Goal: Task Accomplishment & Management: Manage account settings

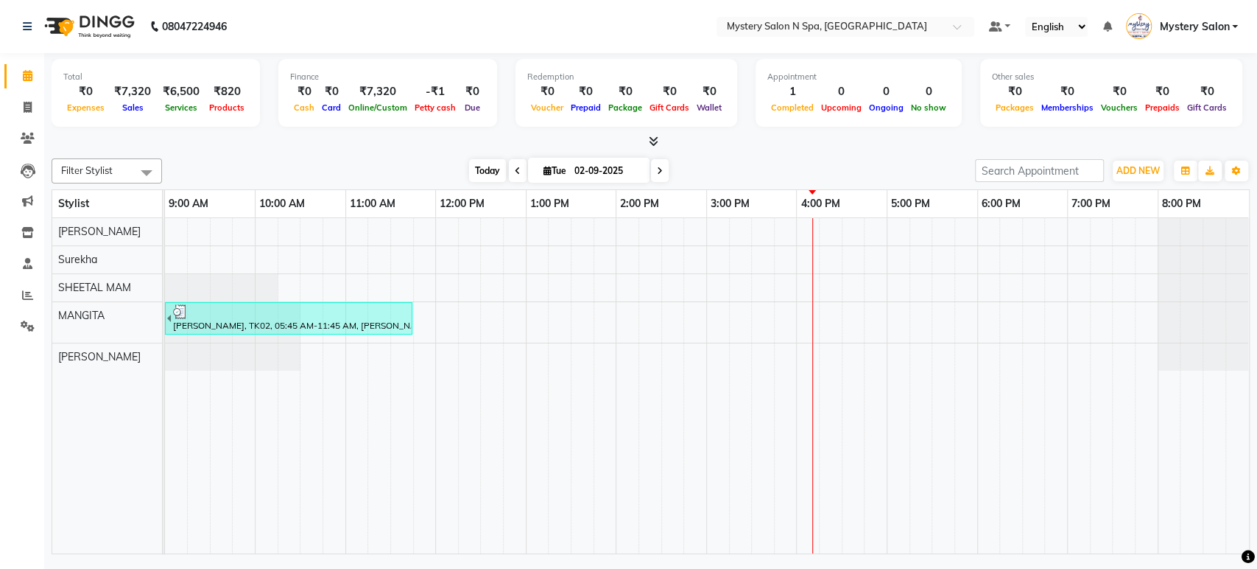
click at [496, 169] on span "Today" at bounding box center [487, 170] width 37 height 23
click at [833, 225] on div "Parita Shah, TK02, 05:45 AM-11:45 AM, Ganesh Chaturthi 2025 -Botox @3999,Ganesh…" at bounding box center [707, 385] width 1084 height 335
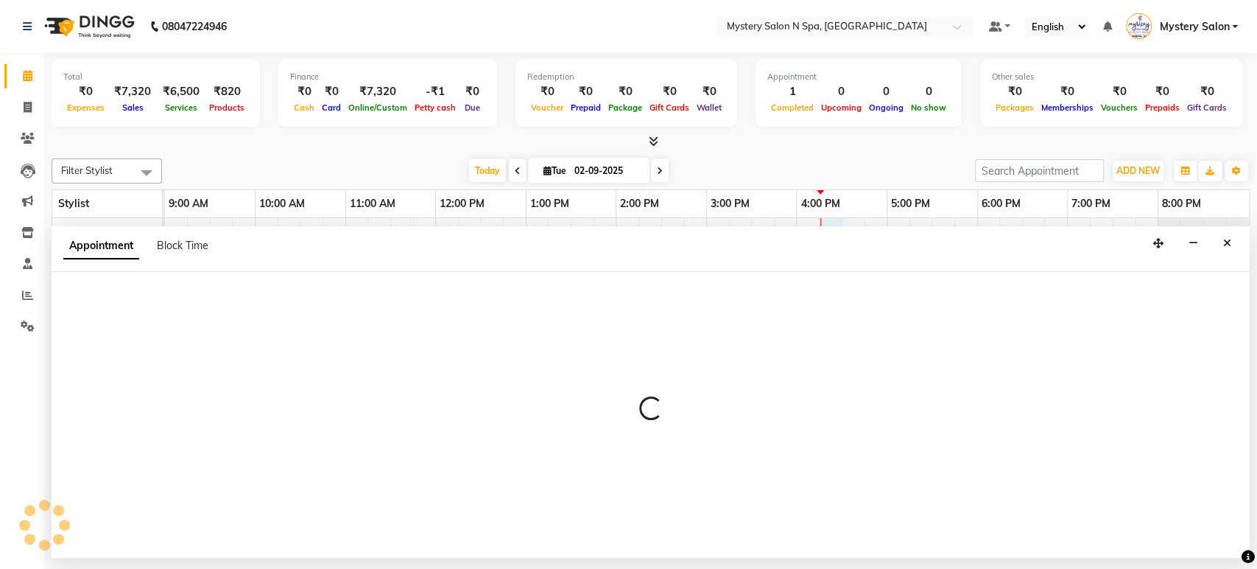
select select "4167"
select select "975"
select select "tentative"
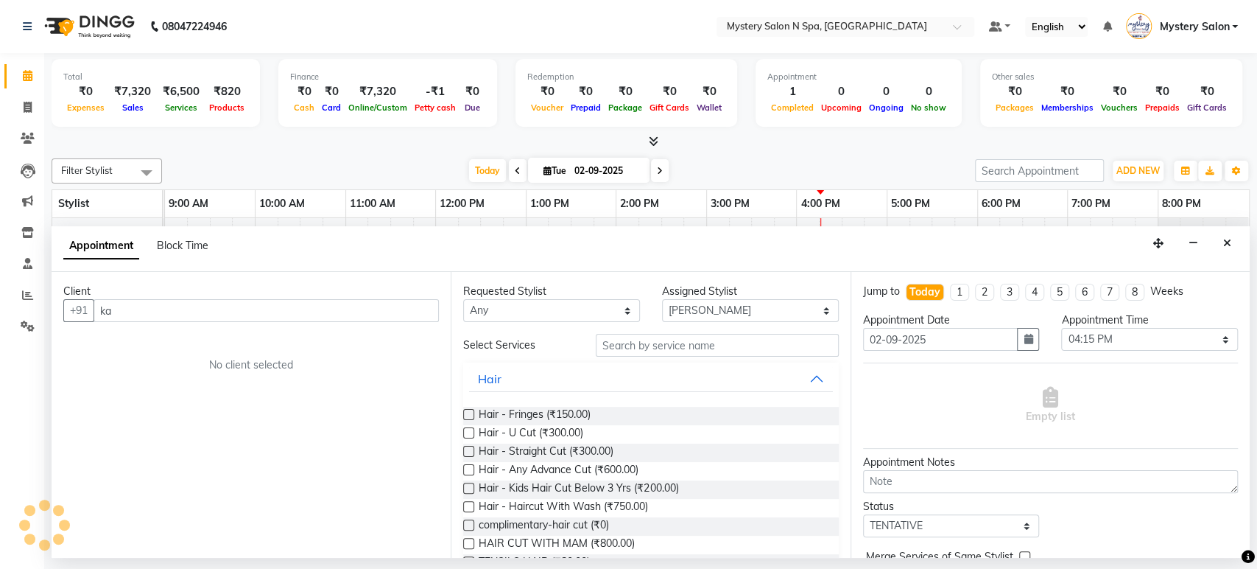
type input "k"
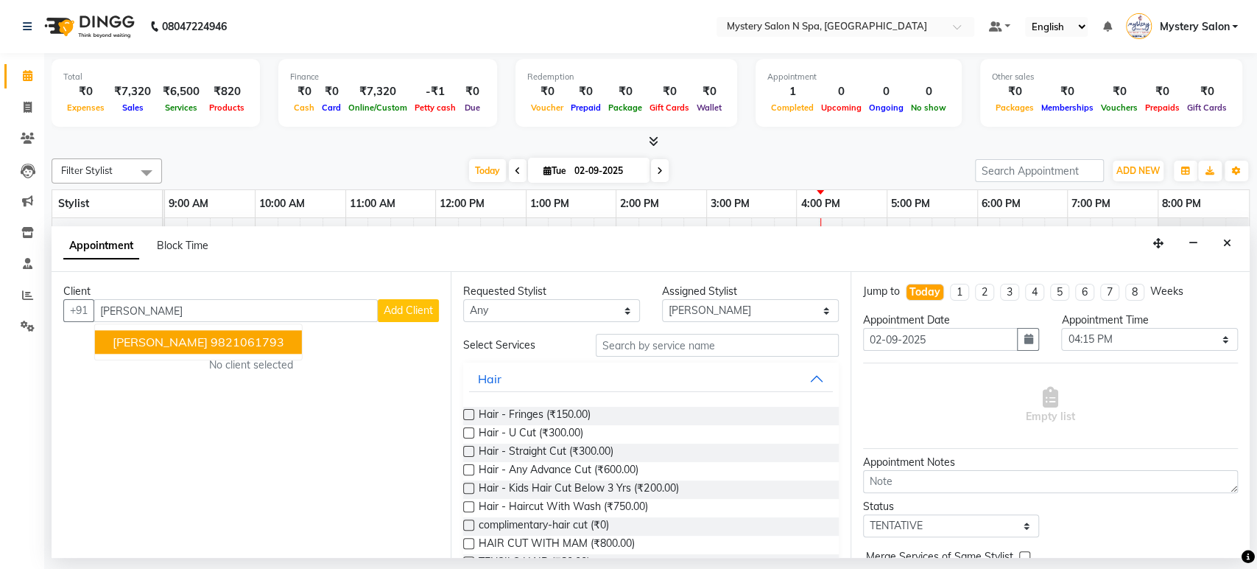
click at [157, 345] on span "[PERSON_NAME]" at bounding box center [160, 342] width 95 height 15
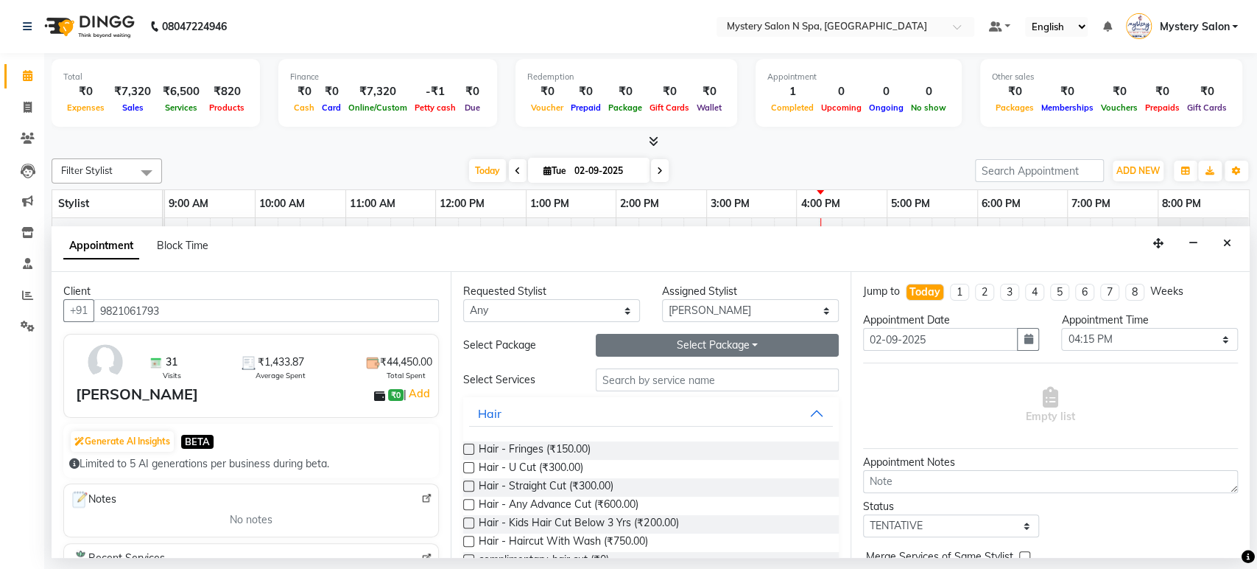
type input "9821061793"
click at [638, 351] on button "Select Package Toggle Dropdown" at bounding box center [717, 345] width 243 height 23
click at [639, 379] on li "Body Spa -20 (Per Spa1k)" at bounding box center [680, 375] width 166 height 21
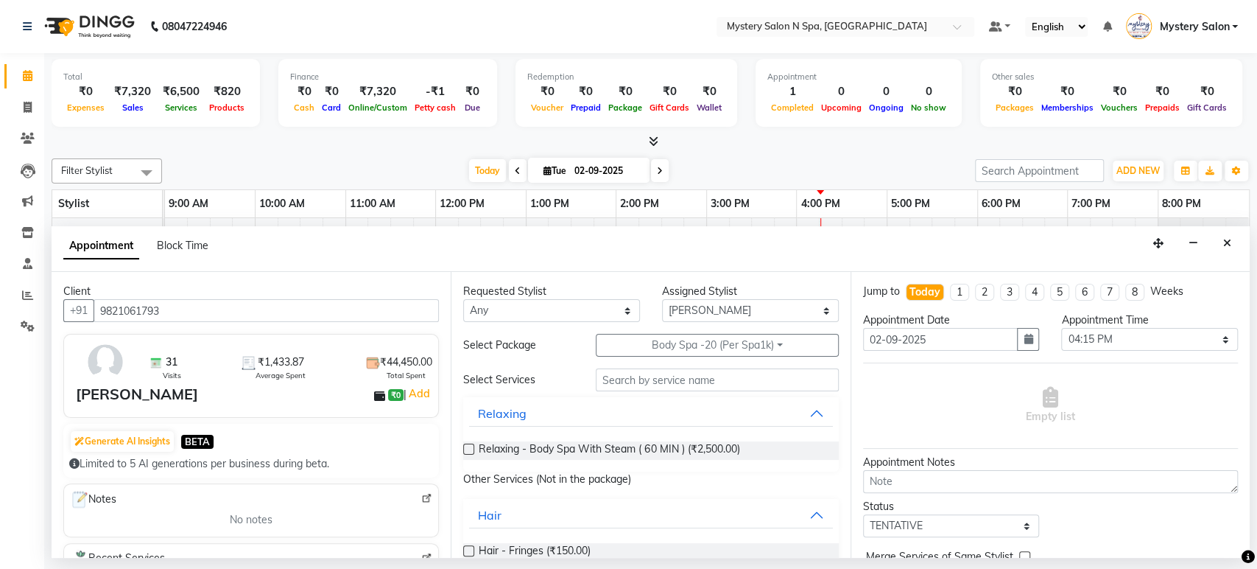
click at [465, 449] on label at bounding box center [468, 448] width 11 height 11
click at [465, 449] on input "checkbox" at bounding box center [468, 451] width 10 height 10
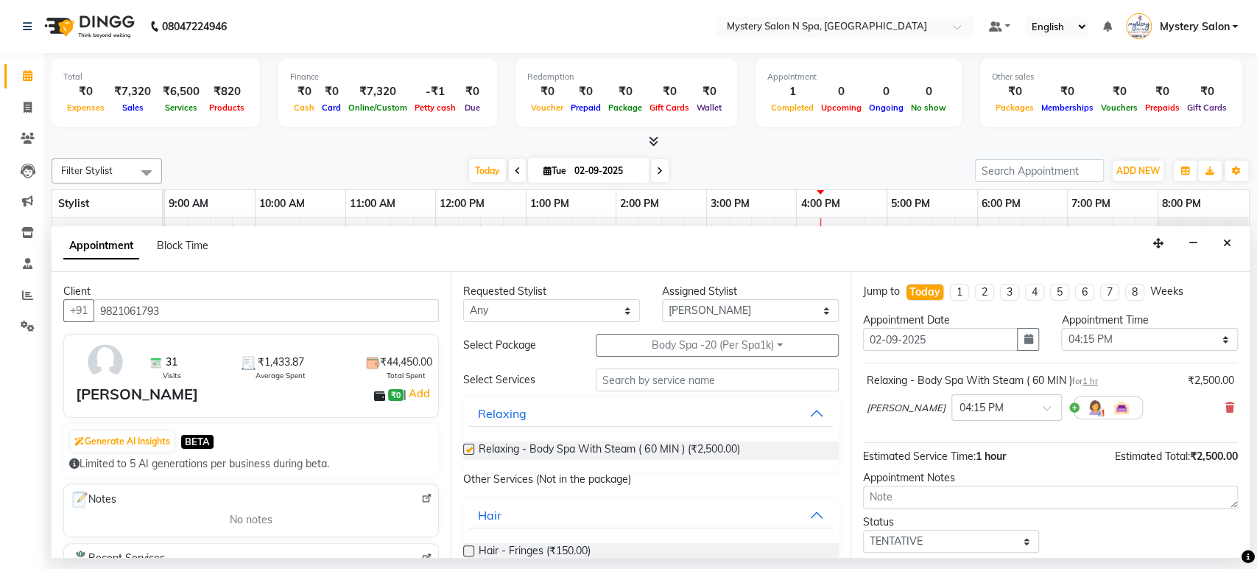
checkbox input "false"
click at [897, 536] on select "Select TENTATIVE CONFIRM CHECK-IN UPCOMING" at bounding box center [951, 541] width 177 height 23
select select "confirm booking"
click at [863, 530] on select "Select TENTATIVE CONFIRM CHECK-IN UPCOMING" at bounding box center [951, 541] width 177 height 23
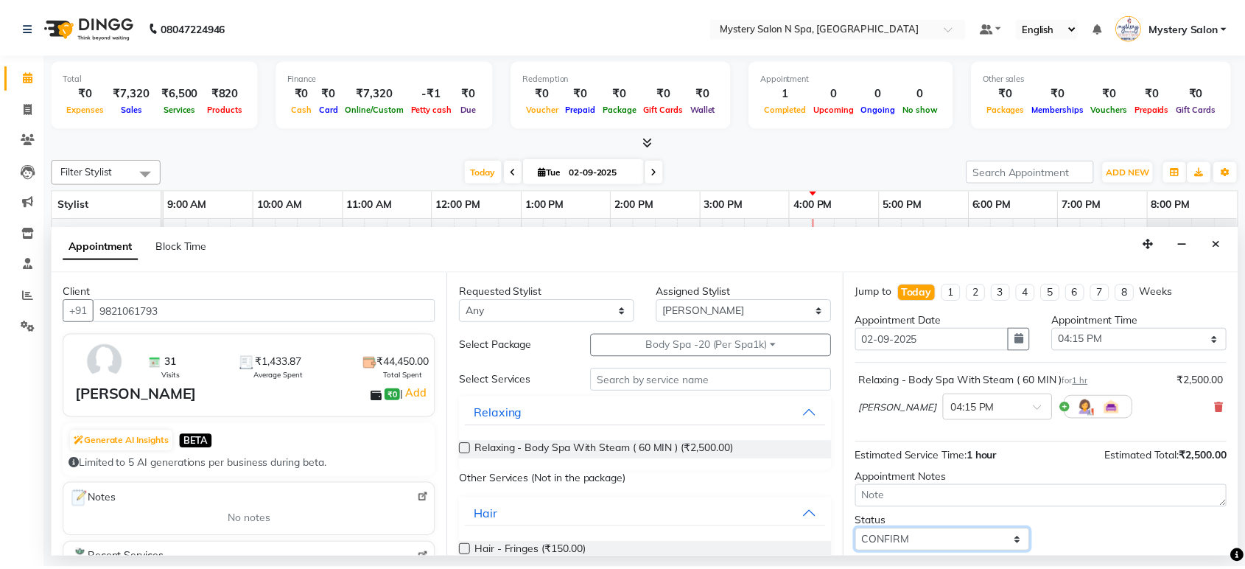
scroll to position [87, 0]
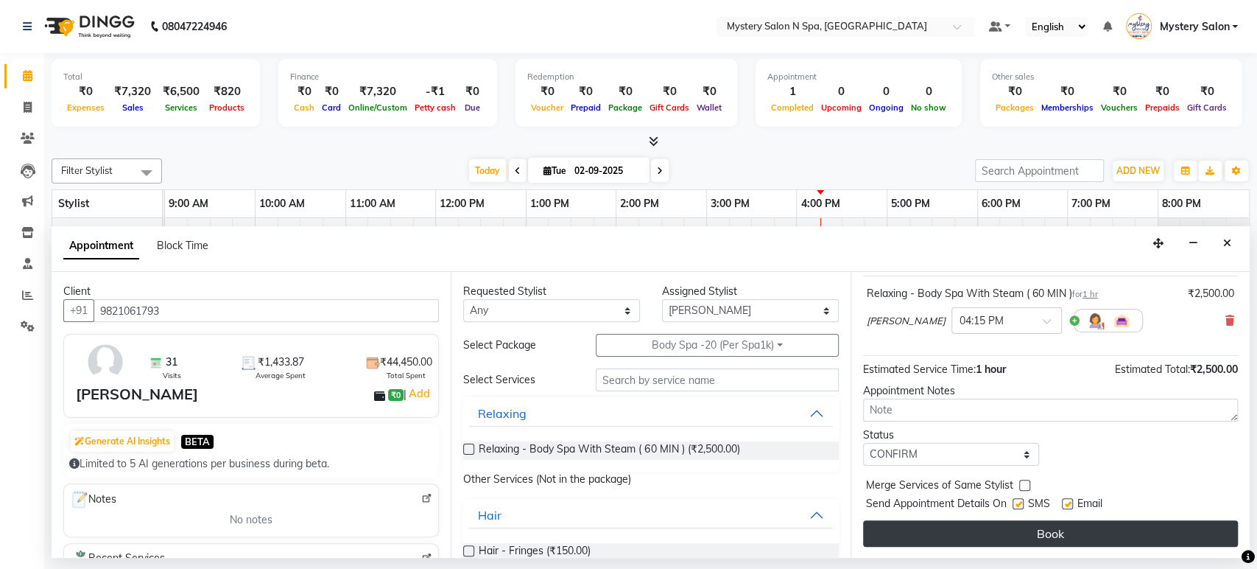
click at [1064, 531] on button "Book" at bounding box center [1050, 533] width 375 height 27
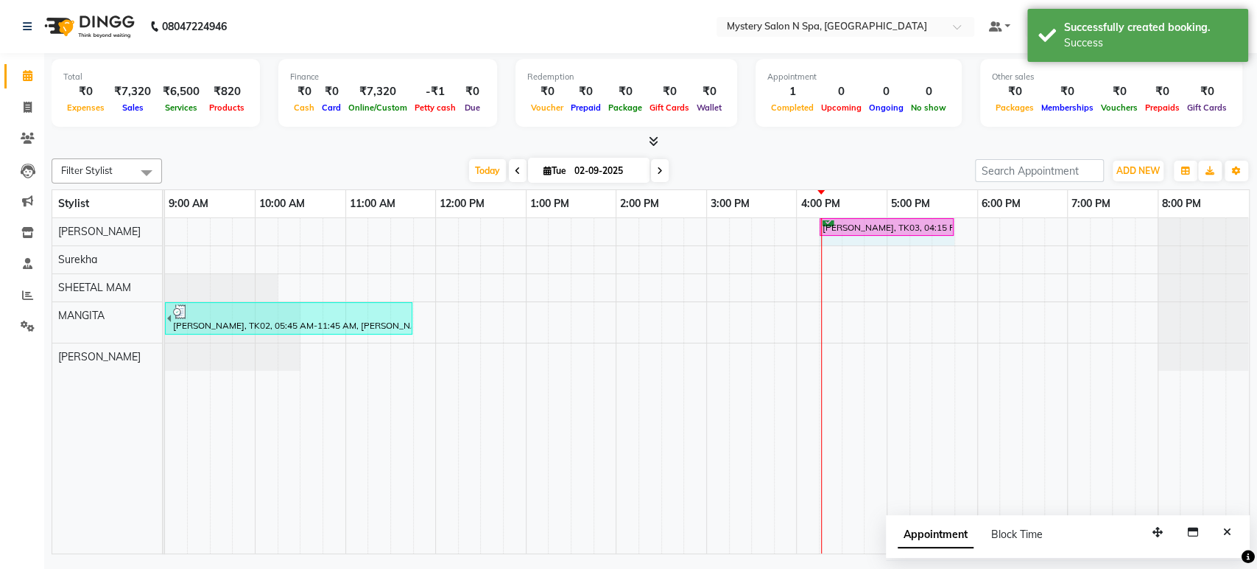
drag, startPoint x: 910, startPoint y: 223, endPoint x: 937, endPoint y: 225, distance: 26.6
click at [165, 225] on div "Tejal Kamdar, TK03, 04:15 PM-05:15 PM, Relaxing - Body Spa With Steam ( 60 MIN …" at bounding box center [165, 231] width 0 height 26
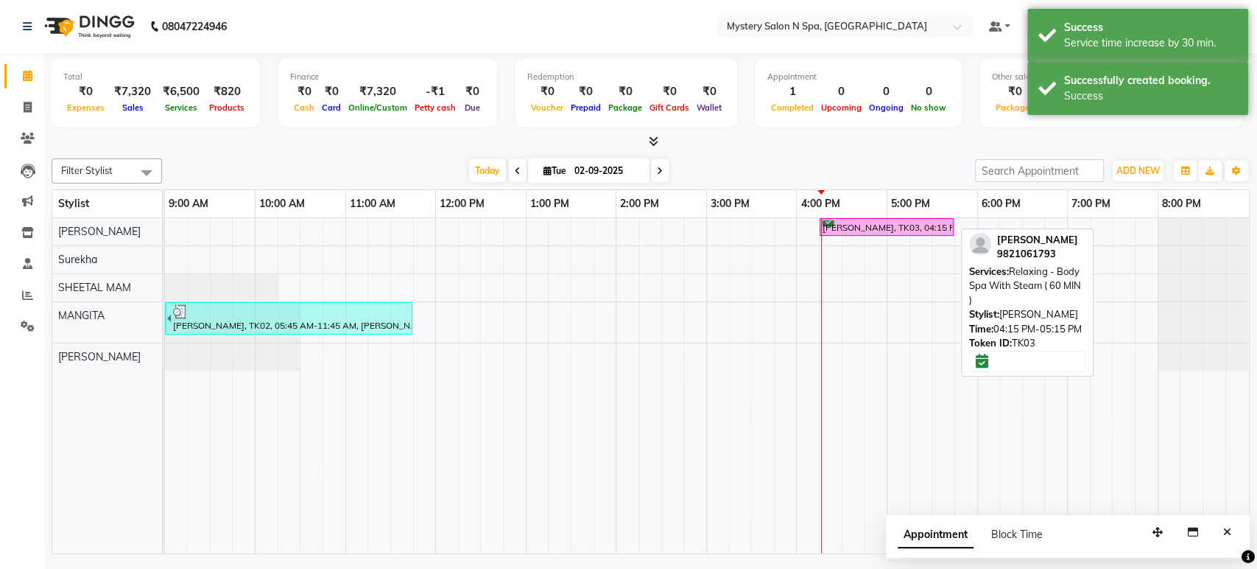
click at [900, 226] on div "[PERSON_NAME], TK03, 04:15 PM-05:45 PM, Relaxing - Body Spa With Steam ( 60 MIN…" at bounding box center [886, 227] width 131 height 14
select select "6"
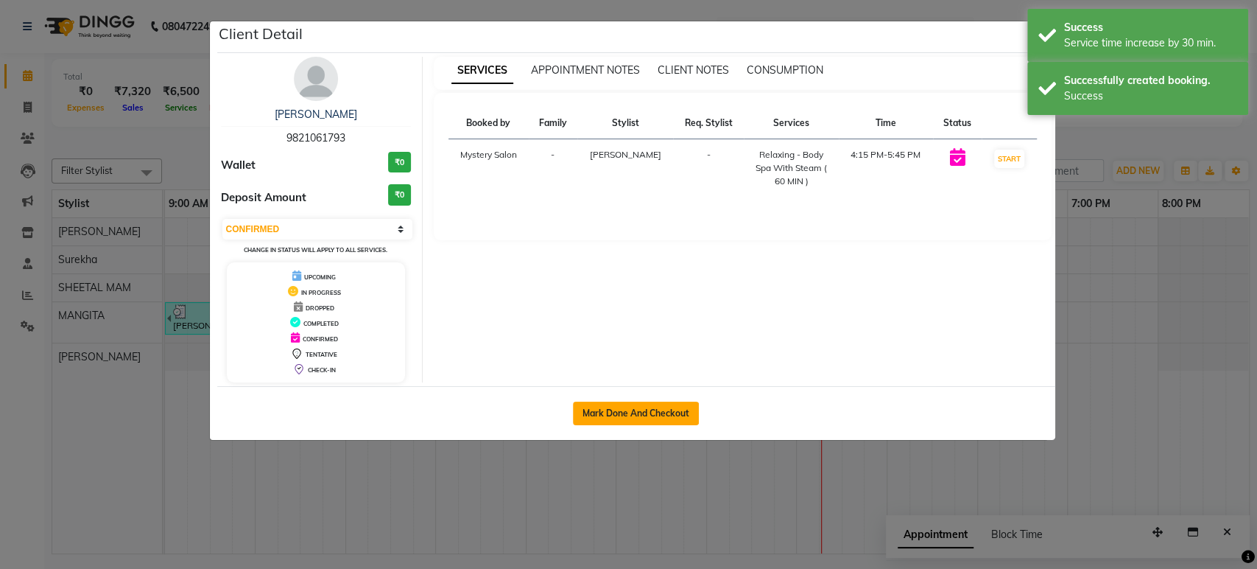
click at [673, 409] on button "Mark Done And Checkout" at bounding box center [636, 413] width 126 height 24
select select "service"
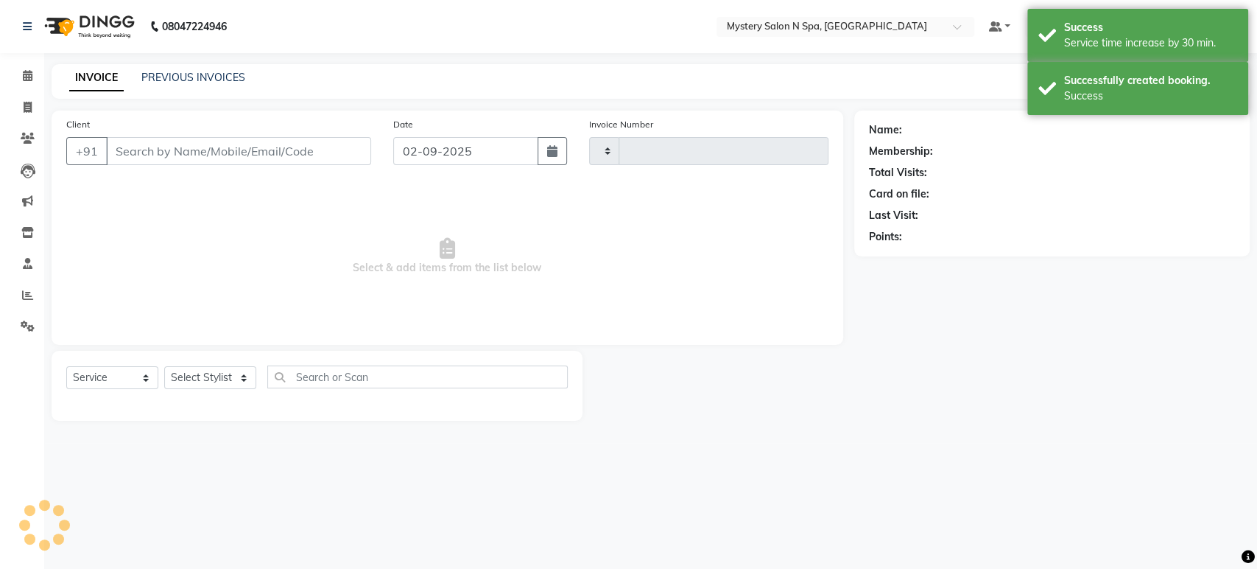
type input "0585"
select select "142"
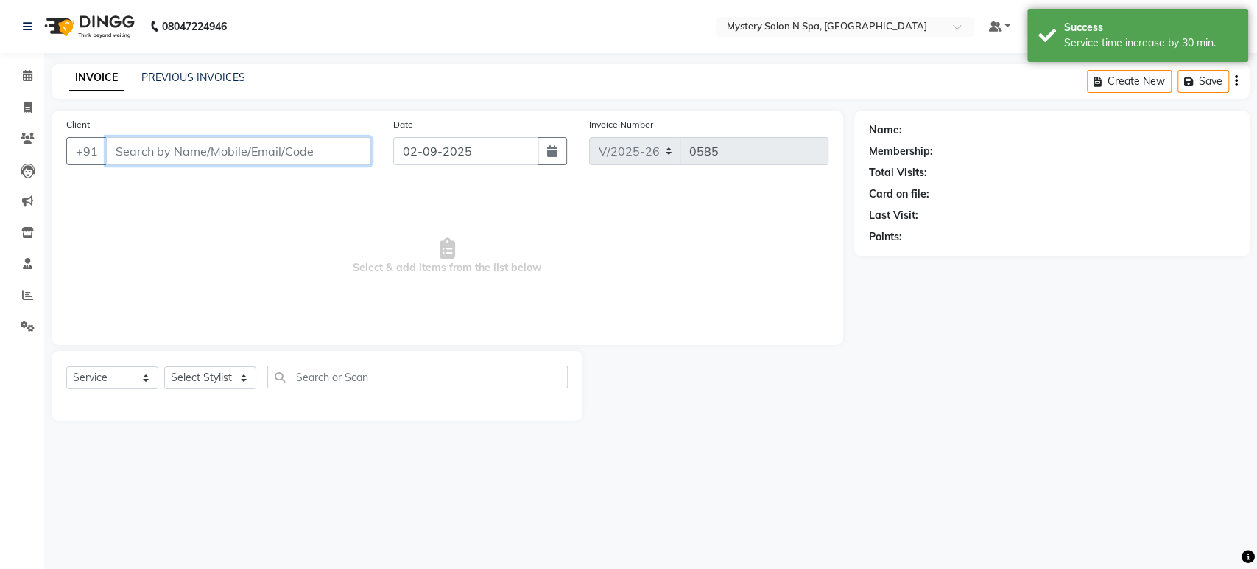
type input "9821061793"
select select "4167"
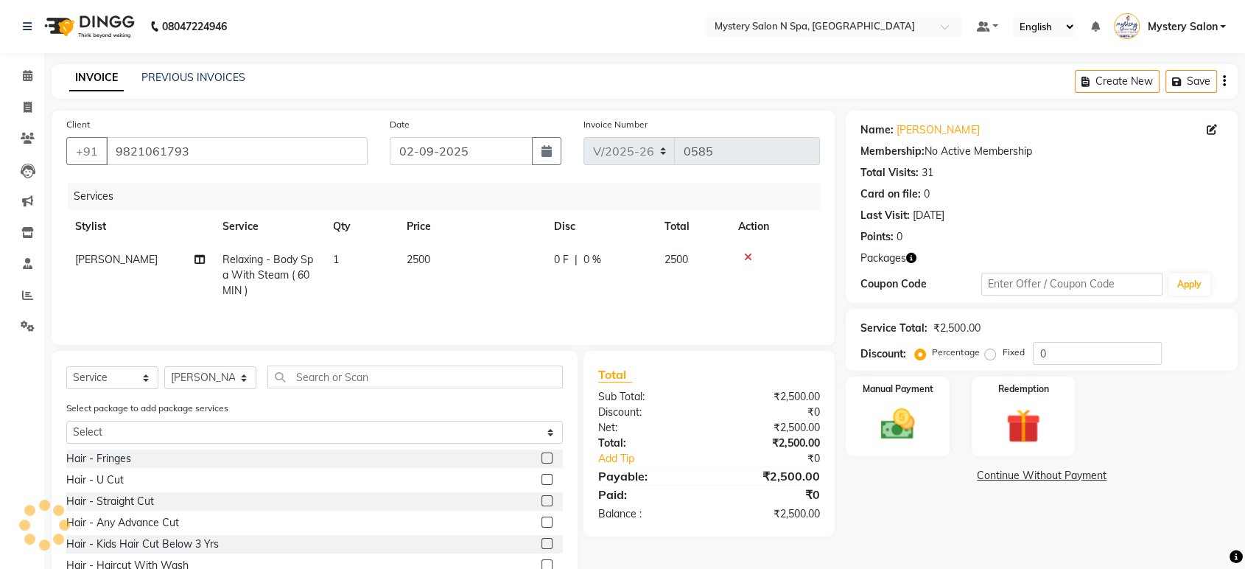
click at [969, 396] on div "Manual Payment Redemption" at bounding box center [1042, 416] width 414 height 80
click at [1053, 417] on div "Redemption" at bounding box center [1023, 416] width 108 height 82
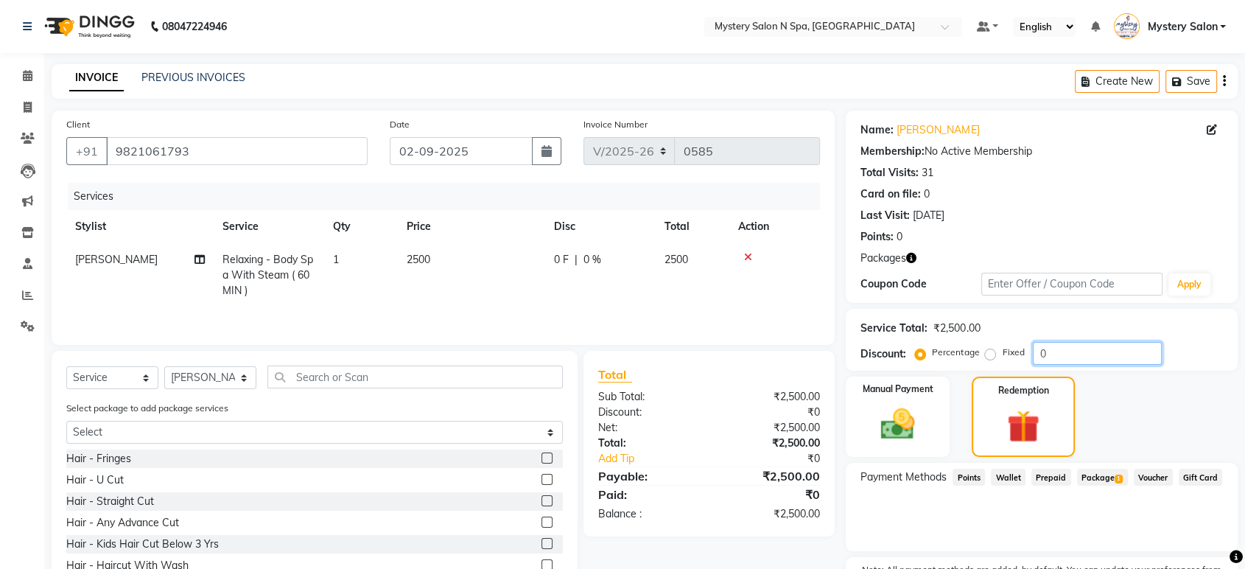
click at [1061, 357] on input "0" at bounding box center [1097, 353] width 129 height 23
click at [1094, 475] on span "Package 1" at bounding box center [1102, 476] width 51 height 17
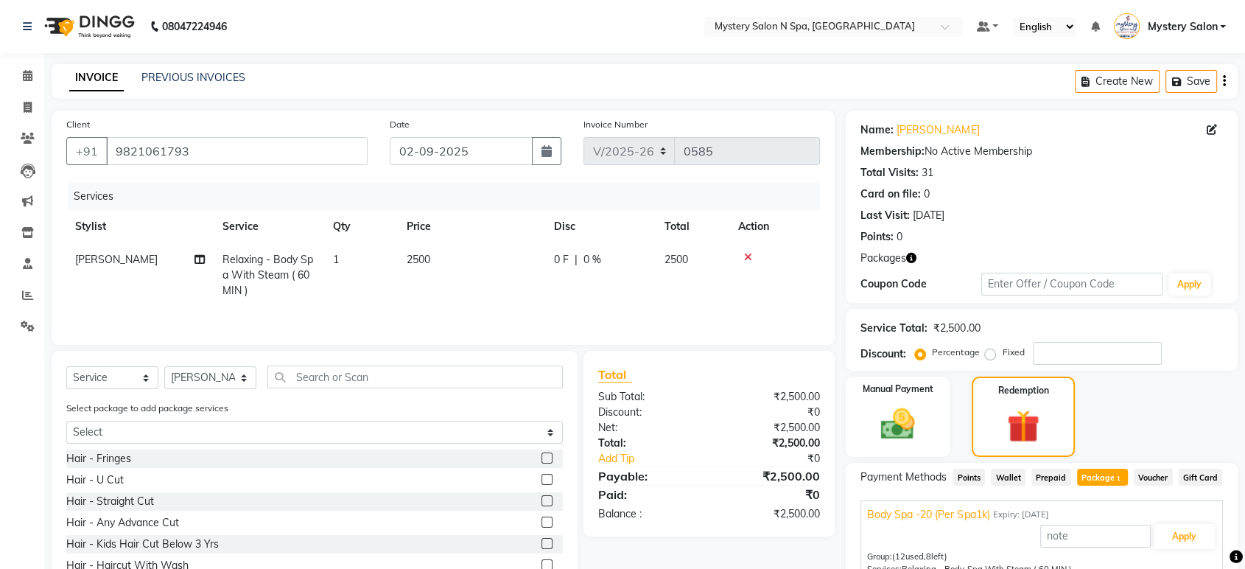
drag, startPoint x: 402, startPoint y: 267, endPoint x: 442, endPoint y: 260, distance: 40.5
click at [402, 267] on td "2500" at bounding box center [471, 275] width 147 height 64
select select "4167"
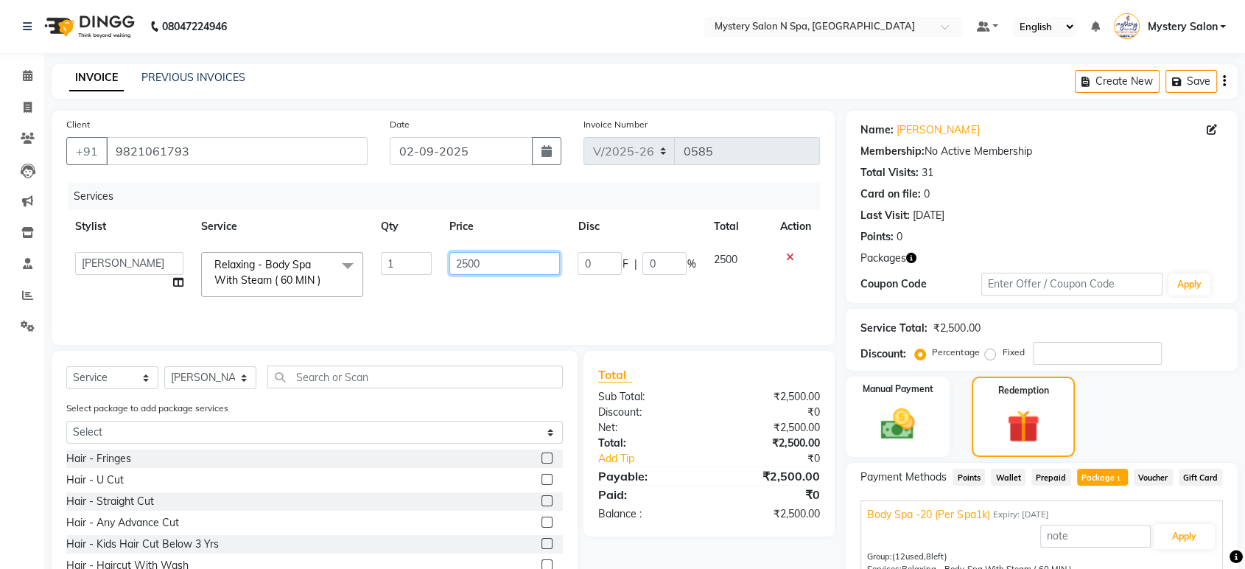
click at [468, 264] on input "2500" at bounding box center [504, 263] width 111 height 23
type input "1000"
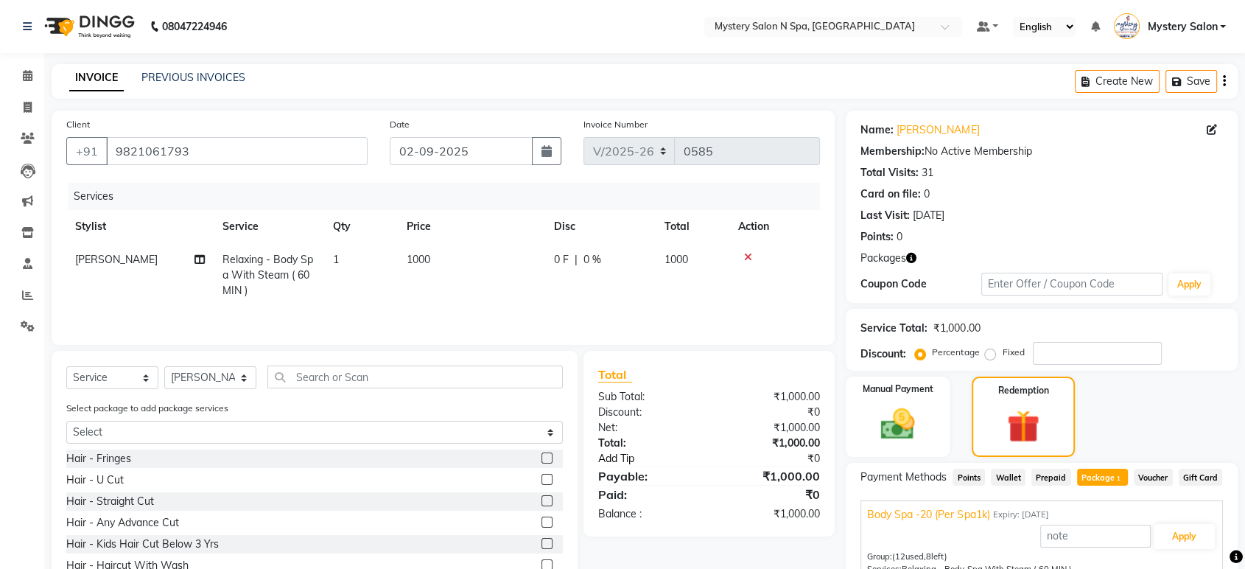
click at [695, 454] on link "Add Tip" at bounding box center [658, 458] width 142 height 15
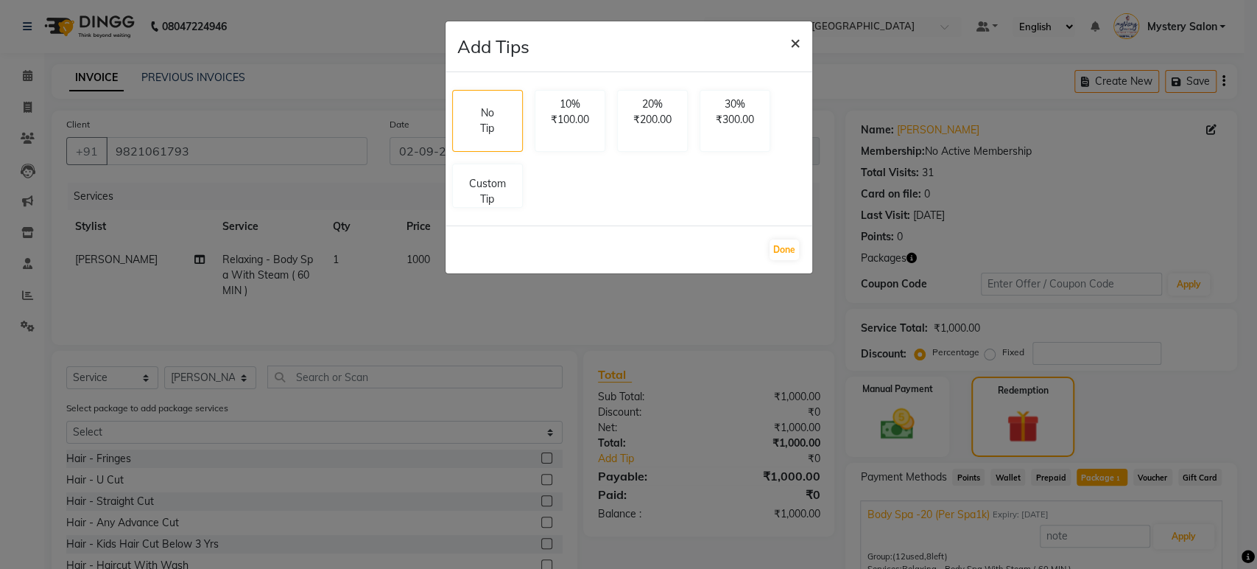
click at [793, 40] on span "×" at bounding box center [795, 42] width 10 height 22
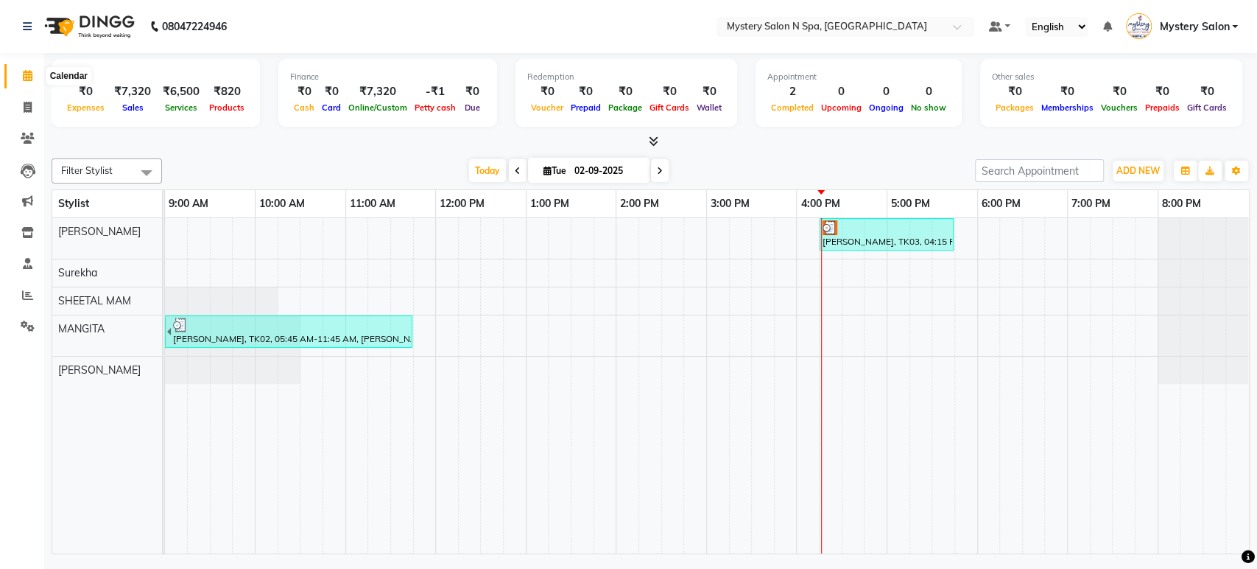
click at [15, 77] on span at bounding box center [28, 76] width 26 height 17
click at [26, 300] on icon at bounding box center [27, 294] width 11 height 11
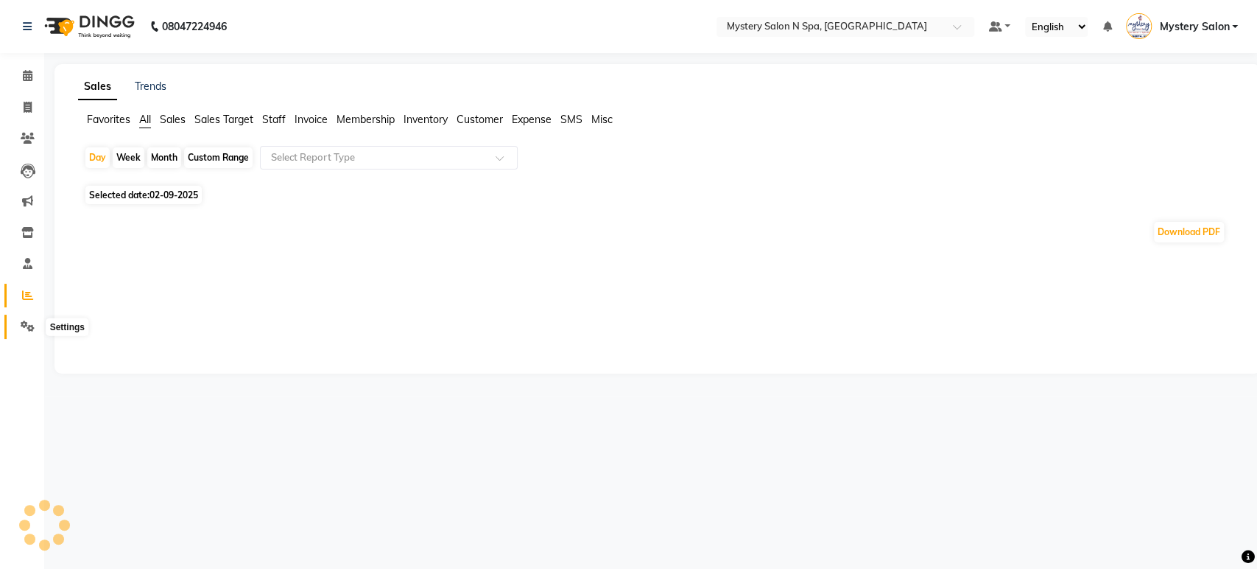
click at [29, 319] on span at bounding box center [28, 326] width 26 height 17
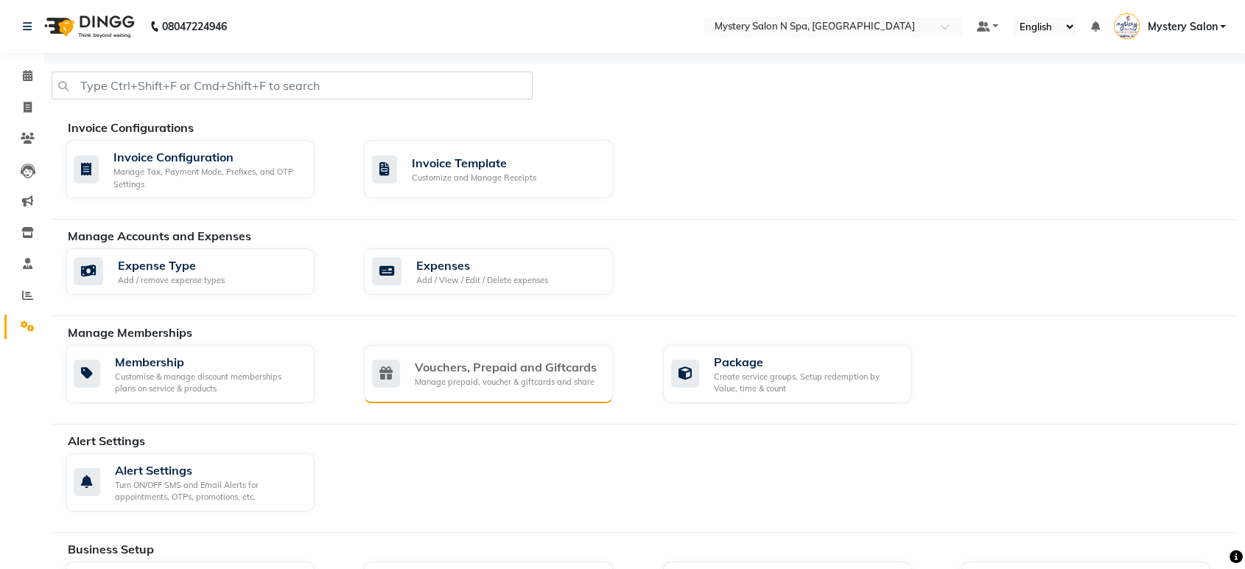
click at [547, 382] on div "Manage prepaid, voucher & giftcards and share" at bounding box center [506, 382] width 182 height 13
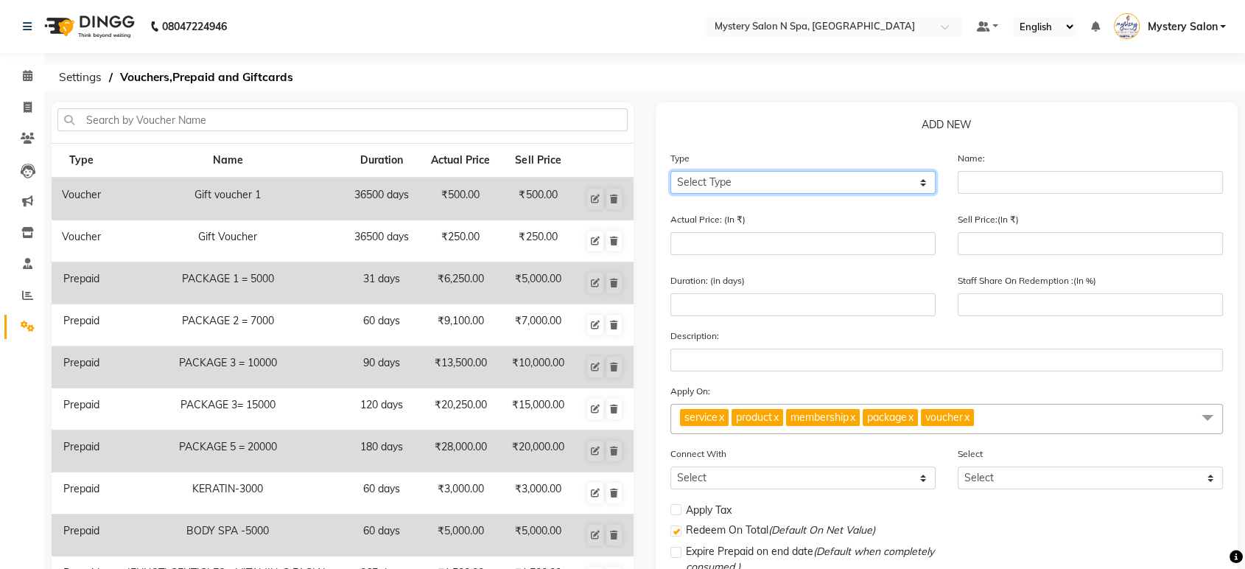
click at [689, 176] on select "Select Type Voucher Prepaid Gift Card" at bounding box center [802, 182] width 265 height 23
select select "P"
click at [670, 171] on select "Select Type Voucher Prepaid Gift Card" at bounding box center [802, 182] width 265 height 23
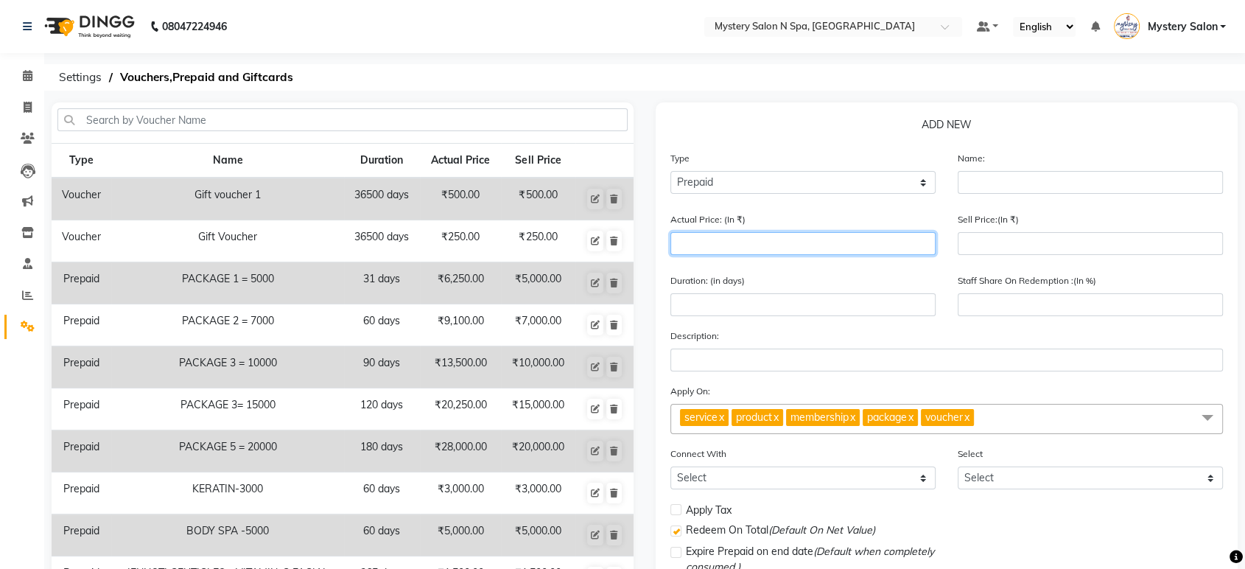
click at [823, 249] on input "number" at bounding box center [802, 243] width 265 height 23
type input "3"
type input "0"
type input "3999"
click at [1013, 193] on div "Name:" at bounding box center [1090, 177] width 287 height 55
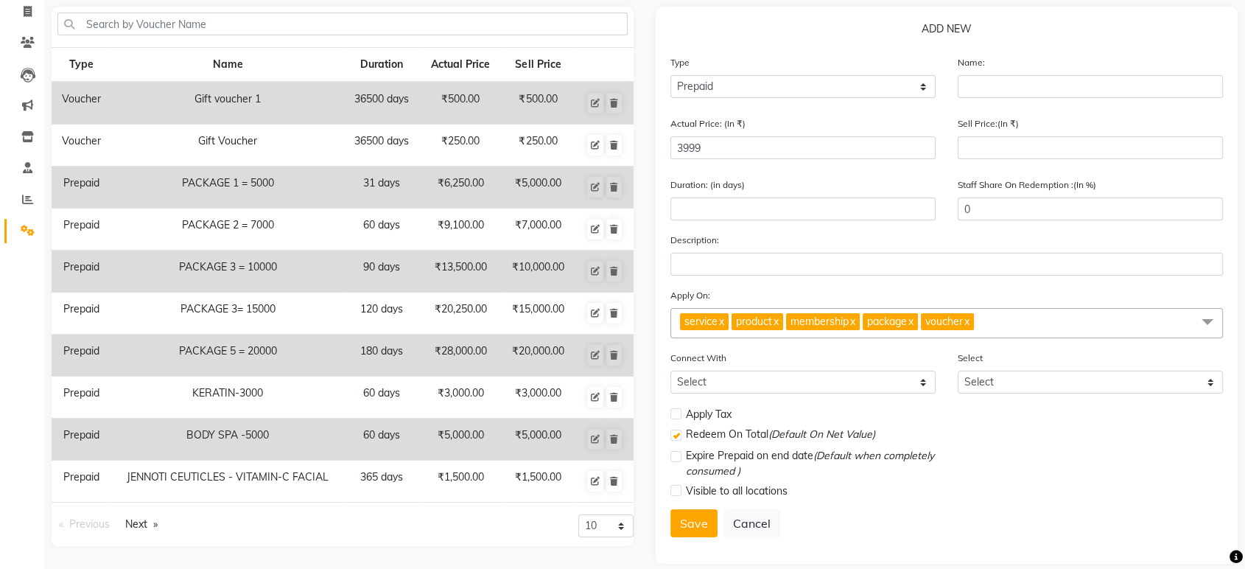
scroll to position [111, 0]
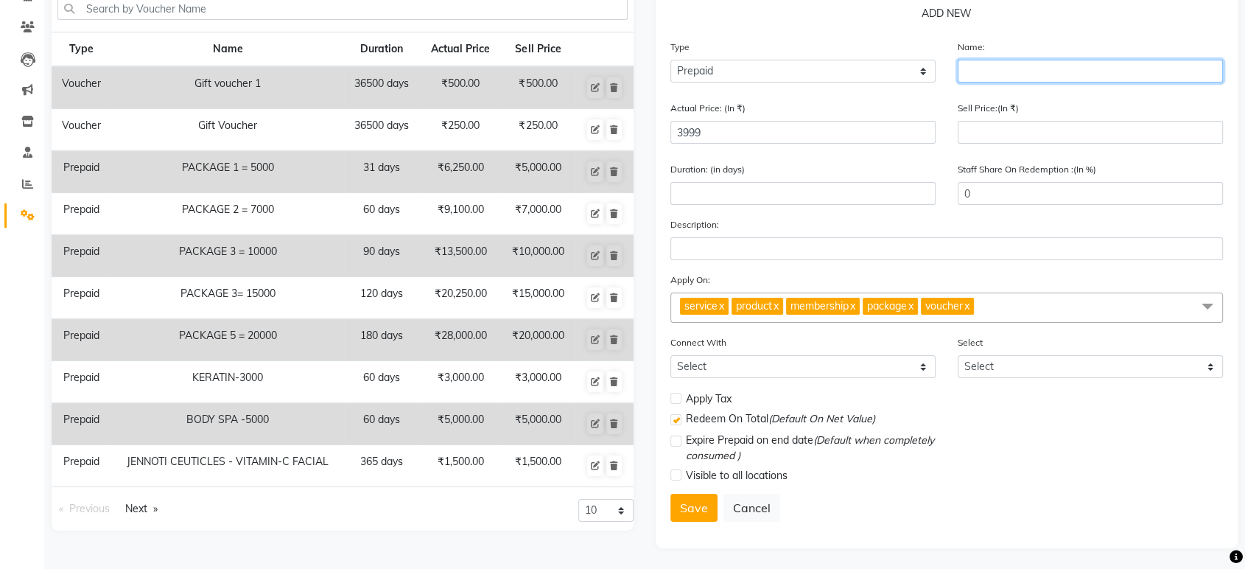
click at [983, 75] on input "text" at bounding box center [1090, 71] width 265 height 23
click at [991, 71] on input "Botox Chaturthi 2025" at bounding box center [1090, 71] width 265 height 23
type input "Botox Tr Ganesh Chaturthi 2025"
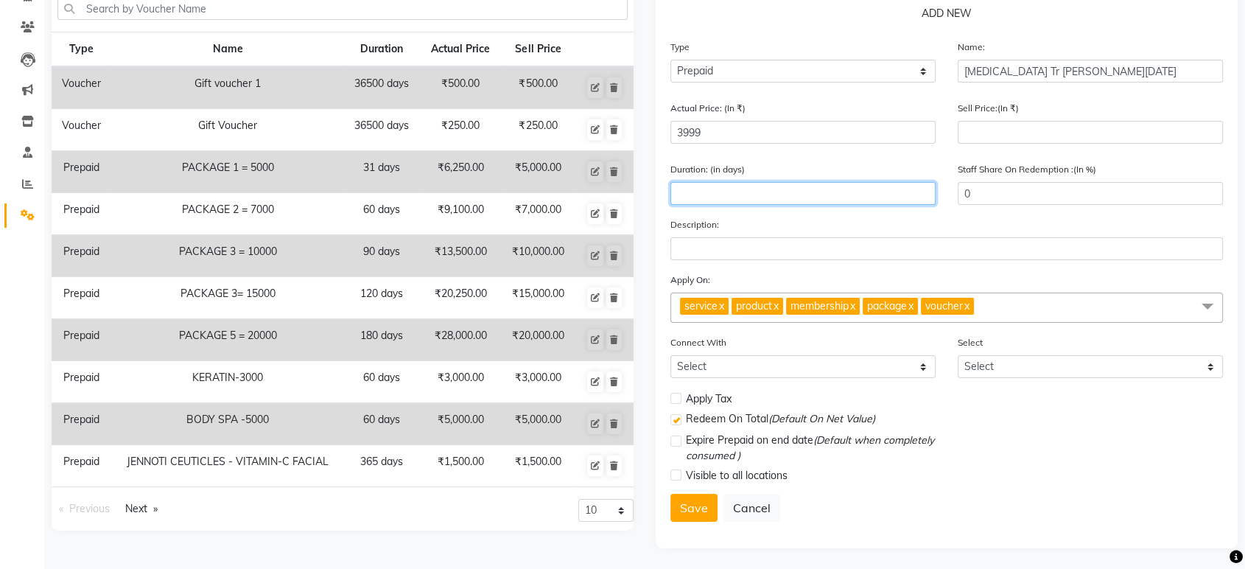
click at [736, 197] on input "number" at bounding box center [802, 193] width 265 height 23
click at [700, 189] on input "15" at bounding box center [802, 193] width 265 height 23
type input "1"
type input "3"
type input "15"
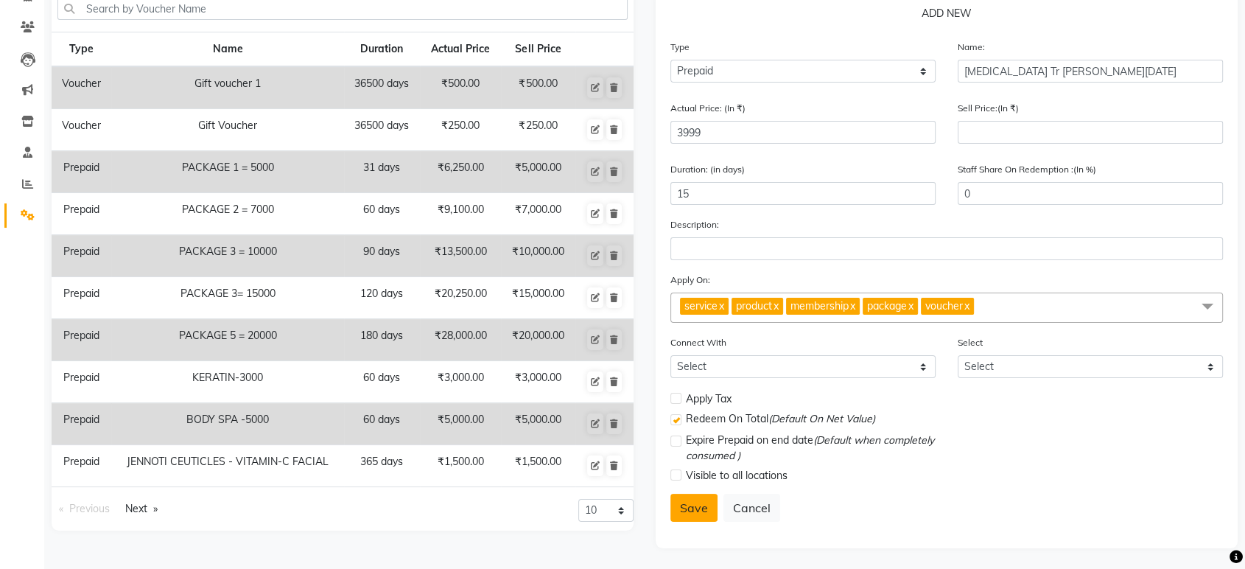
click at [699, 507] on button "Save" at bounding box center [693, 508] width 47 height 28
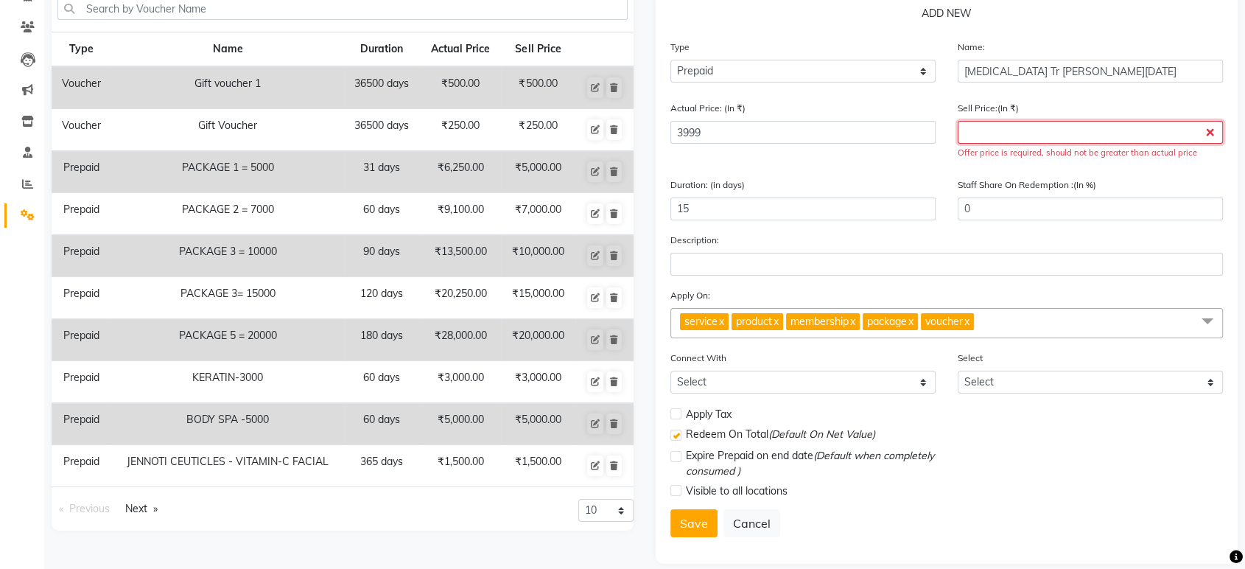
click at [993, 124] on input "number" at bounding box center [1090, 132] width 265 height 23
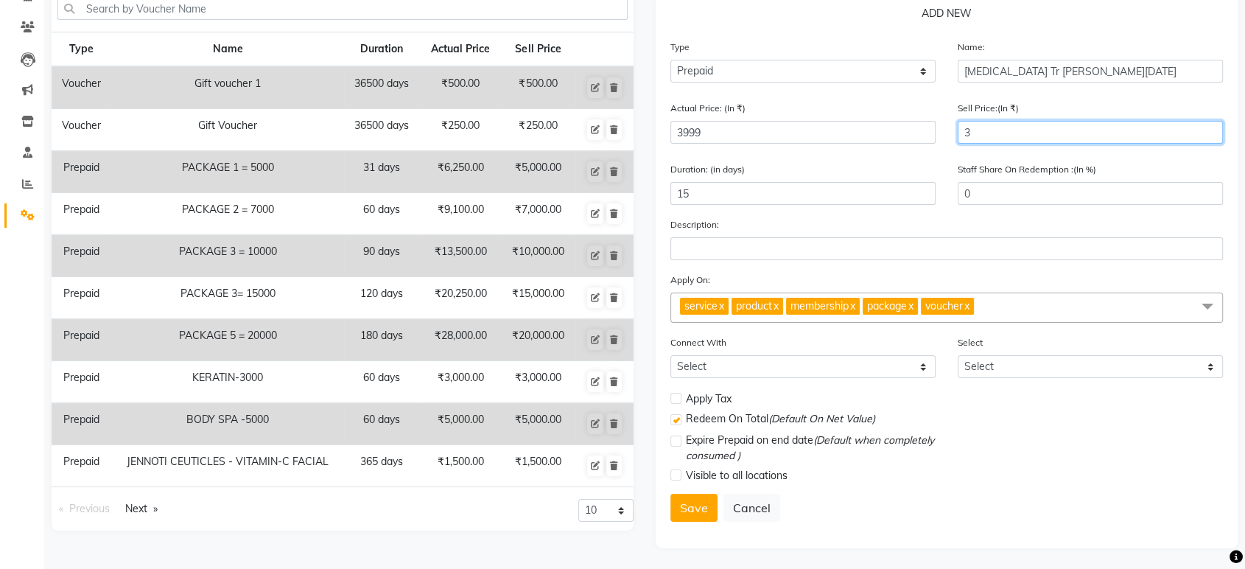
type input "39"
type input "1"
type input "399"
type input "10"
type input "3999"
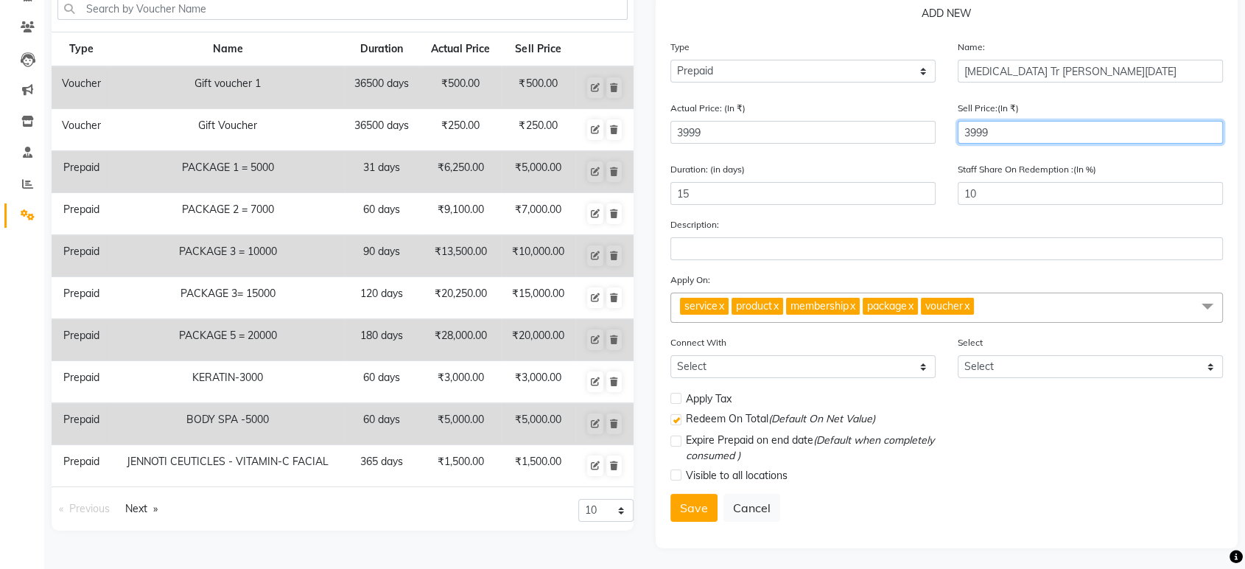
type input "100"
type input "3999"
click at [692, 505] on button "Save" at bounding box center [693, 508] width 47 height 28
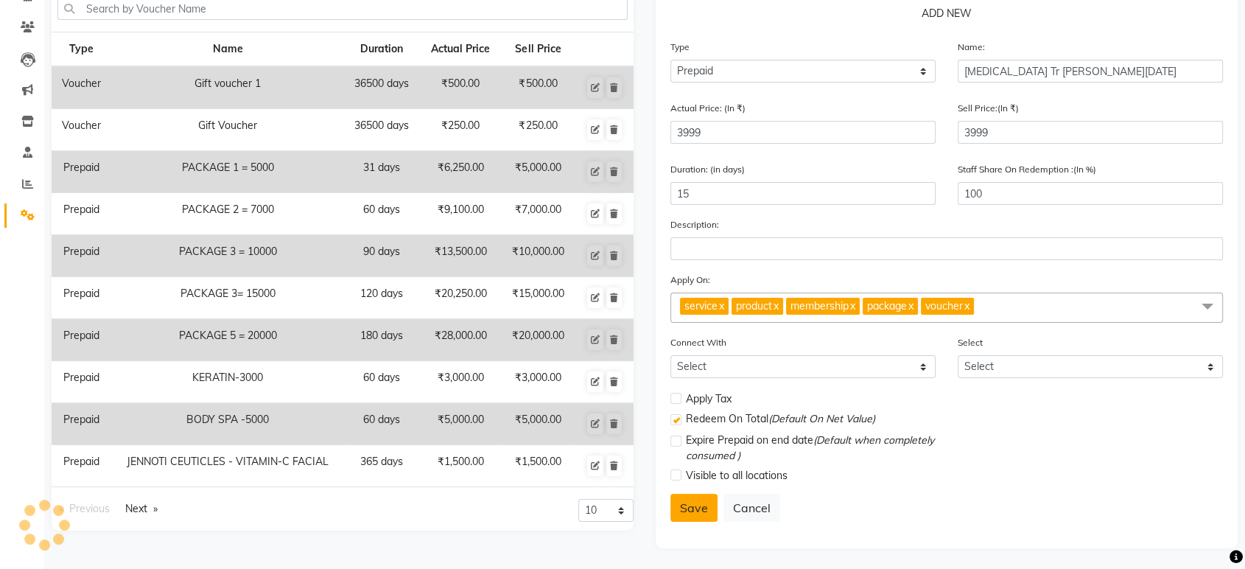
select select
checkbox input "false"
checkbox input "true"
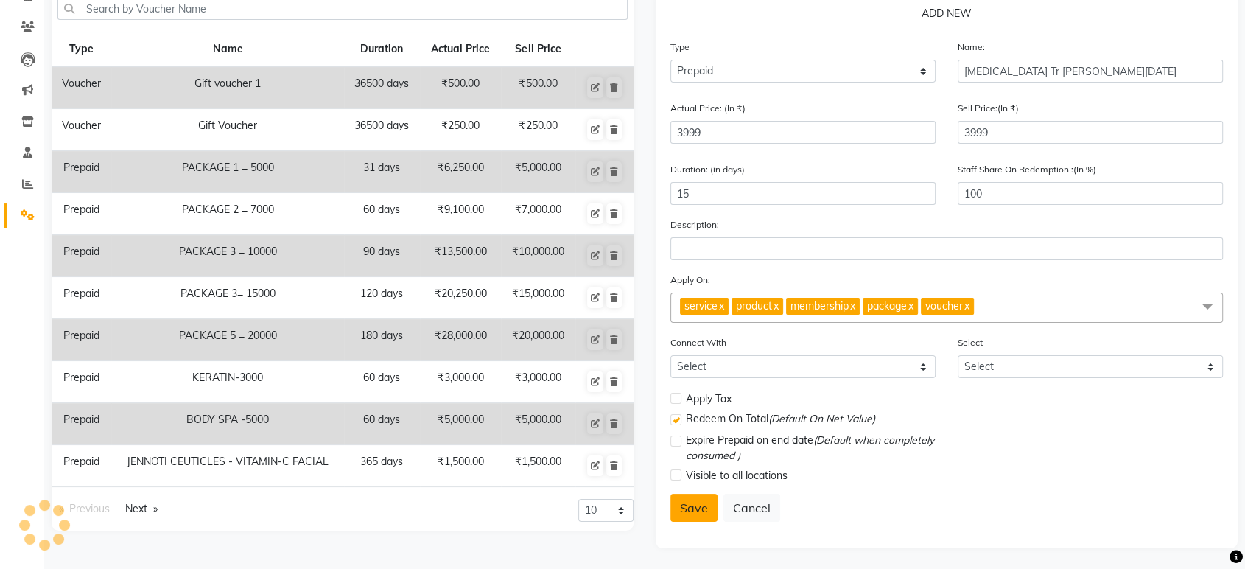
checkbox input "false"
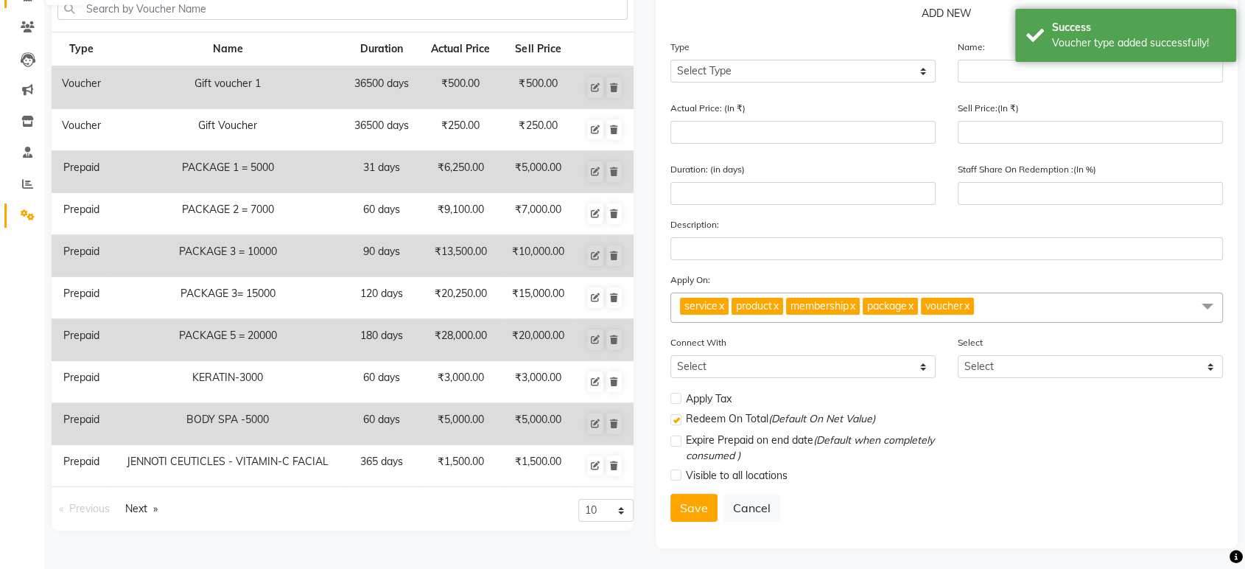
select select "service"
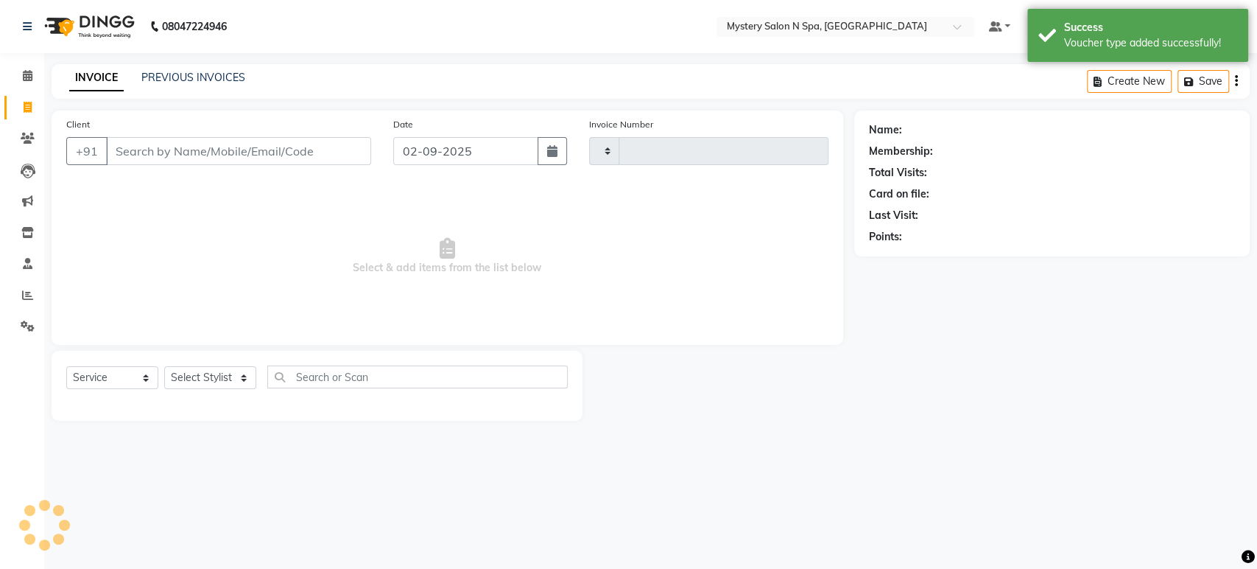
type input "0585"
select select "142"
click at [24, 74] on icon at bounding box center [28, 75] width 10 height 11
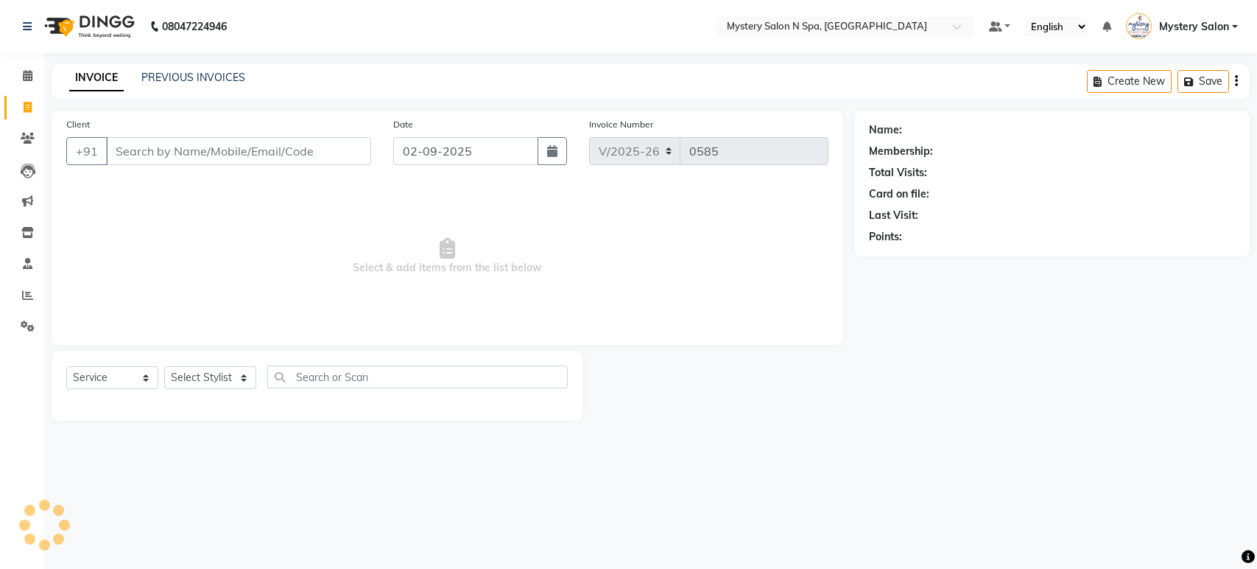
select select "142"
select select "P"
click at [66, 366] on select "Select Service Product Membership Package Voucher Prepaid Gift Card" at bounding box center [112, 377] width 92 height 23
click at [183, 373] on select "Select Stylist" at bounding box center [210, 377] width 92 height 23
type input "9004409305"
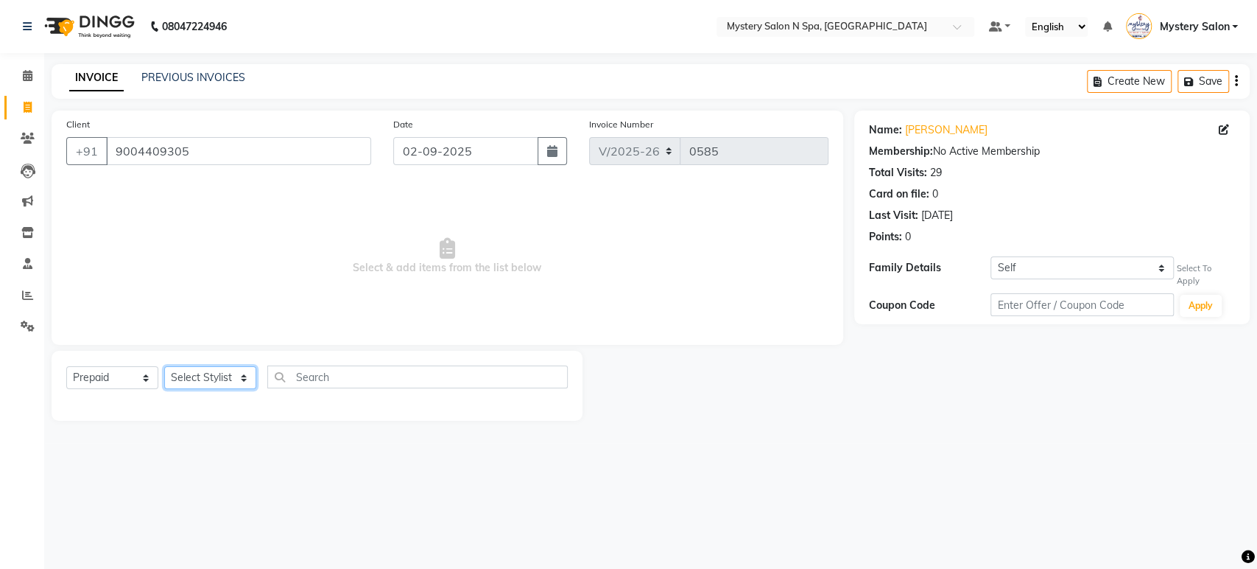
select select "7144"
click at [164, 366] on select "Select Stylist Alim Salmani Choi MANGITA Mystery Salon SHEETAL MAM Surekha" at bounding box center [210, 377] width 92 height 23
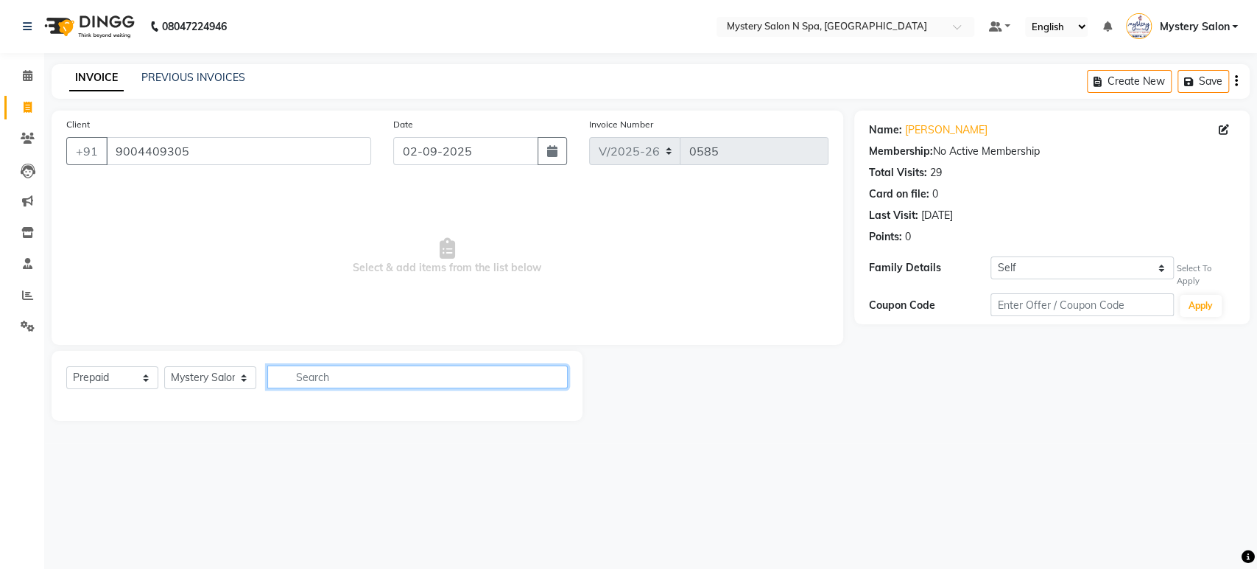
click at [329, 380] on input "text" at bounding box center [417, 376] width 301 height 23
click at [299, 381] on input "2025" at bounding box center [407, 376] width 280 height 23
click at [296, 380] on input "2025" at bounding box center [407, 376] width 280 height 23
type input "Ganesh chatur2025"
click at [563, 375] on button "button" at bounding box center [557, 376] width 21 height 23
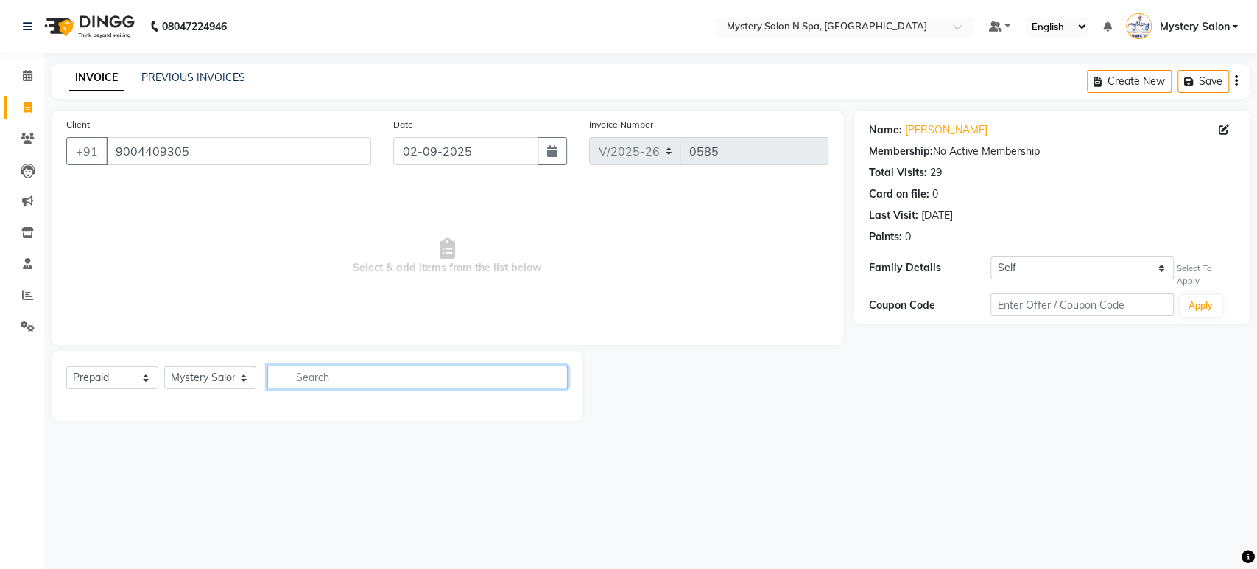
click at [345, 385] on input "text" at bounding box center [417, 376] width 301 height 23
click at [331, 379] on input "ganesh chaturthi 2025" at bounding box center [407, 376] width 280 height 23
click at [544, 373] on input "ganesh chaturthi 2025" at bounding box center [407, 376] width 280 height 23
type input "ganesh chaturthi 2025"
click at [563, 373] on button "button" at bounding box center [557, 376] width 21 height 23
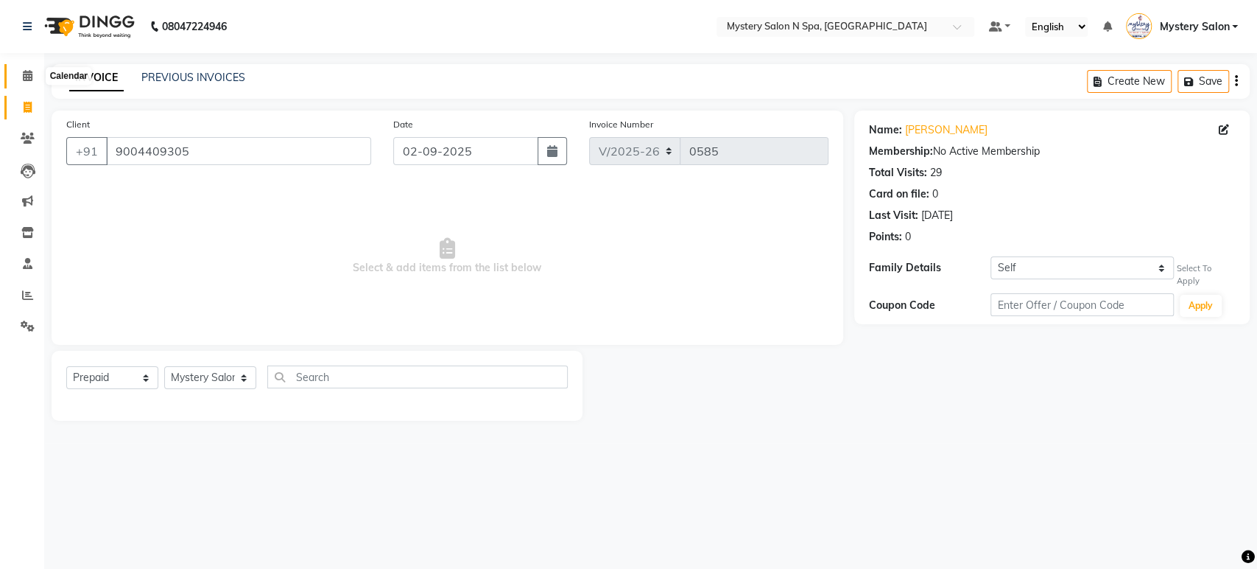
click at [35, 74] on span at bounding box center [28, 76] width 26 height 17
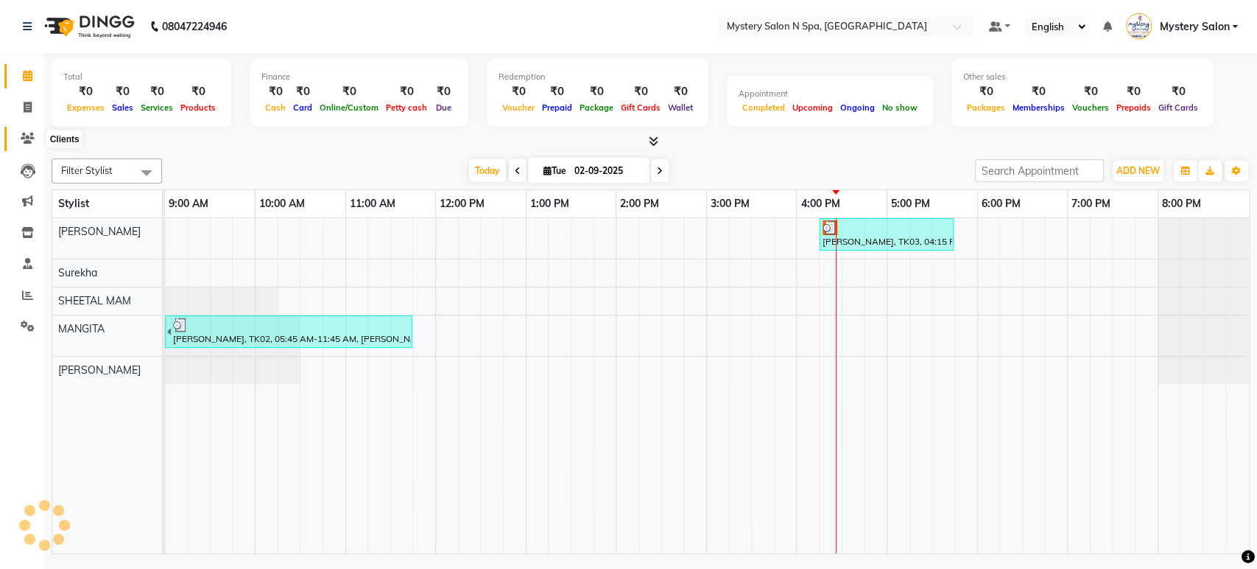
click at [27, 136] on icon at bounding box center [28, 138] width 14 height 11
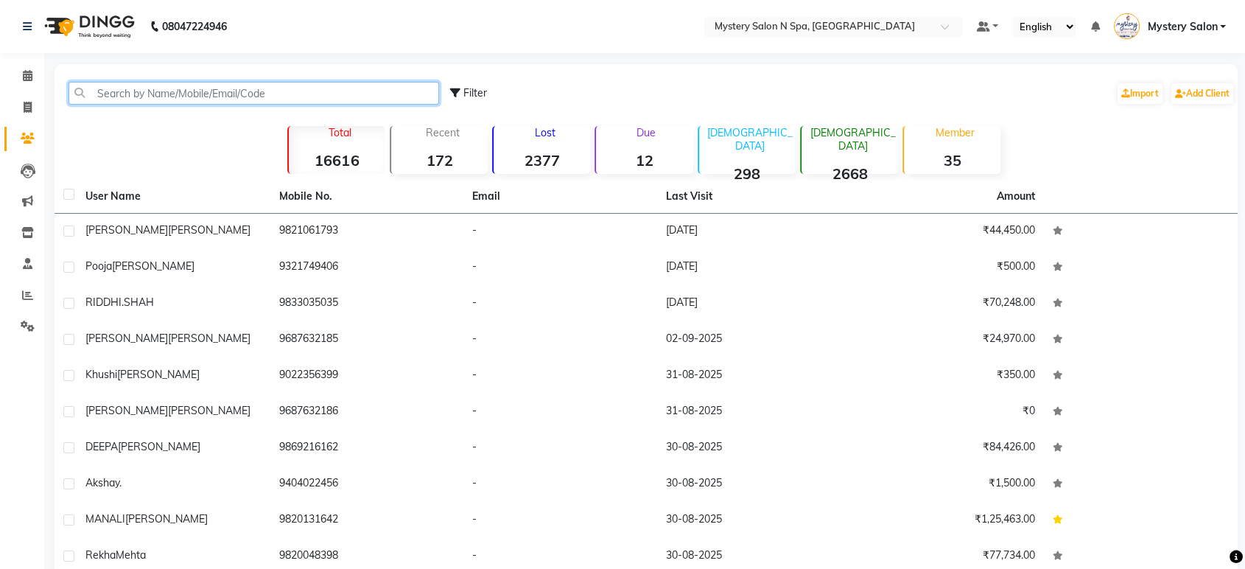
click at [225, 90] on input "text" at bounding box center [254, 93] width 371 height 23
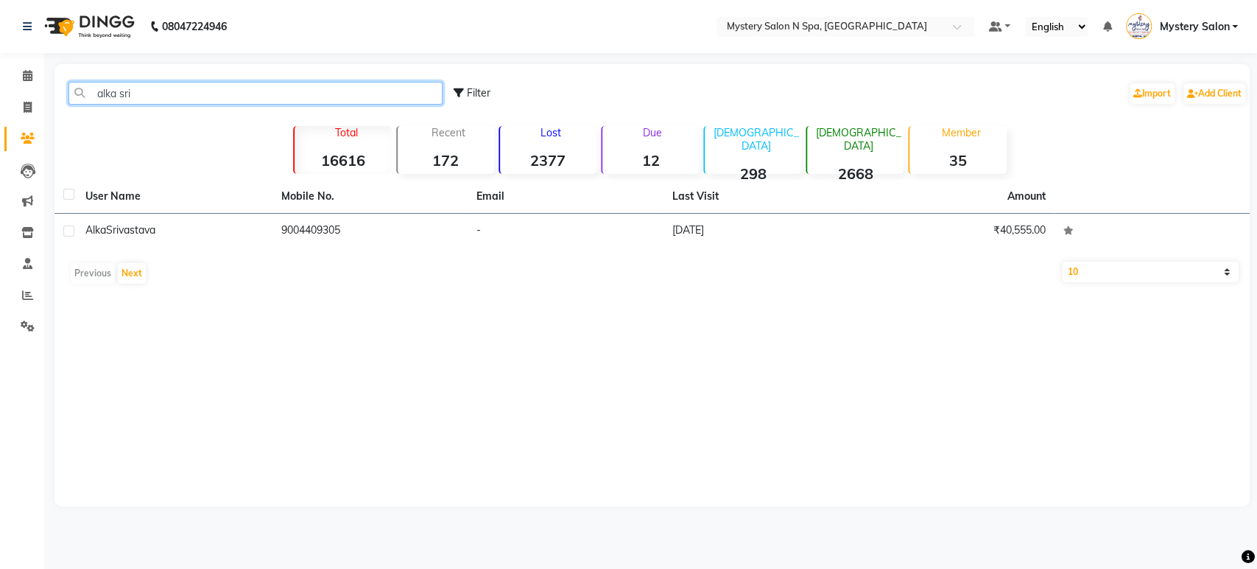
type input "alka sri"
click at [228, 240] on td "Alka Srivastava" at bounding box center [175, 232] width 196 height 36
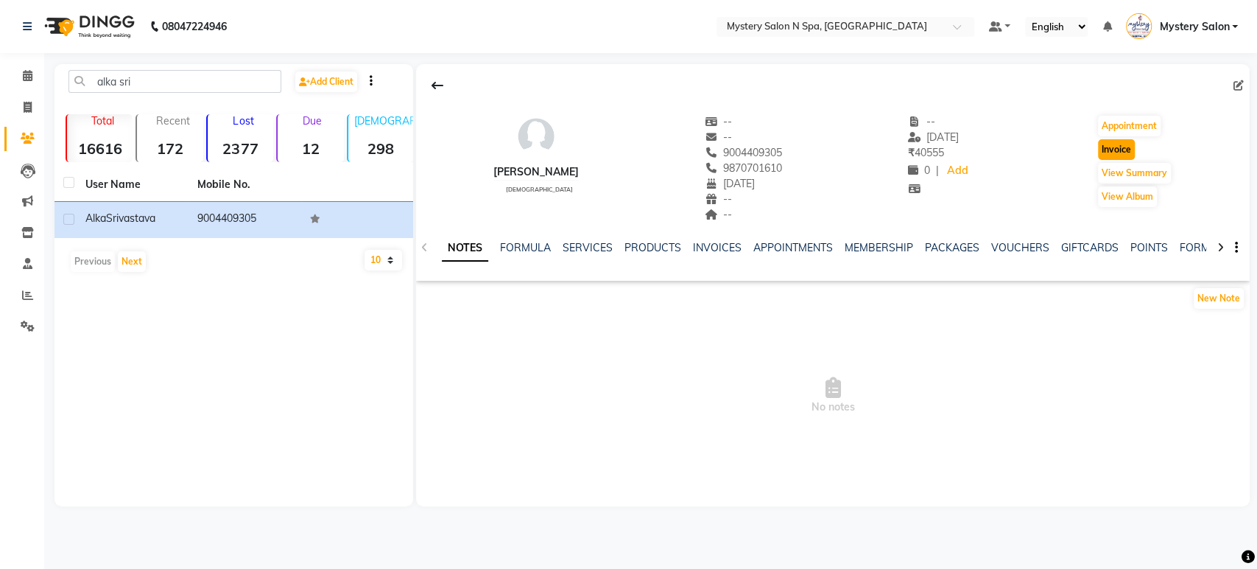
click at [1126, 145] on button "Invoice" at bounding box center [1116, 149] width 37 height 21
select select "service"
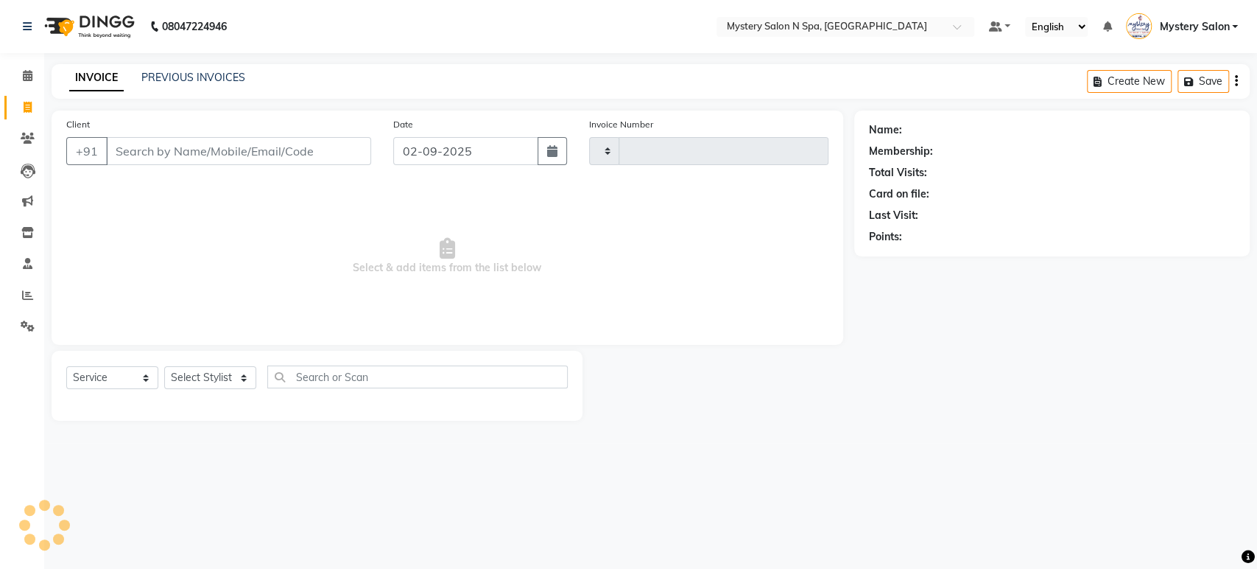
type input "0585"
select select "142"
type input "9004409305"
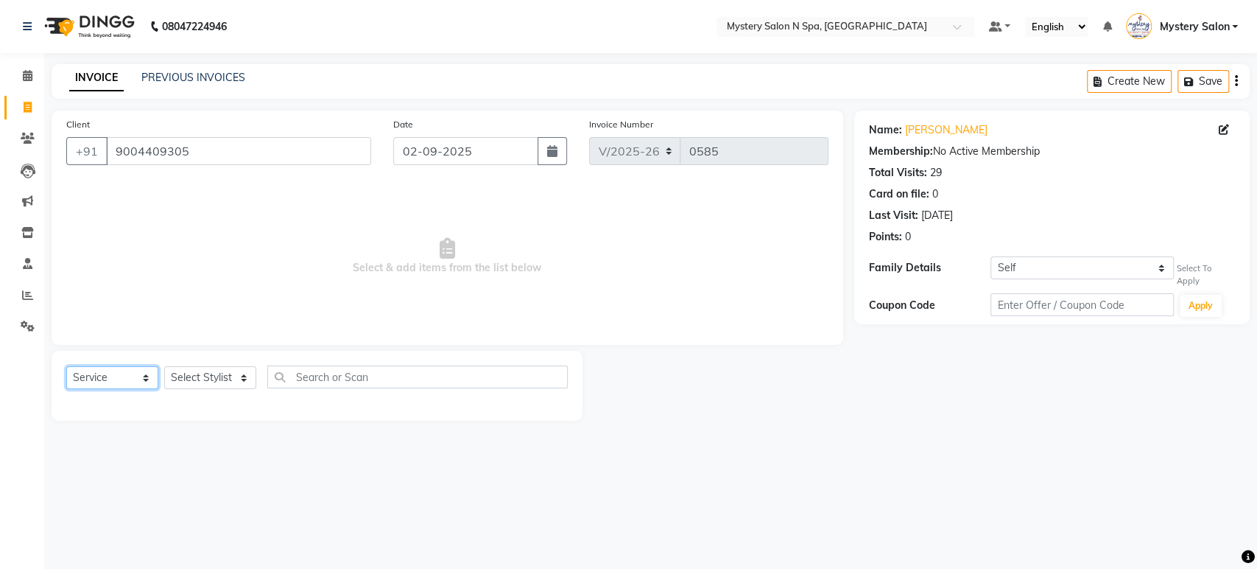
click at [72, 376] on select "Select Service Product Membership Package Voucher Prepaid Gift Card" at bounding box center [112, 377] width 92 height 23
select select "P"
click at [66, 366] on select "Select Service Product Membership Package Voucher Prepaid Gift Card" at bounding box center [112, 377] width 92 height 23
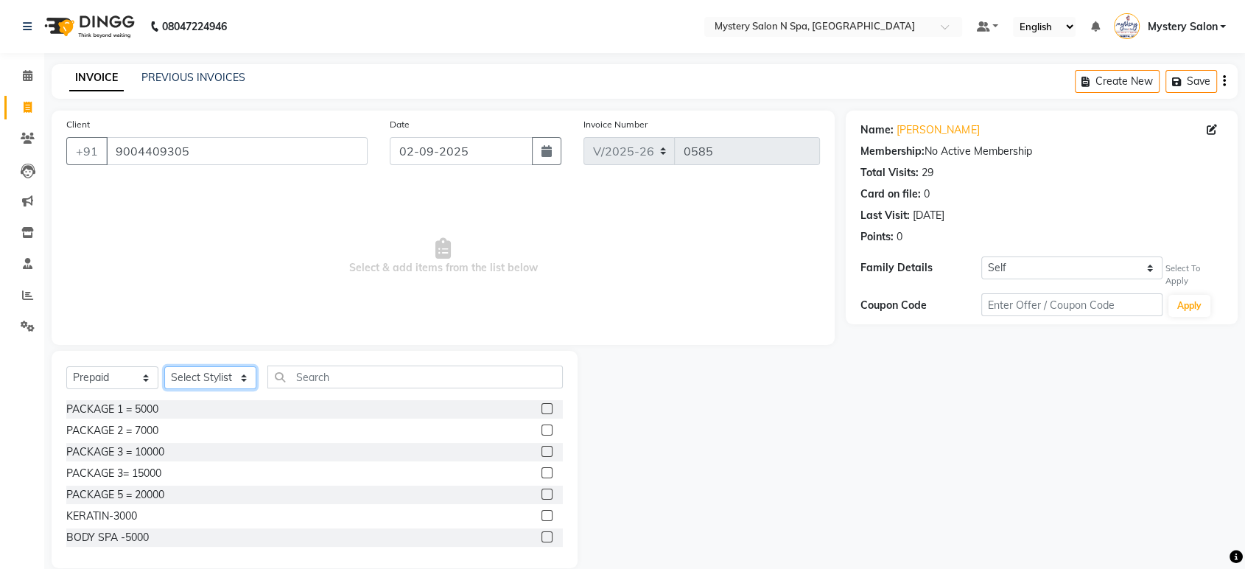
click at [211, 384] on select "Select Stylist Alim Salmani Choi MANGITA Mystery Salon SHEETAL MAM Surekha" at bounding box center [210, 377] width 92 height 23
select select "7144"
click at [164, 366] on select "Select Stylist Alim Salmani Choi MANGITA Mystery Salon SHEETAL MAM Surekha" at bounding box center [210, 377] width 92 height 23
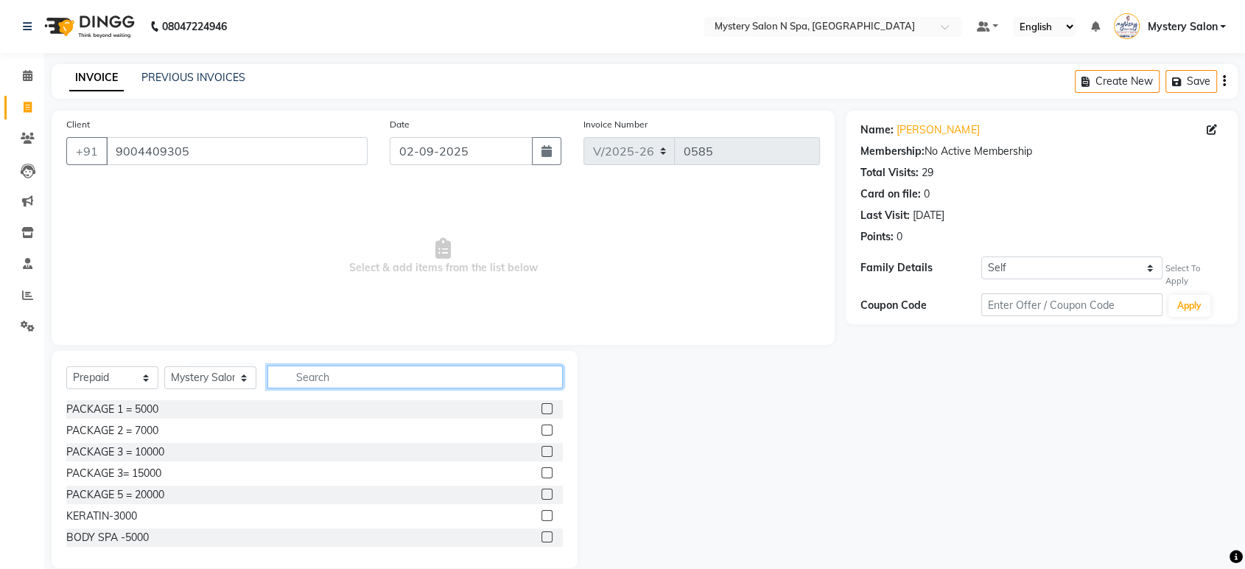
click at [312, 379] on input "text" at bounding box center [414, 376] width 295 height 23
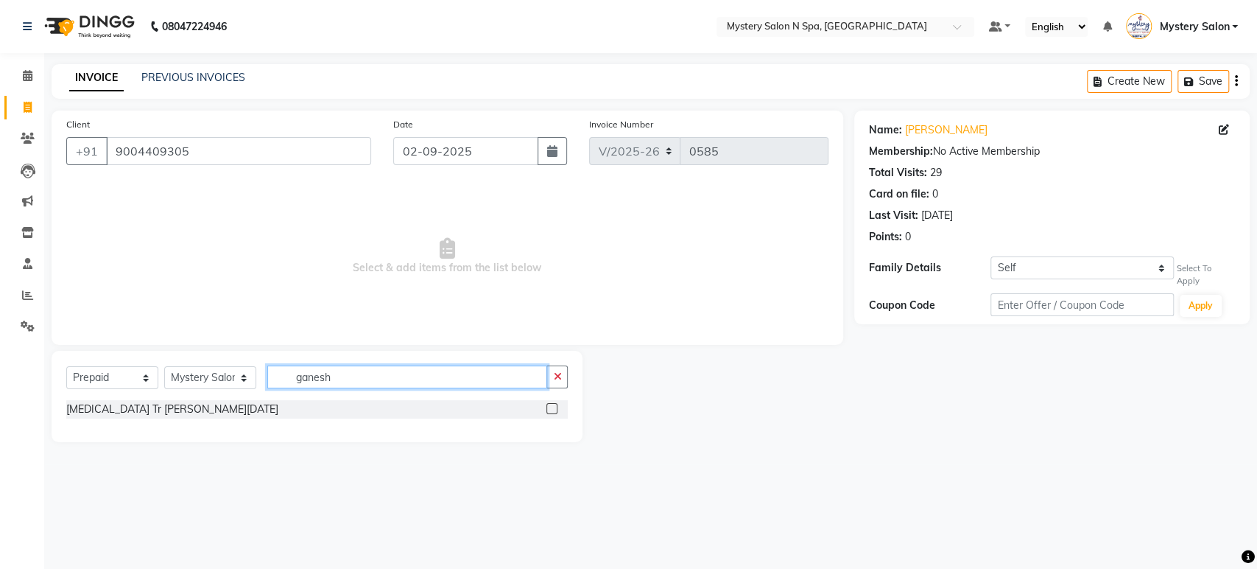
type input "ganesh"
click at [553, 410] on label at bounding box center [552, 408] width 11 height 11
click at [553, 410] on input "checkbox" at bounding box center [552, 409] width 10 height 10
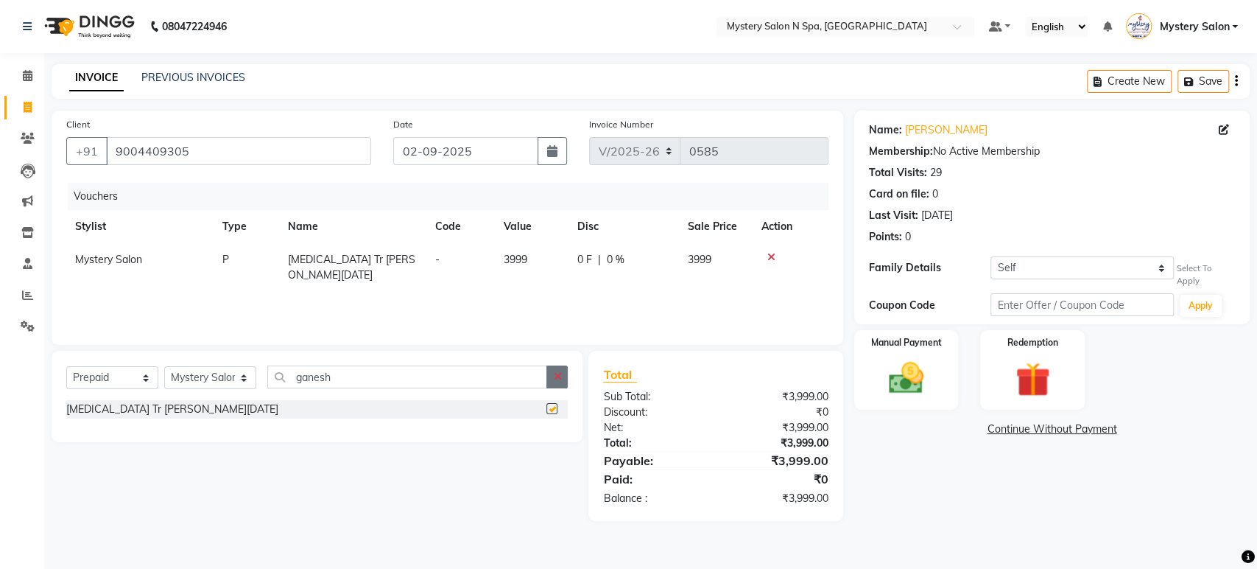
checkbox input "false"
click at [564, 376] on button "button" at bounding box center [557, 376] width 21 height 23
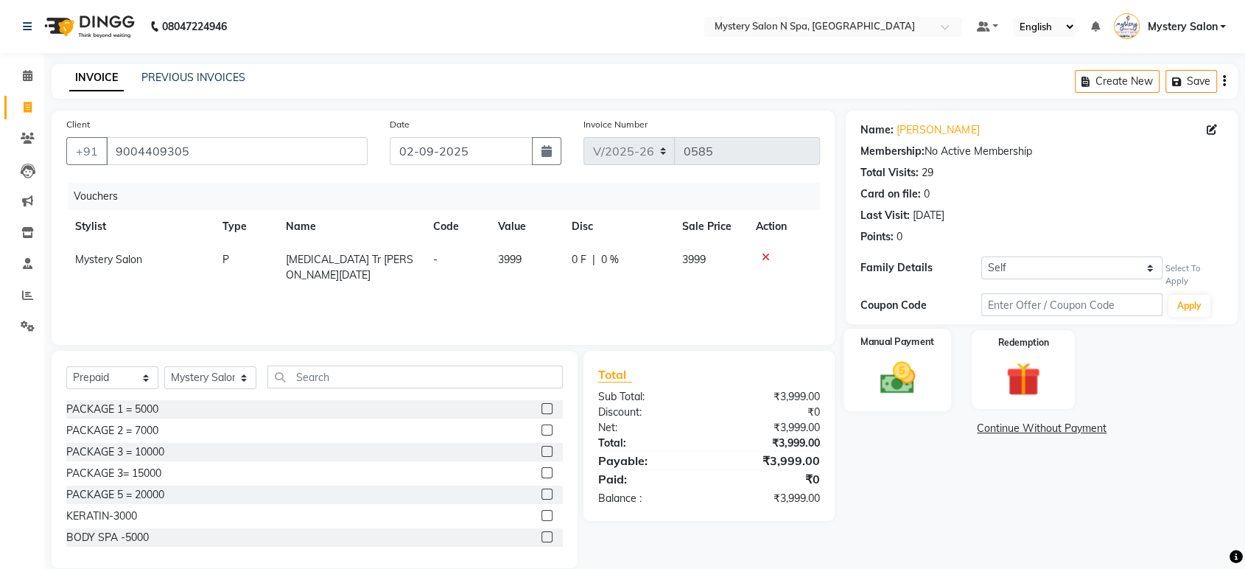
click at [925, 355] on div "Manual Payment" at bounding box center [898, 369] width 108 height 82
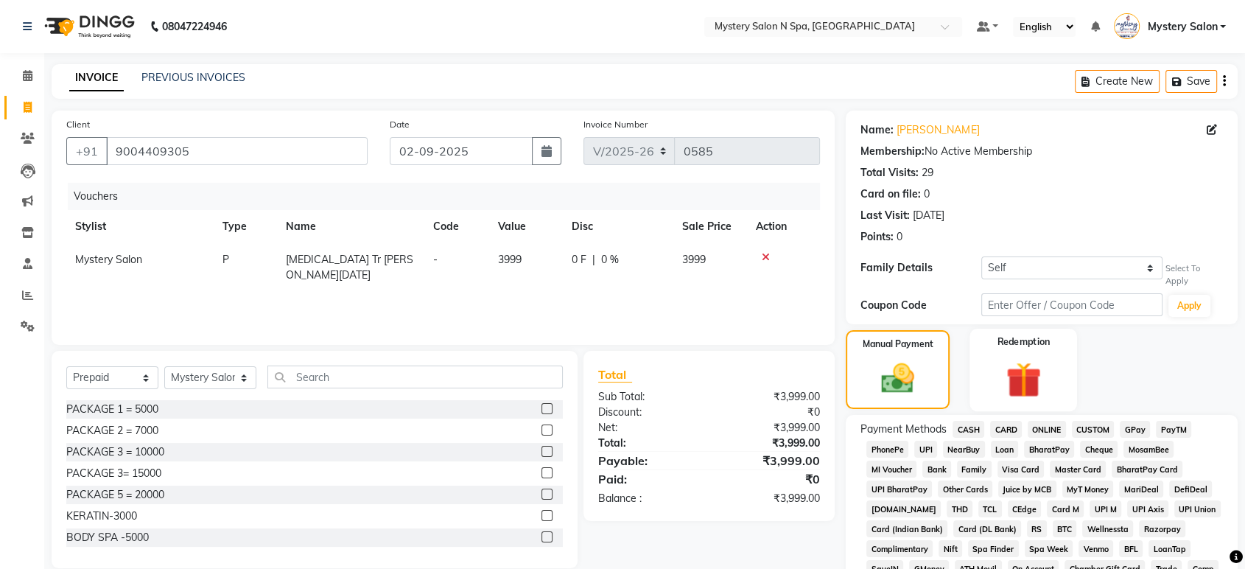
click at [1022, 377] on img at bounding box center [1022, 379] width 57 height 44
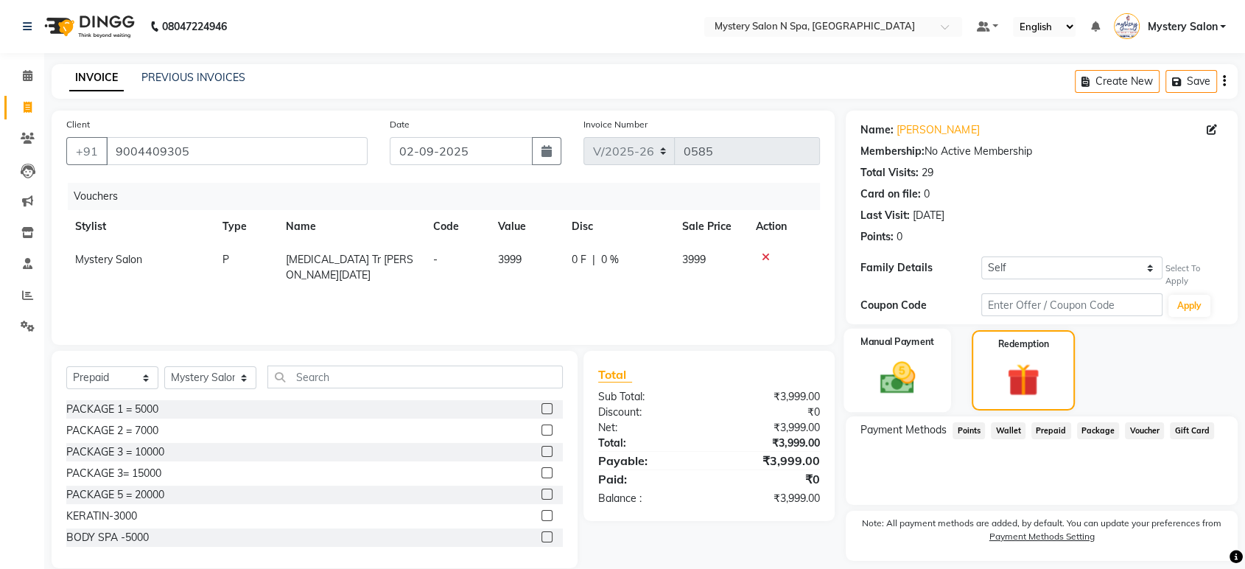
click at [924, 376] on img at bounding box center [896, 377] width 57 height 41
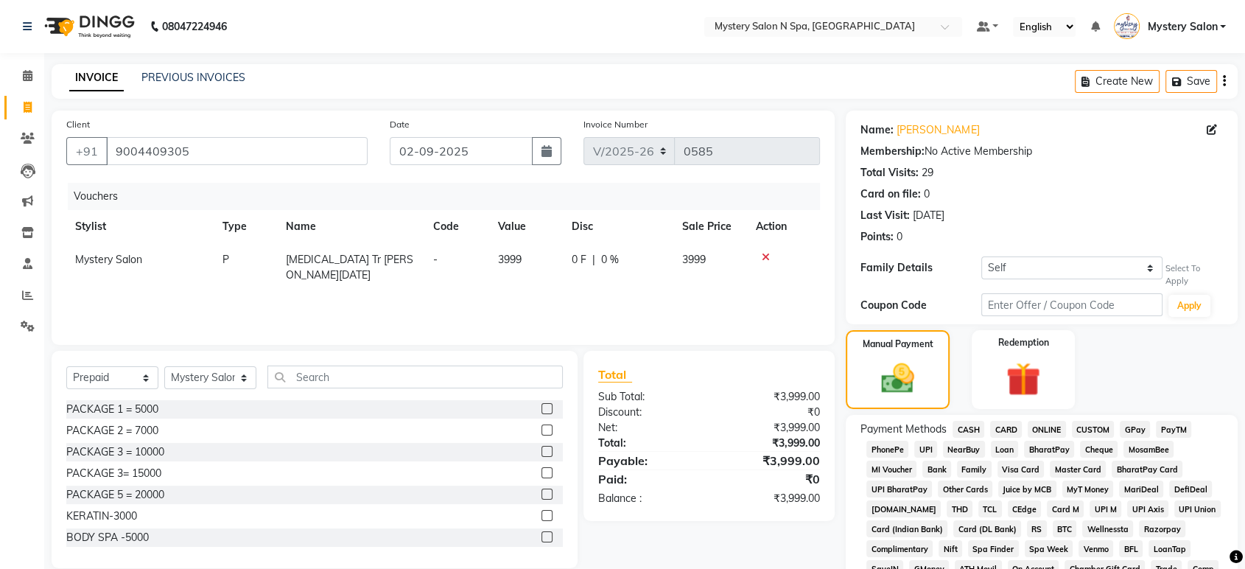
click at [1137, 424] on span "GPay" at bounding box center [1135, 429] width 30 height 17
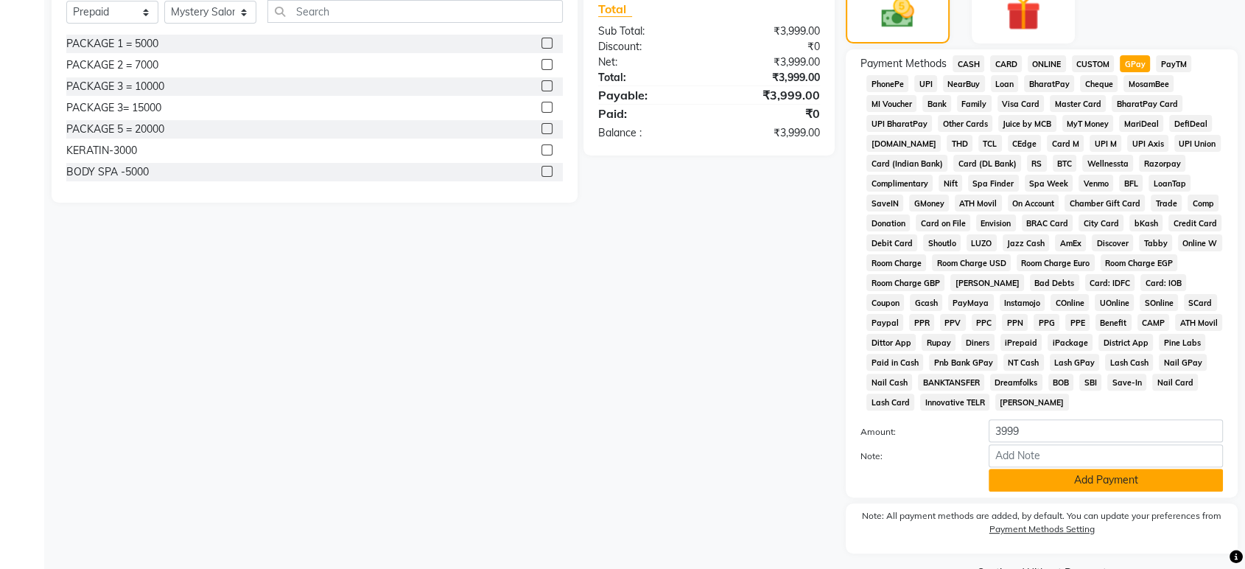
scroll to position [368, 0]
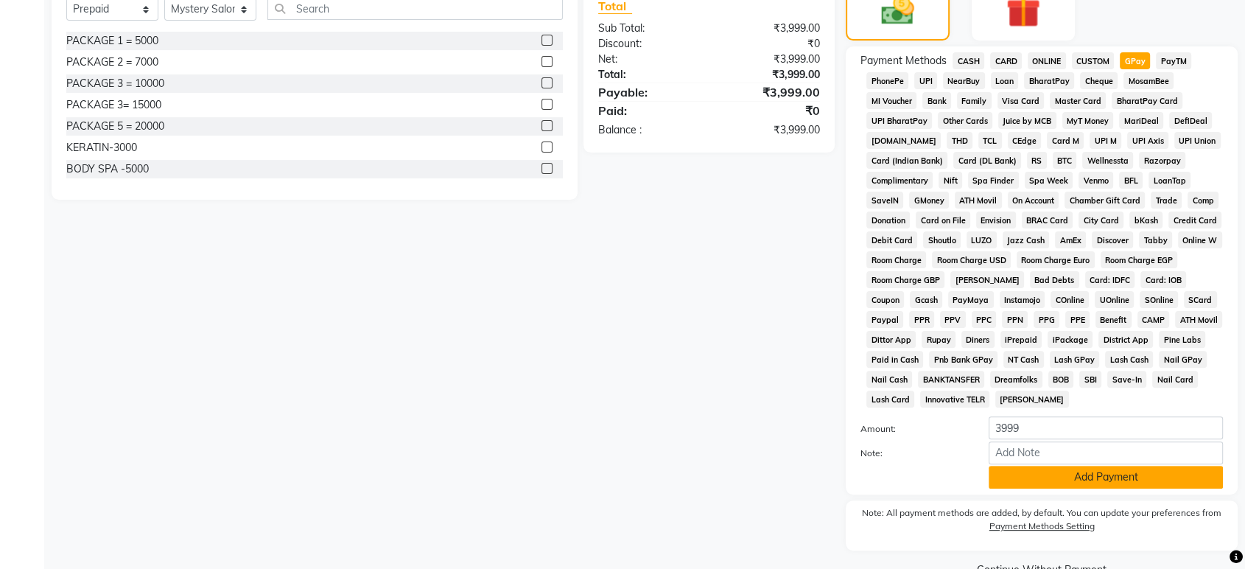
click at [1139, 473] on button "Add Payment" at bounding box center [1105, 477] width 234 height 23
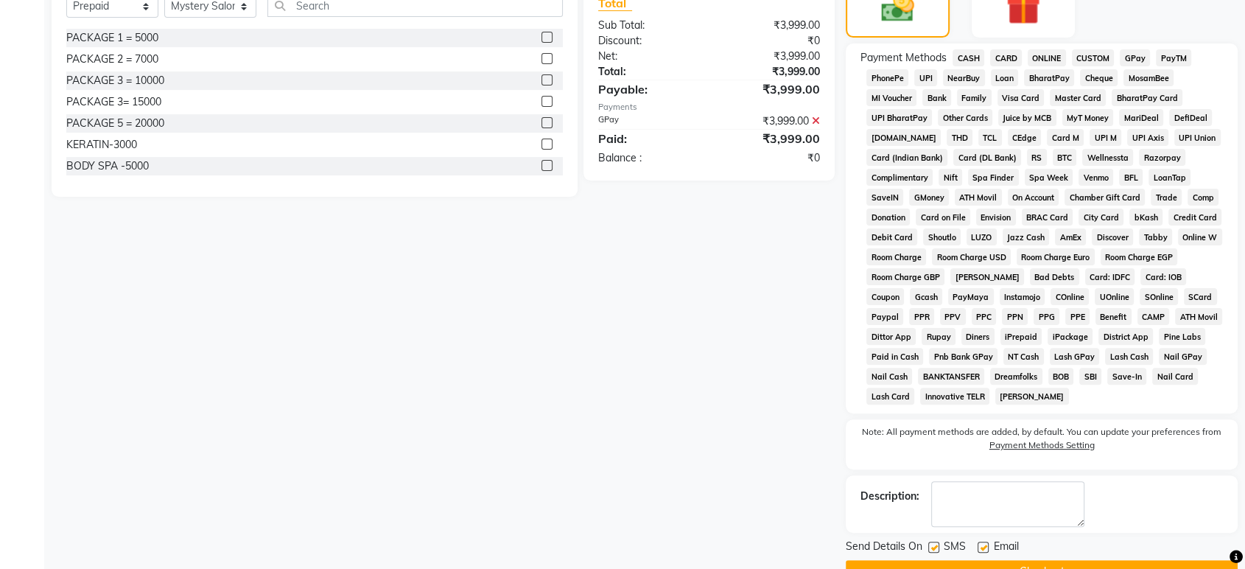
scroll to position [407, 0]
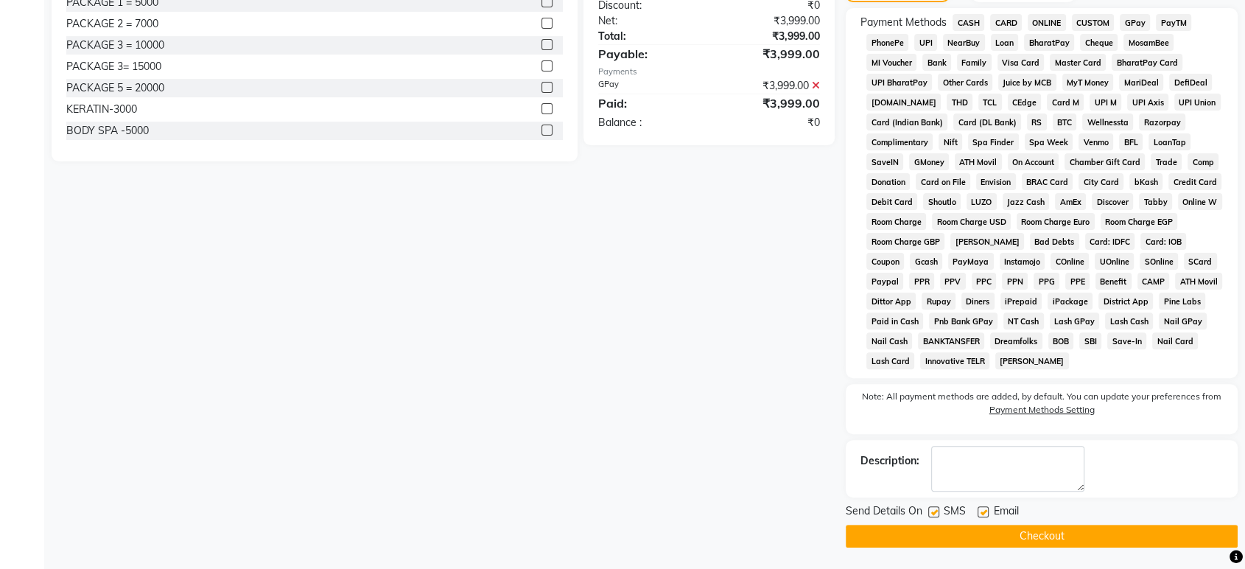
click at [1076, 533] on button "Checkout" at bounding box center [1042, 535] width 392 height 23
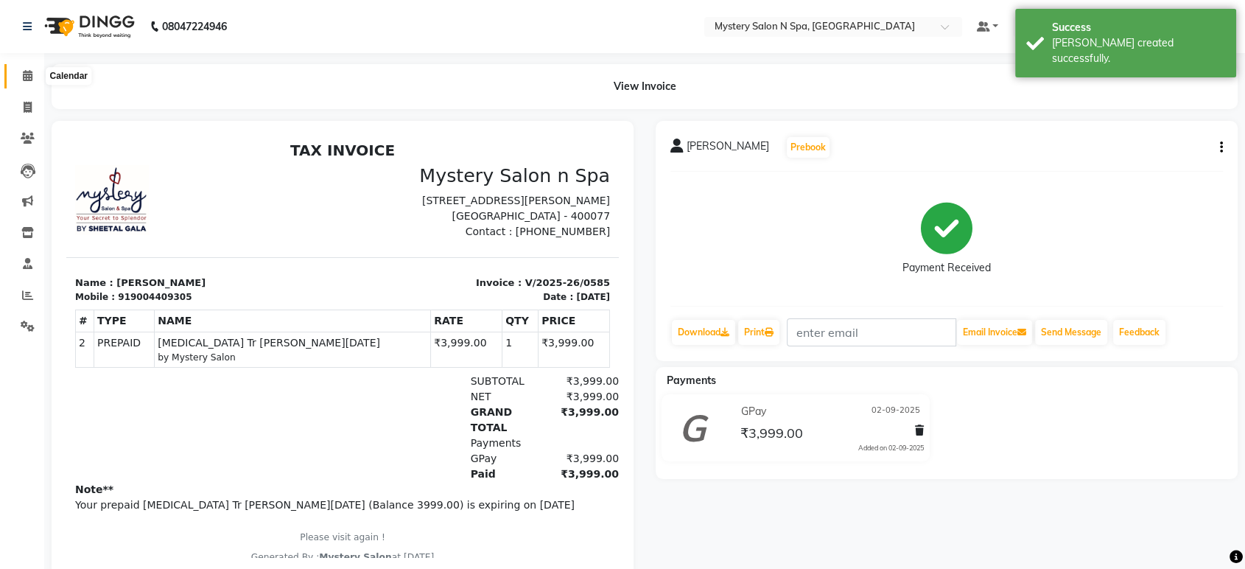
click at [29, 71] on icon at bounding box center [28, 75] width 10 height 11
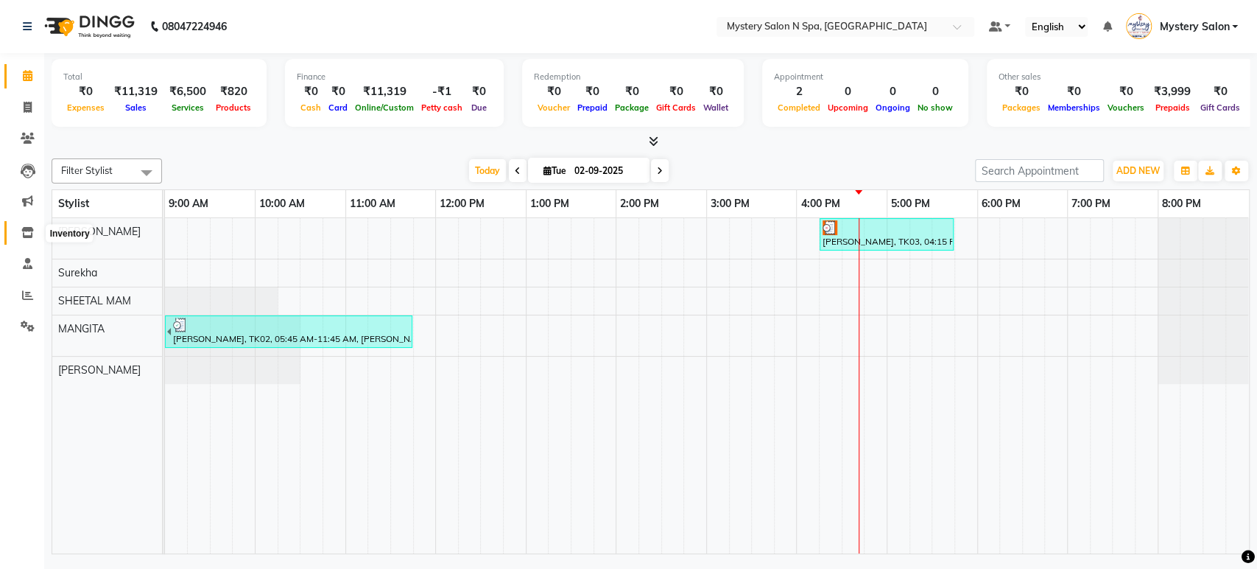
click at [24, 234] on icon at bounding box center [27, 232] width 13 height 11
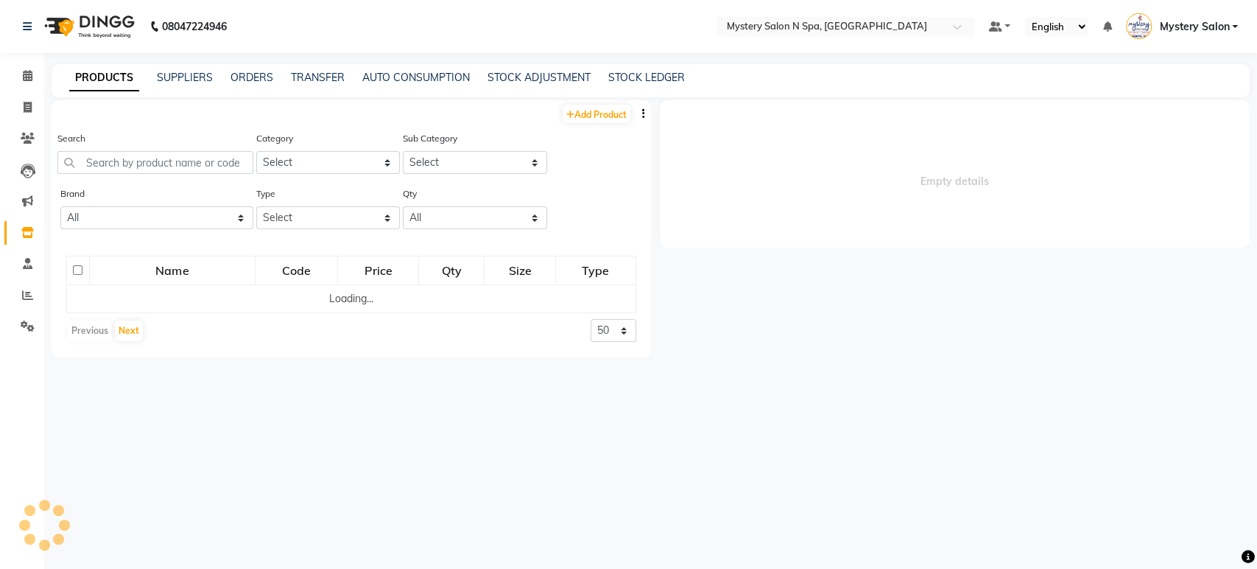
select select
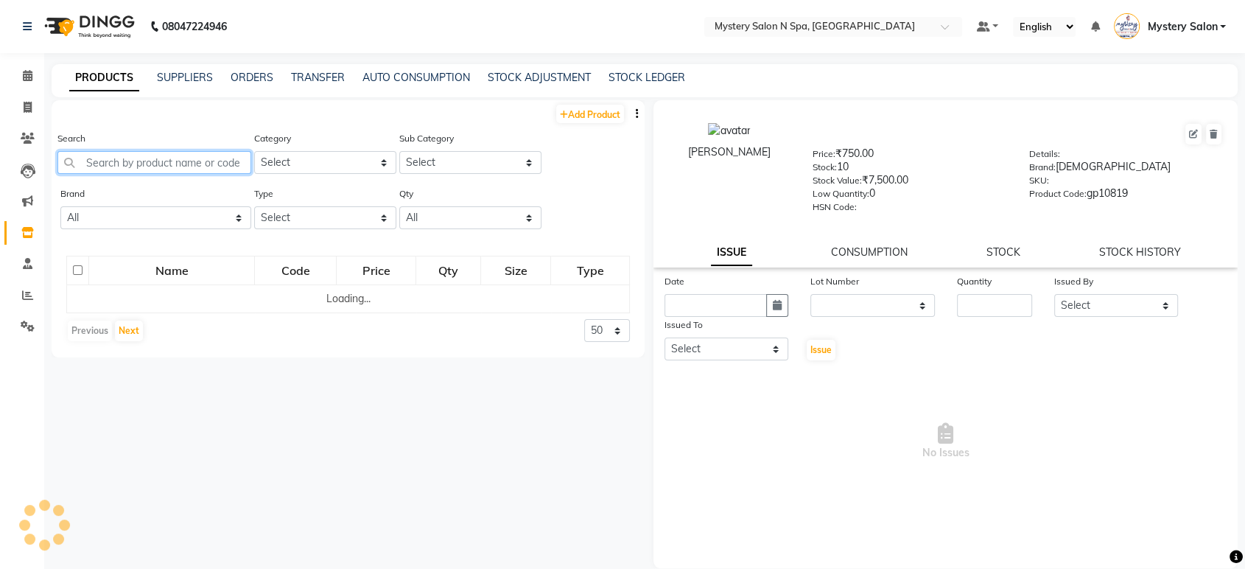
click at [169, 152] on input "text" at bounding box center [154, 162] width 194 height 23
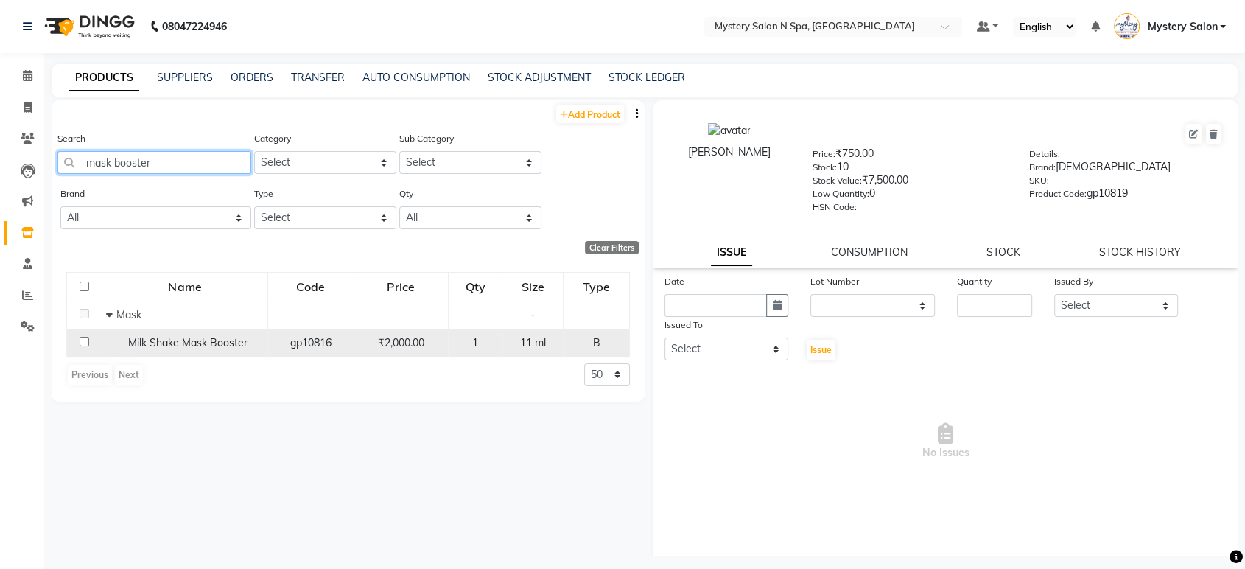
type input "mask booster"
click at [85, 343] on input "checkbox" at bounding box center [85, 342] width 10 height 10
checkbox input "true"
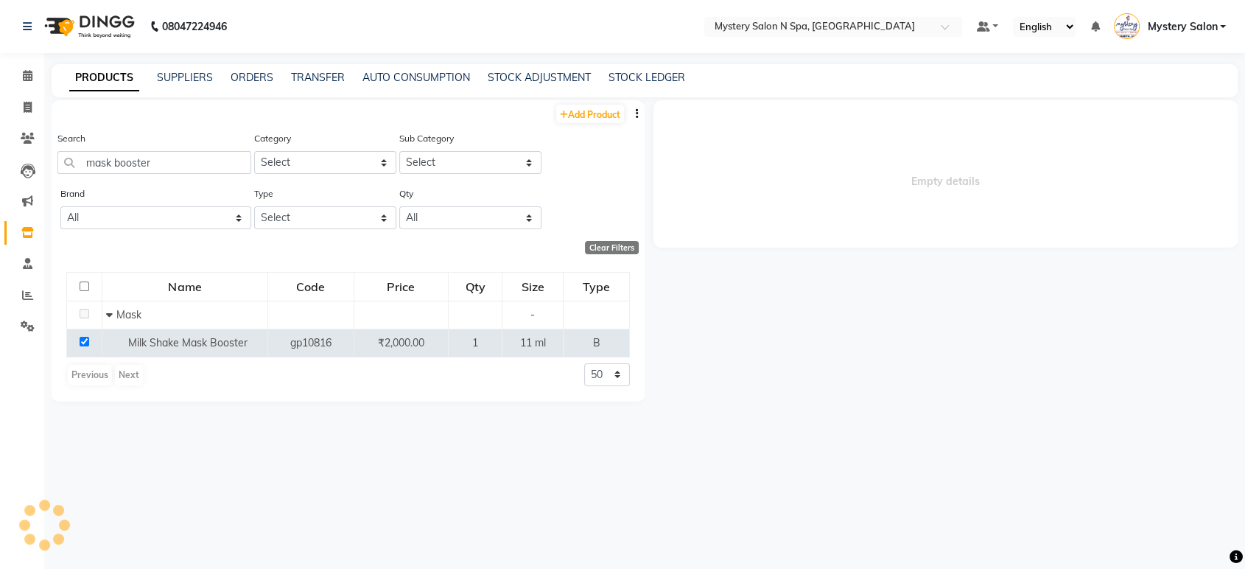
select select
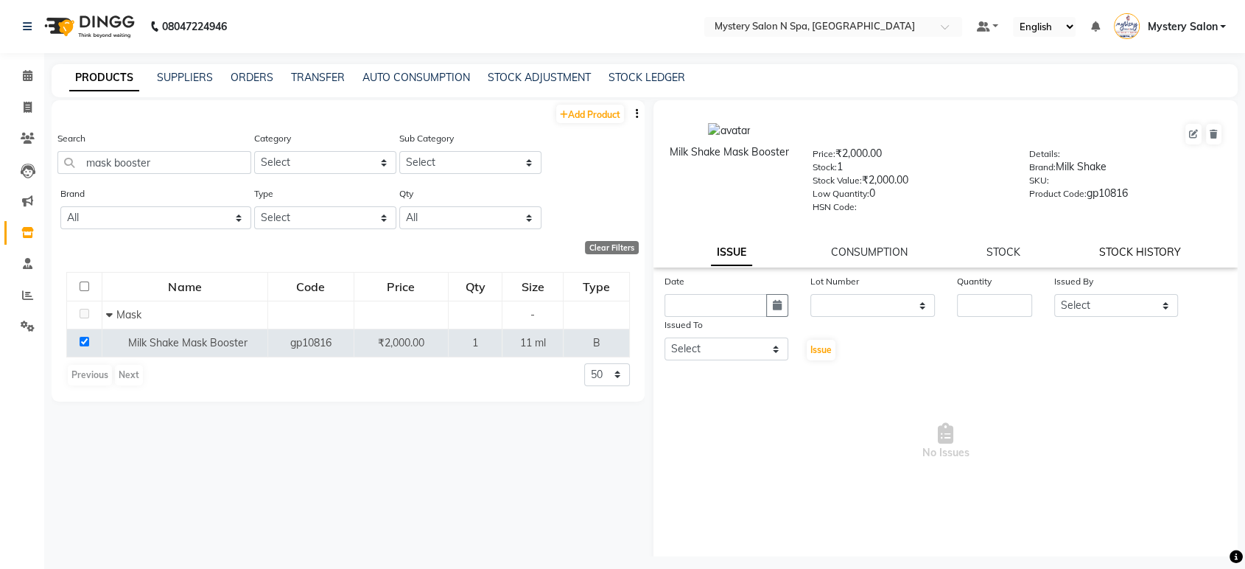
drag, startPoint x: 1108, startPoint y: 242, endPoint x: 1099, endPoint y: 252, distance: 13.0
click at [1099, 252] on div "Milk Shake Mask Booster Price: ₹2,000.00 Stock: 1 Stock Value: ₹2,000.00 Low Qu…" at bounding box center [945, 183] width 584 height 167
click at [1099, 252] on link "STOCK HISTORY" at bounding box center [1140, 251] width 82 height 13
select select "all"
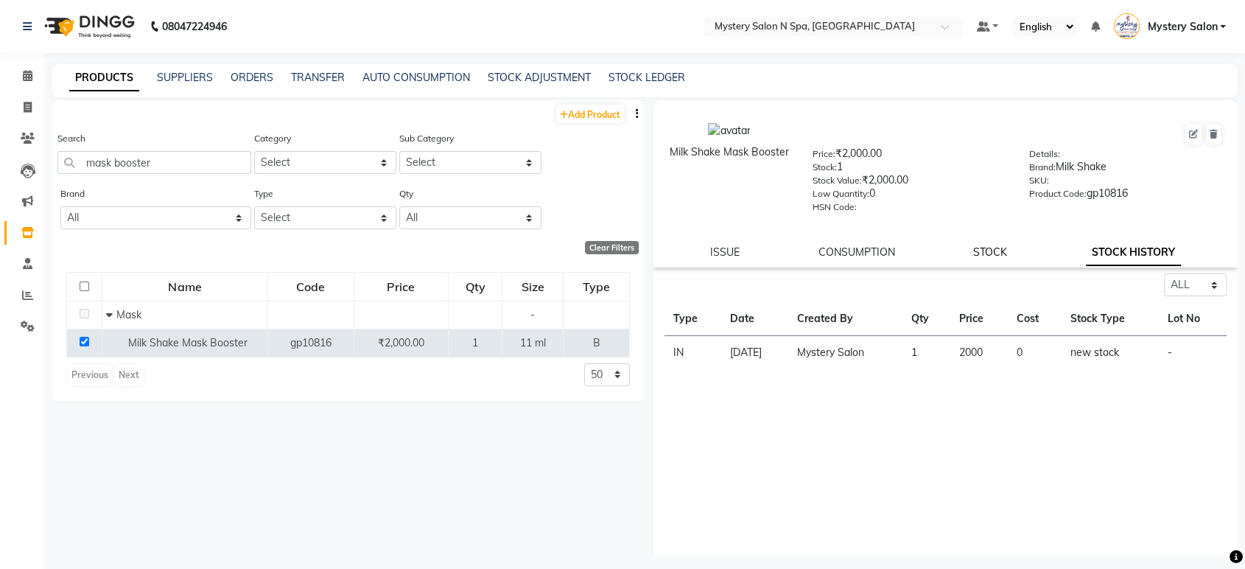
click at [976, 251] on link "STOCK" at bounding box center [990, 251] width 34 height 13
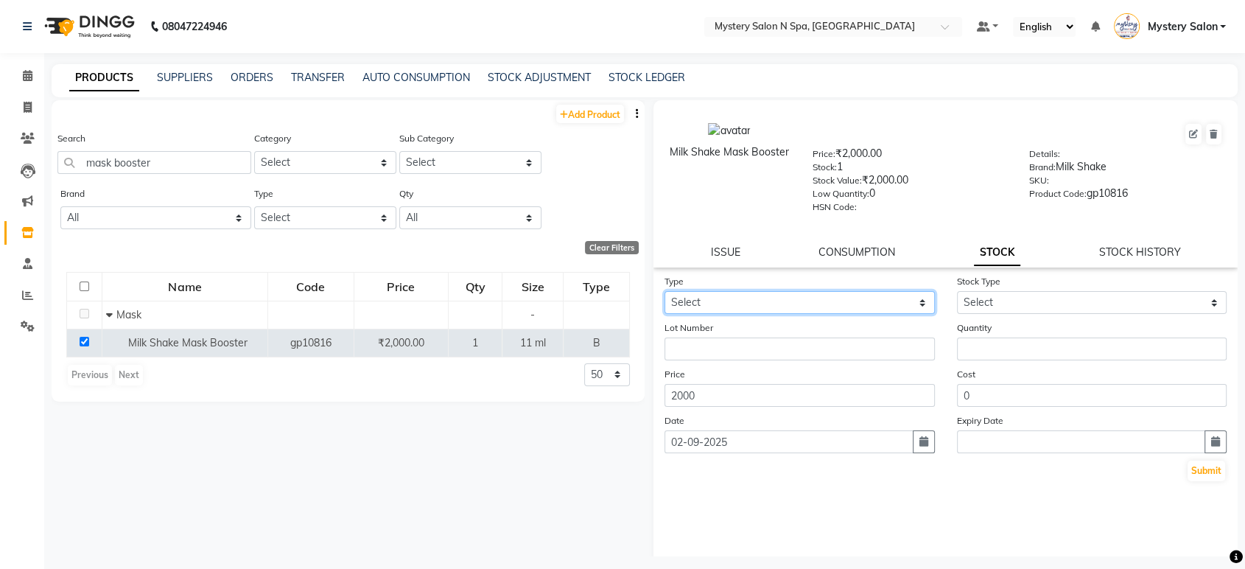
click at [894, 306] on select "Select In Out" at bounding box center [799, 302] width 270 height 23
select select "out"
click at [664, 291] on select "Select In Out" at bounding box center [799, 302] width 270 height 23
select select
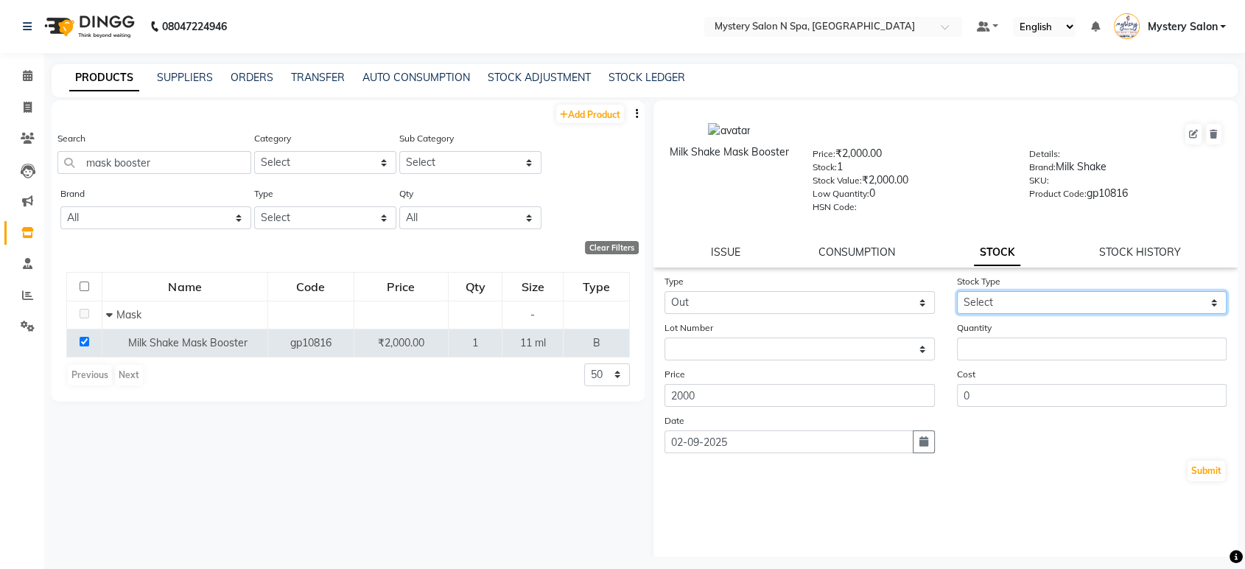
click at [996, 306] on select "Select Internal Use Damaged Expired Adjustment Return Other" at bounding box center [1092, 302] width 270 height 23
select select "internal use"
click at [957, 291] on select "Select Internal Use Damaged Expired Adjustment Return Other" at bounding box center [1092, 302] width 270 height 23
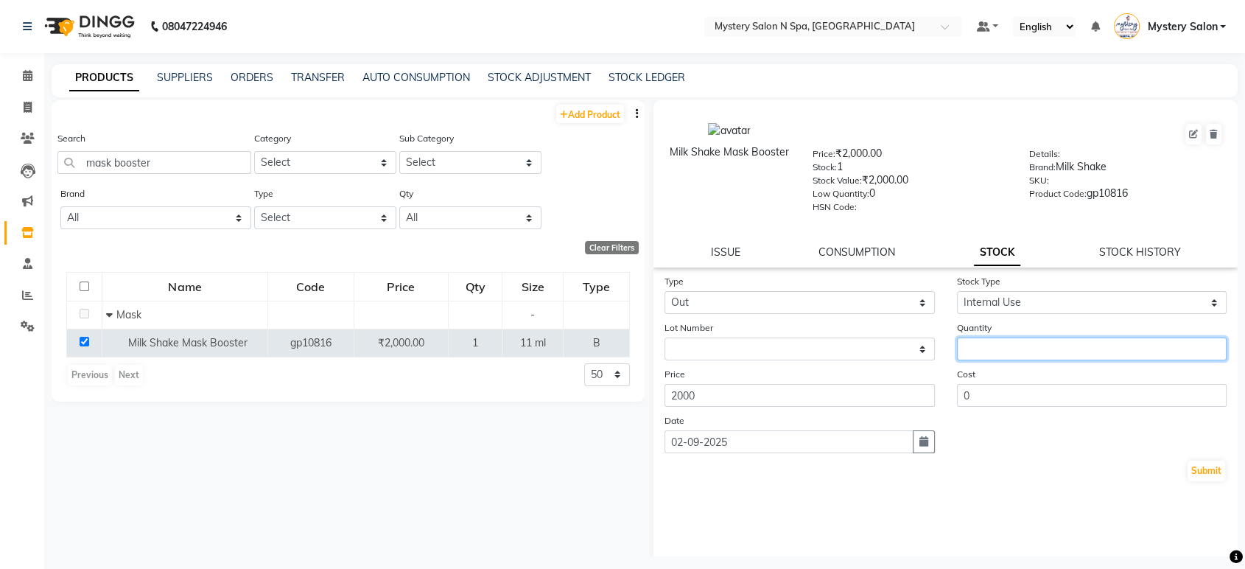
click at [966, 357] on input "number" at bounding box center [1092, 348] width 270 height 23
type input "1"
click at [919, 440] on icon "button" at bounding box center [923, 441] width 9 height 10
select select "9"
select select "2025"
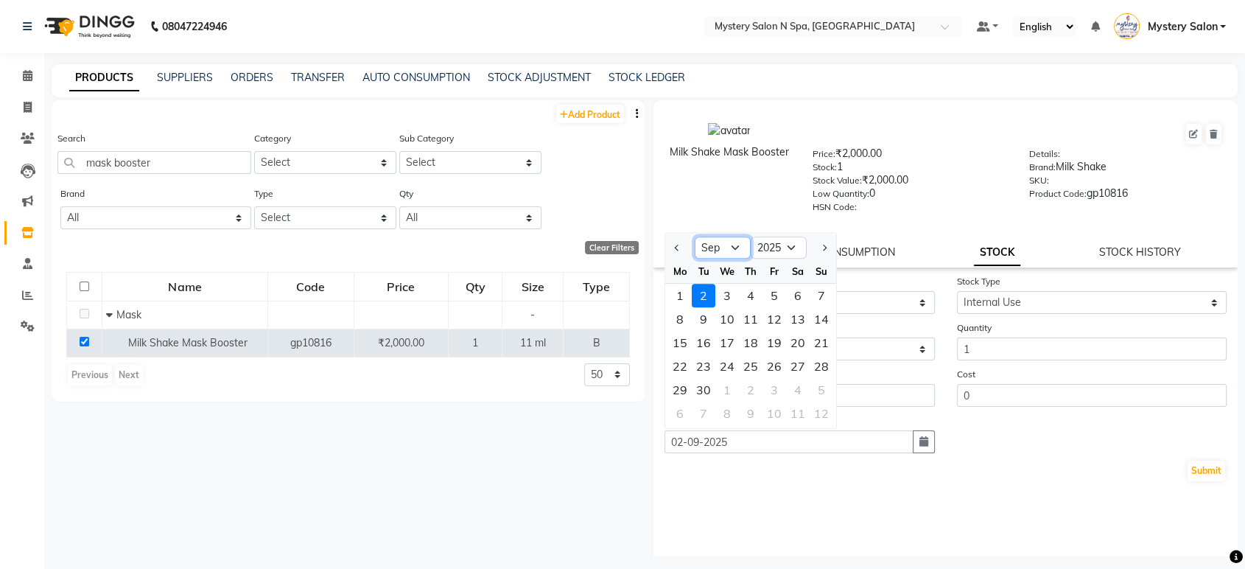
click at [732, 241] on select "Jan Feb Mar Apr May Jun Jul Aug Sep Oct Nov Dec" at bounding box center [723, 247] width 56 height 22
select select "4"
click at [695, 236] on select "Jan Feb Mar Apr May Jun Jul Aug Sep Oct Nov Dec" at bounding box center [723, 247] width 56 height 22
click at [707, 387] on div "29" at bounding box center [704, 390] width 24 height 24
type input "29-04-2025"
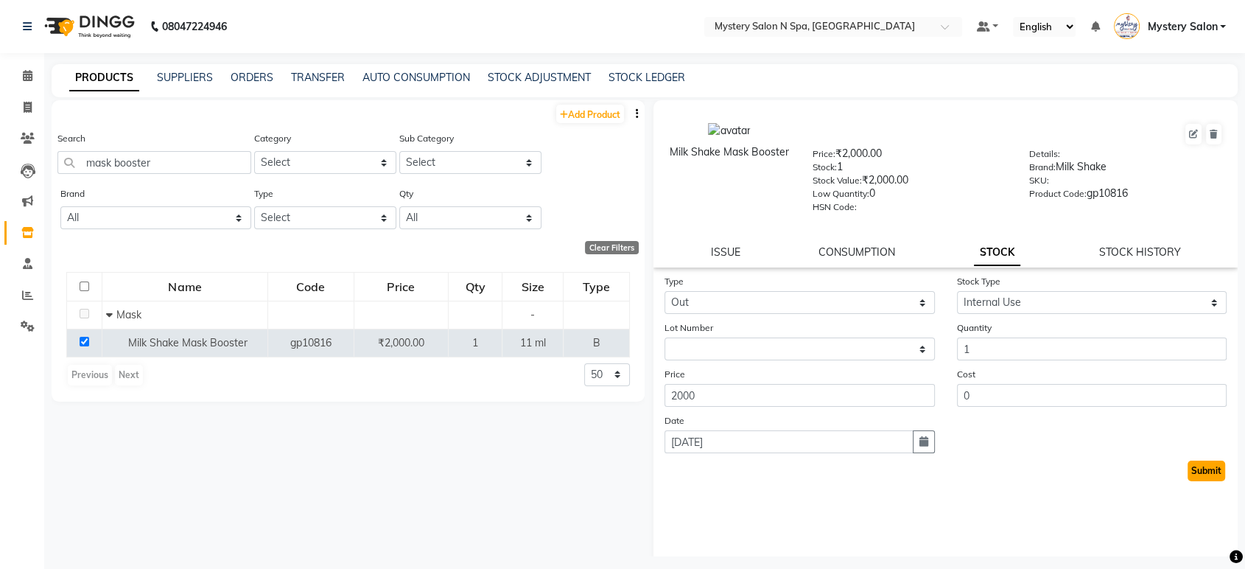
click at [1187, 467] on button "Submit" at bounding box center [1206, 470] width 38 height 21
select select
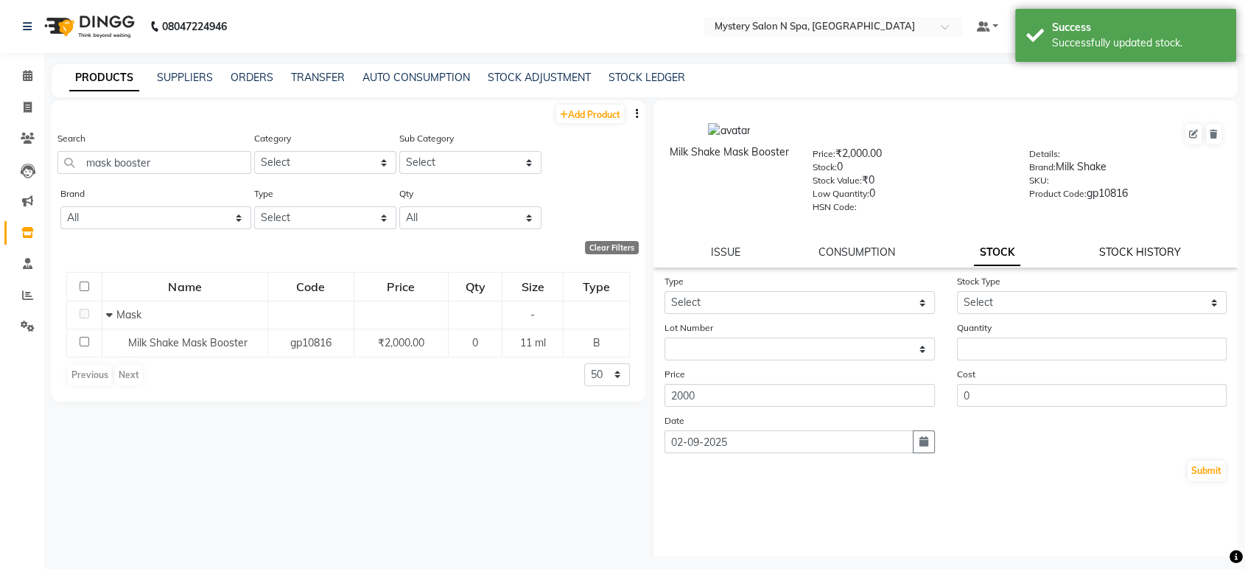
click at [1127, 256] on link "STOCK HISTORY" at bounding box center [1140, 251] width 82 height 13
select select "all"
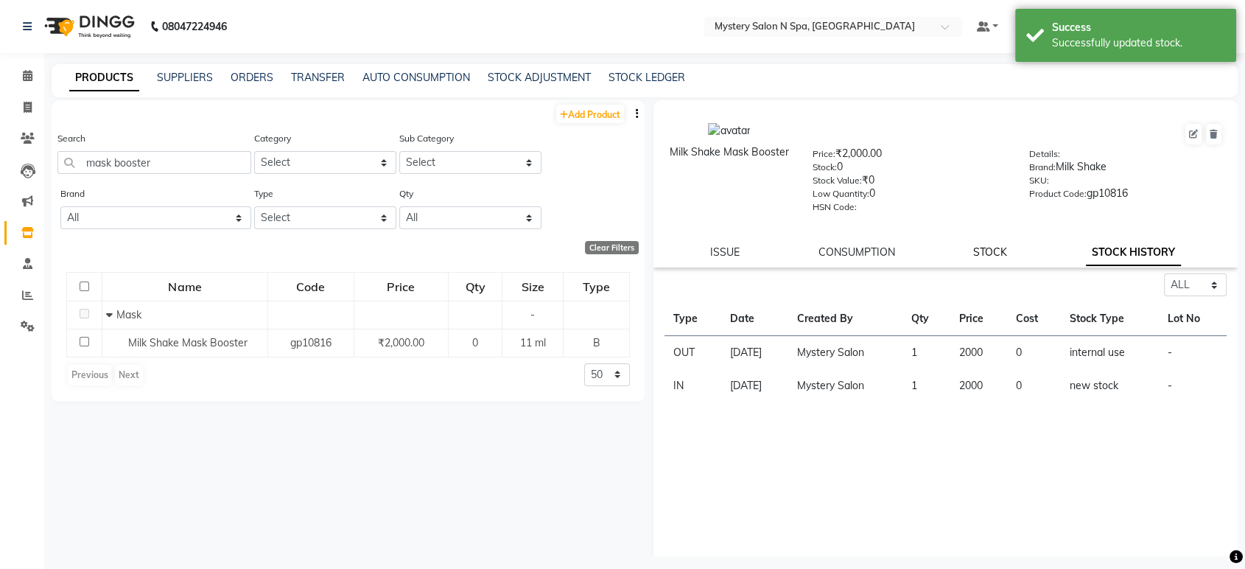
click at [977, 252] on link "STOCK" at bounding box center [990, 251] width 34 height 13
select select
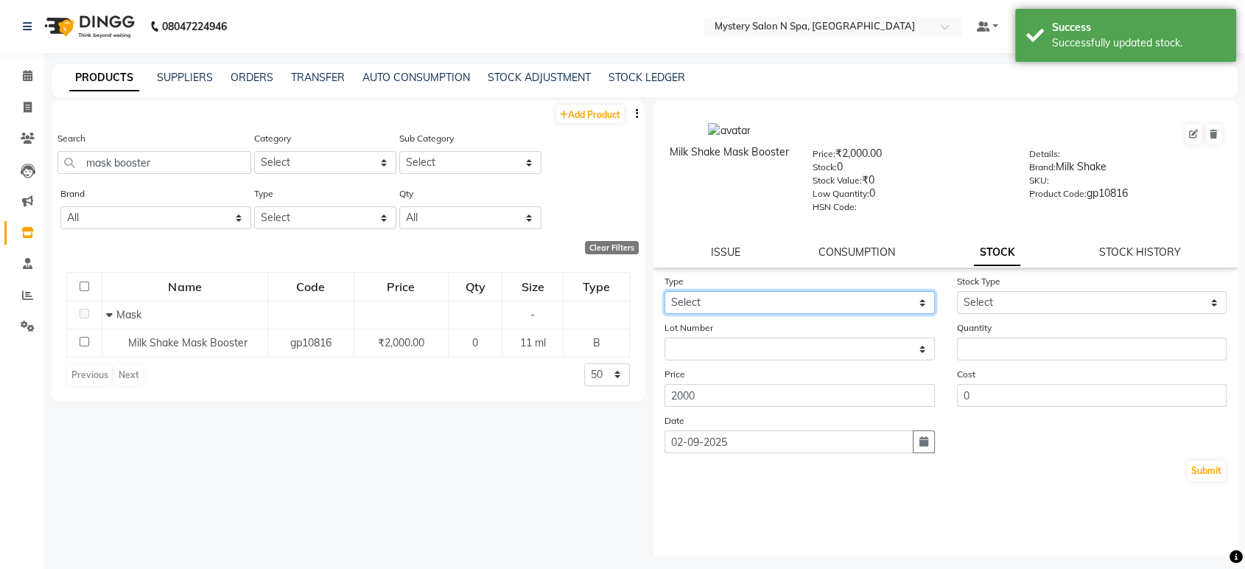
click at [874, 300] on select "Select In Out" at bounding box center [799, 302] width 270 height 23
select select "out"
click at [664, 291] on select "Select In Out" at bounding box center [799, 302] width 270 height 23
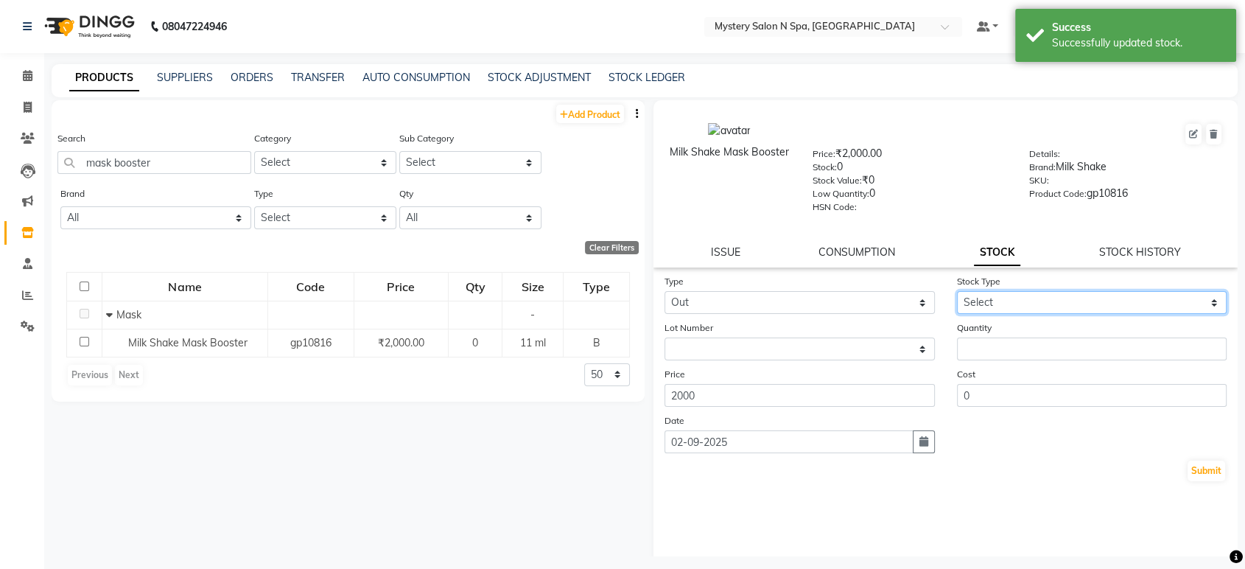
click at [1000, 293] on select "Select Internal Use Damaged Expired Adjustment Return Other" at bounding box center [1092, 302] width 270 height 23
select select "internal use"
click at [957, 291] on select "Select Internal Use Damaged Expired Adjustment Return Other" at bounding box center [1092, 302] width 270 height 23
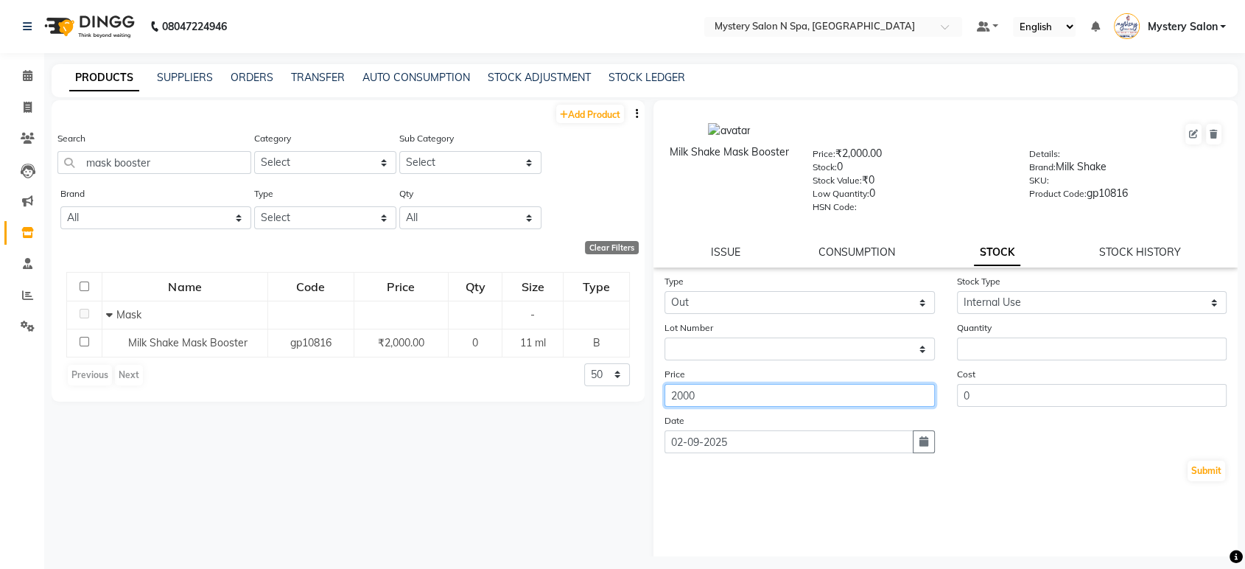
click at [773, 396] on input "2000" at bounding box center [799, 395] width 270 height 23
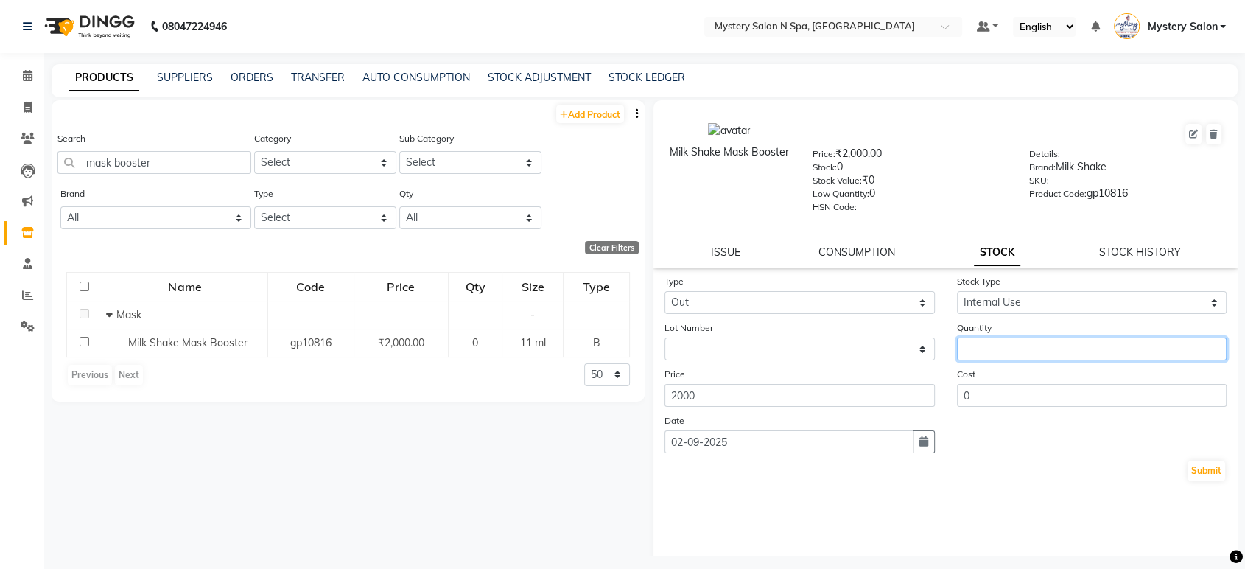
click at [966, 348] on input "number" at bounding box center [1092, 348] width 270 height 23
type input "6"
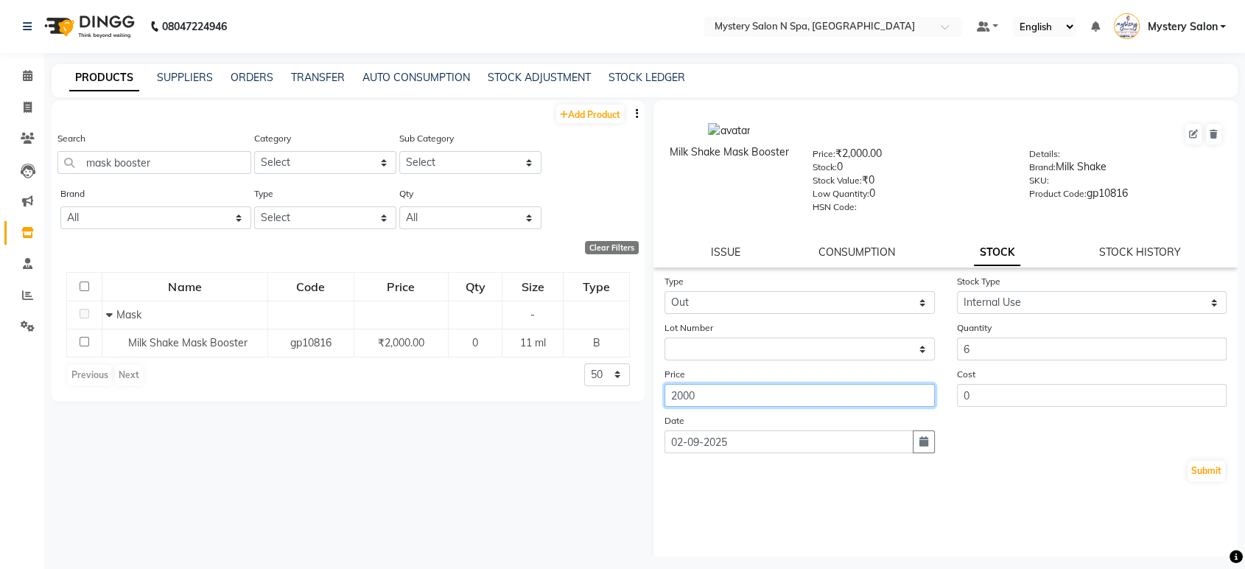
click at [701, 393] on input "2000" at bounding box center [799, 395] width 270 height 23
type input "2"
type input "333"
click at [919, 436] on icon "button" at bounding box center [923, 441] width 9 height 10
select select "9"
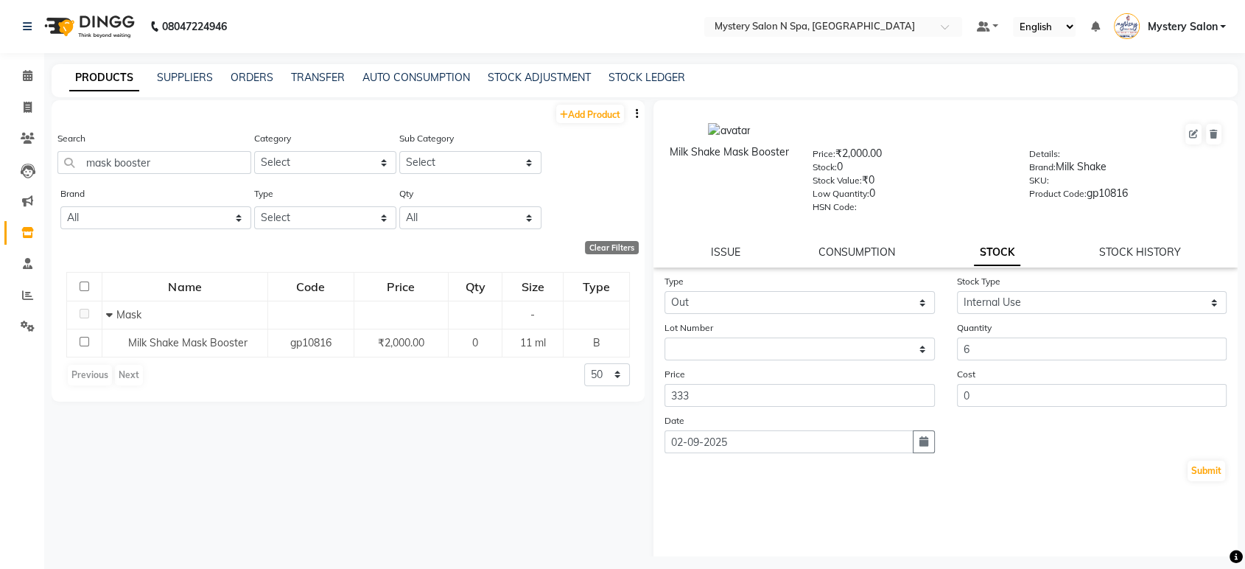
select select "2025"
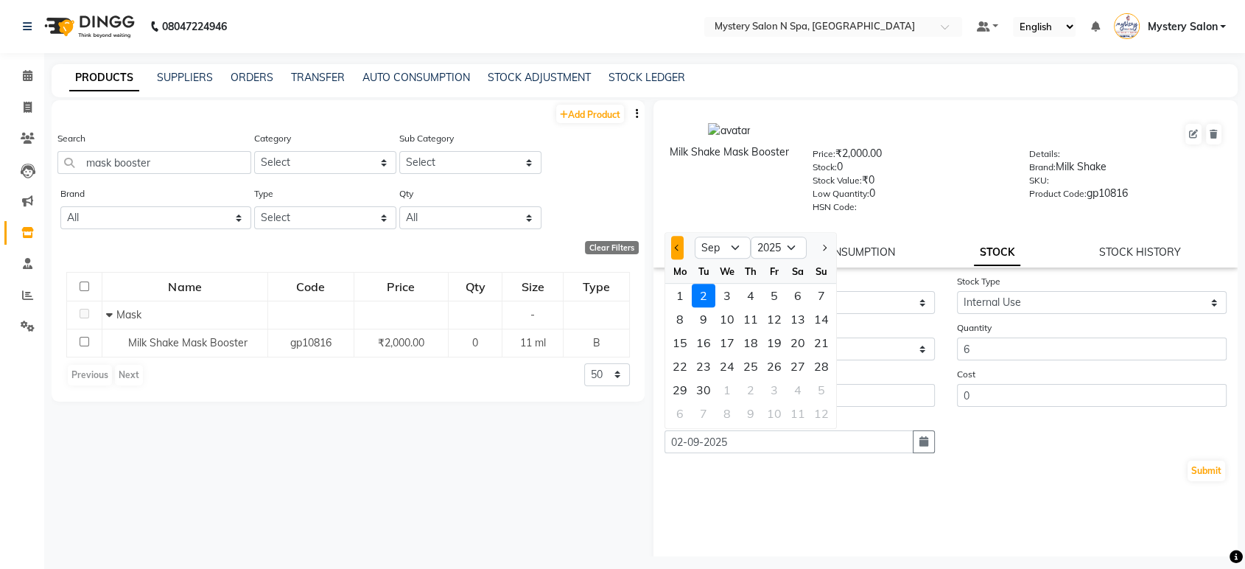
click at [672, 252] on button "Previous month" at bounding box center [677, 248] width 13 height 24
select select "8"
click at [776, 394] on div "29" at bounding box center [774, 390] width 24 height 24
type input "29-08-2025"
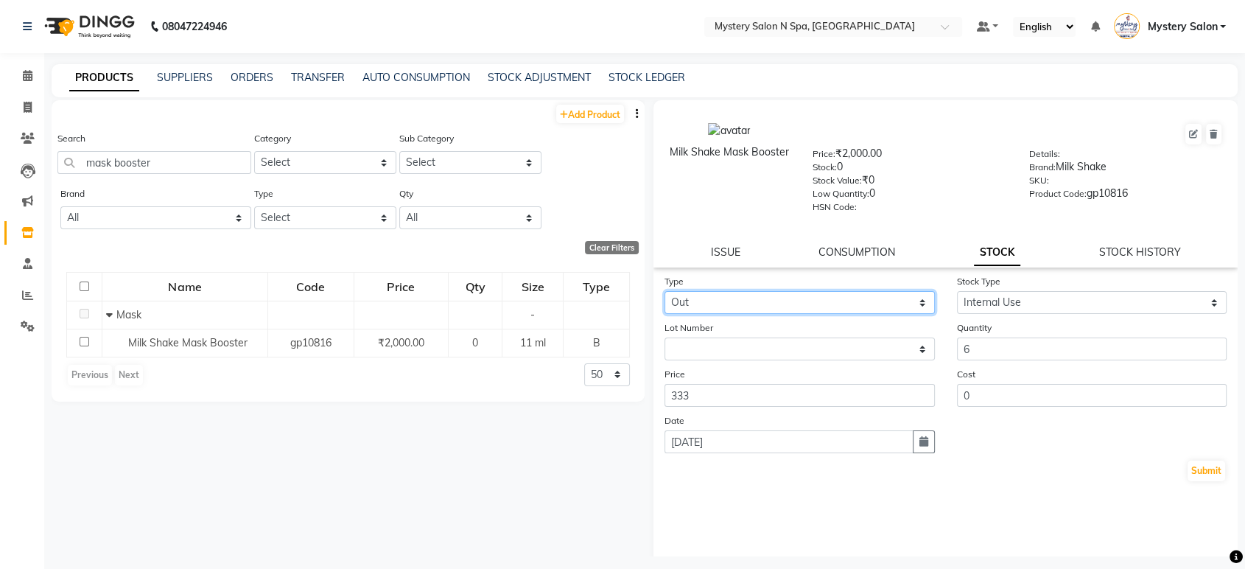
click at [782, 294] on select "Select In Out" at bounding box center [799, 302] width 270 height 23
select select "in"
click at [664, 291] on select "Select In Out" at bounding box center [799, 302] width 270 height 23
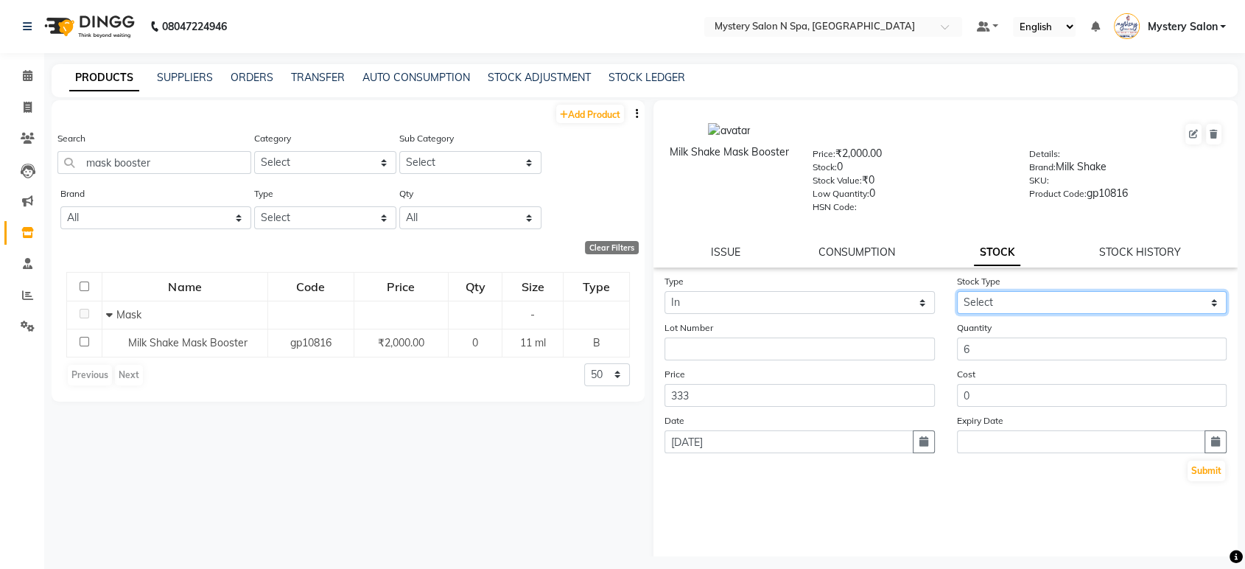
click at [966, 297] on select "Select New Stock Adjustment Return Other" at bounding box center [1092, 302] width 270 height 23
select select "new stock"
click at [957, 291] on select "Select New Stock Adjustment Return Other" at bounding box center [1092, 302] width 270 height 23
click at [1200, 472] on button "Submit" at bounding box center [1206, 470] width 38 height 21
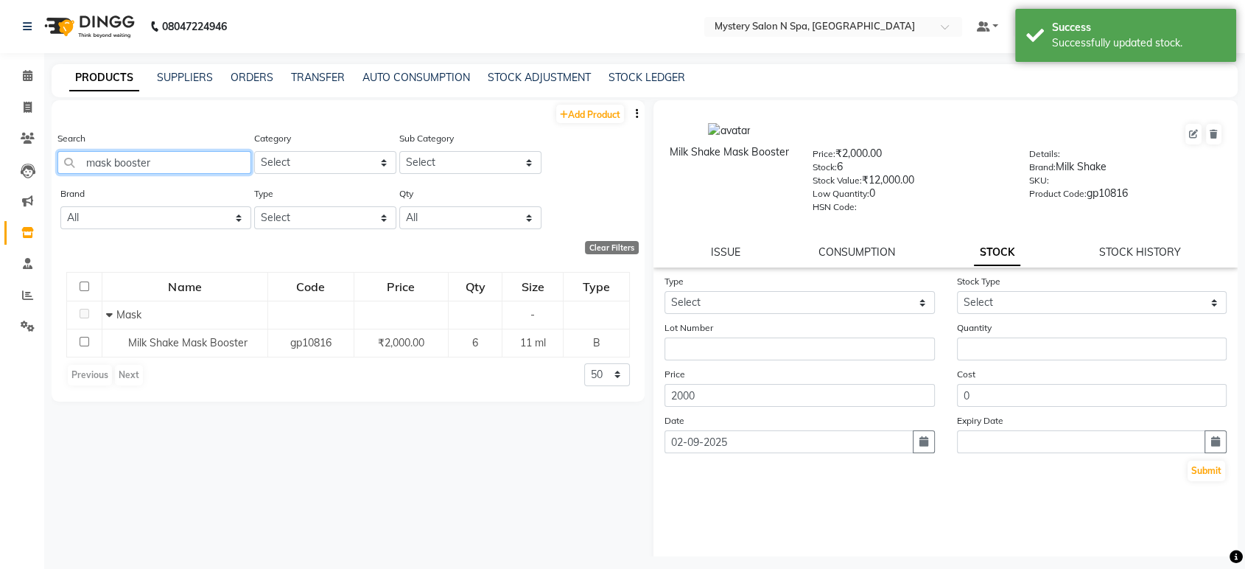
click at [165, 156] on input "mask booster" at bounding box center [154, 162] width 194 height 23
type input "m"
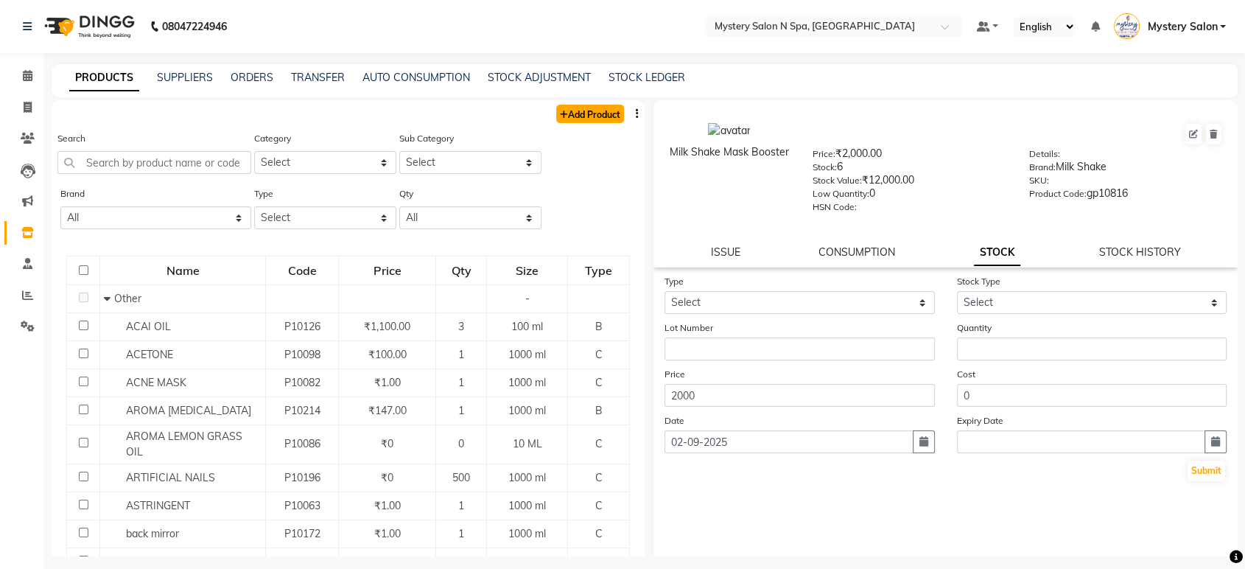
click at [587, 118] on link "Add Product" at bounding box center [590, 114] width 68 height 18
select select "true"
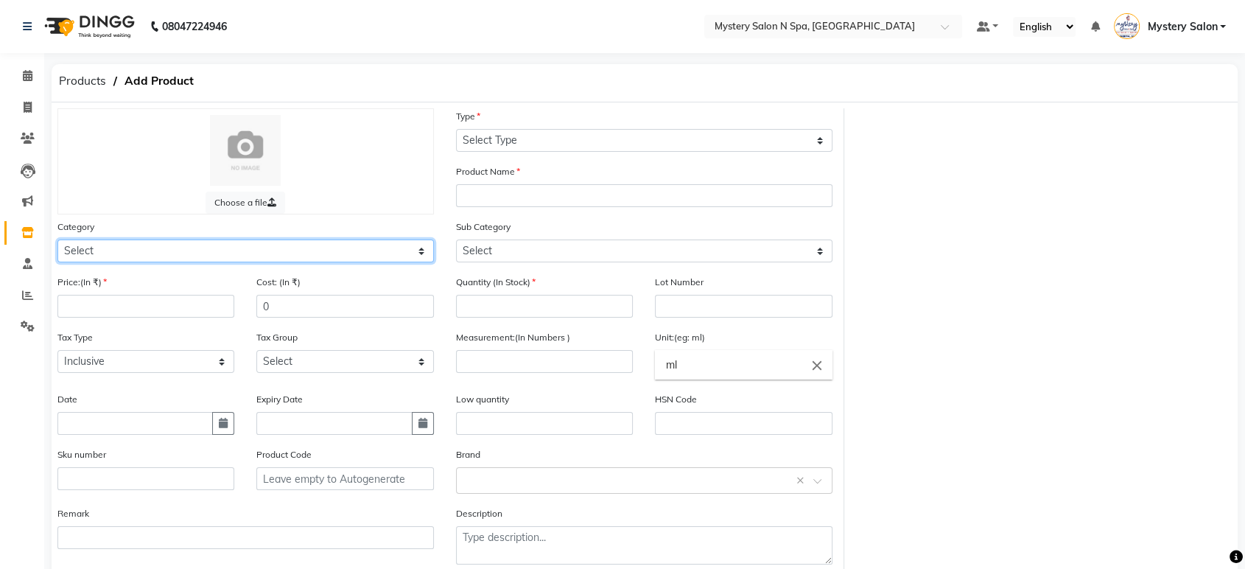
click at [140, 250] on select "Select Hair Skin Makeup Personal Care Appliances Beard Waxing Disposable Thread…" at bounding box center [245, 250] width 376 height 23
select select "1100"
click at [57, 239] on select "Select Hair Skin Makeup Personal Care Appliances Beard Waxing Disposable Thread…" at bounding box center [245, 250] width 376 height 23
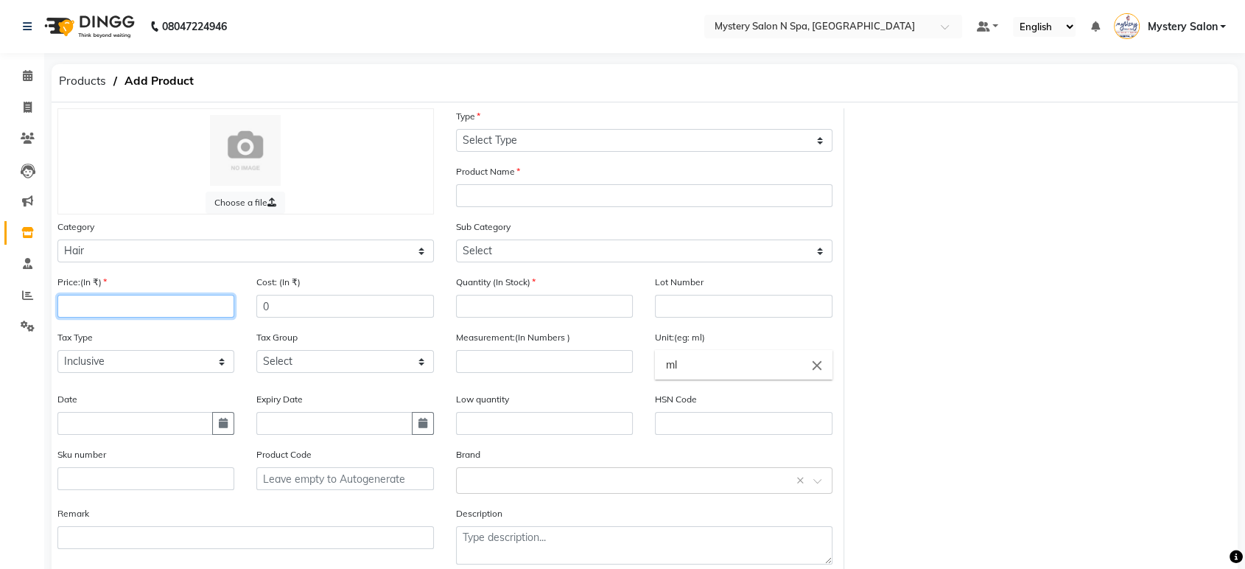
click at [110, 301] on input "number" at bounding box center [145, 306] width 177 height 23
type input "1250"
click at [225, 423] on icon "button" at bounding box center [223, 423] width 9 height 10
select select "9"
select select "2025"
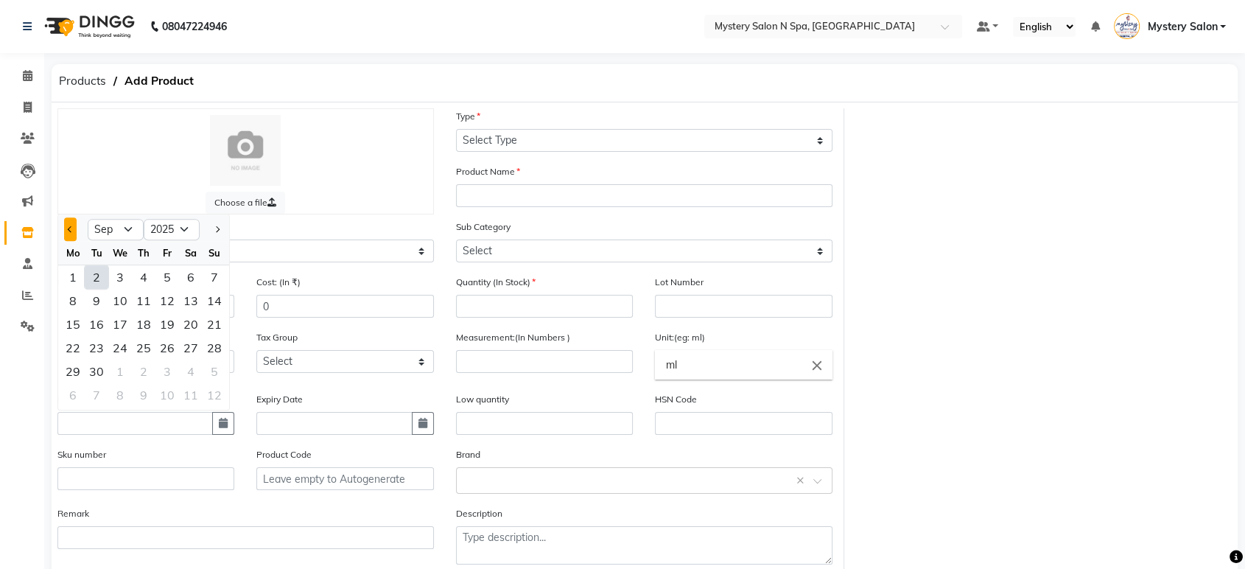
click at [69, 231] on button "Previous month" at bounding box center [70, 229] width 13 height 24
select select "8"
click at [155, 368] on div "29" at bounding box center [167, 371] width 24 height 24
type input "29-08-2025"
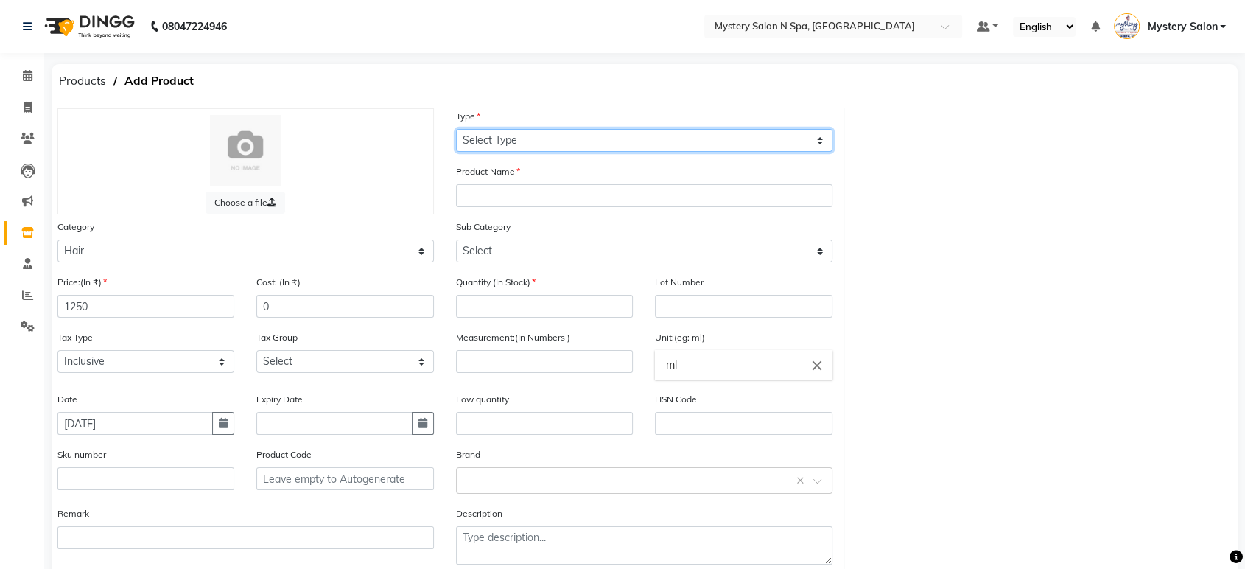
click at [507, 140] on select "Select Type Both Retail Consumable" at bounding box center [644, 140] width 376 height 23
select select "B"
click at [456, 129] on select "Select Type Both Retail Consumable" at bounding box center [644, 140] width 376 height 23
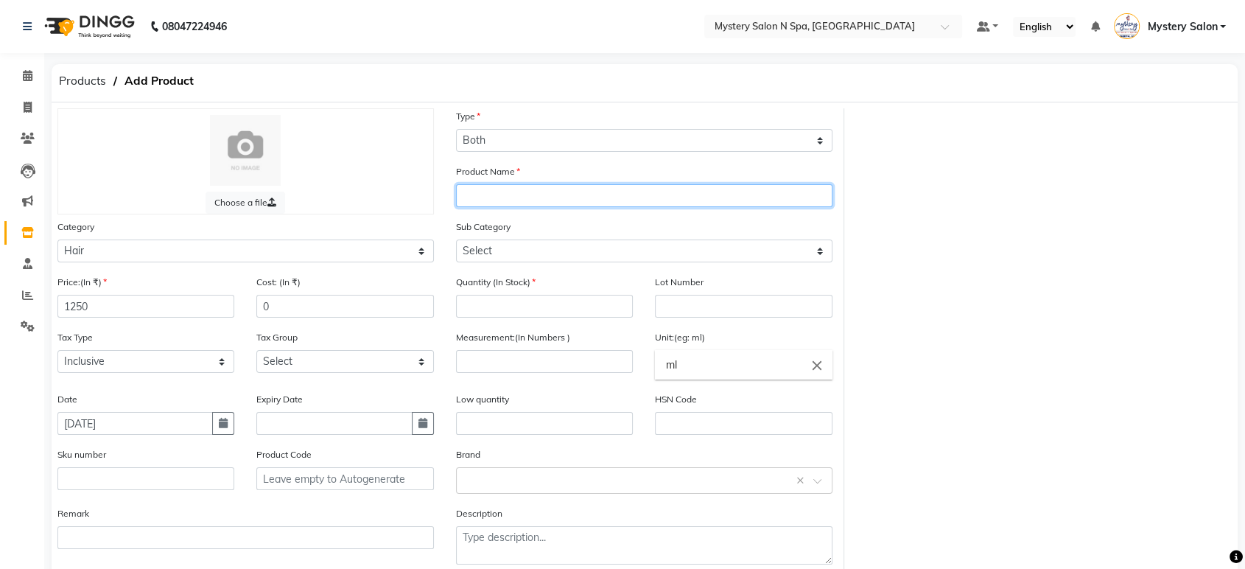
click at [509, 206] on input "text" at bounding box center [644, 195] width 376 height 23
type input "Milkk Shake Hair Spray (Black0"
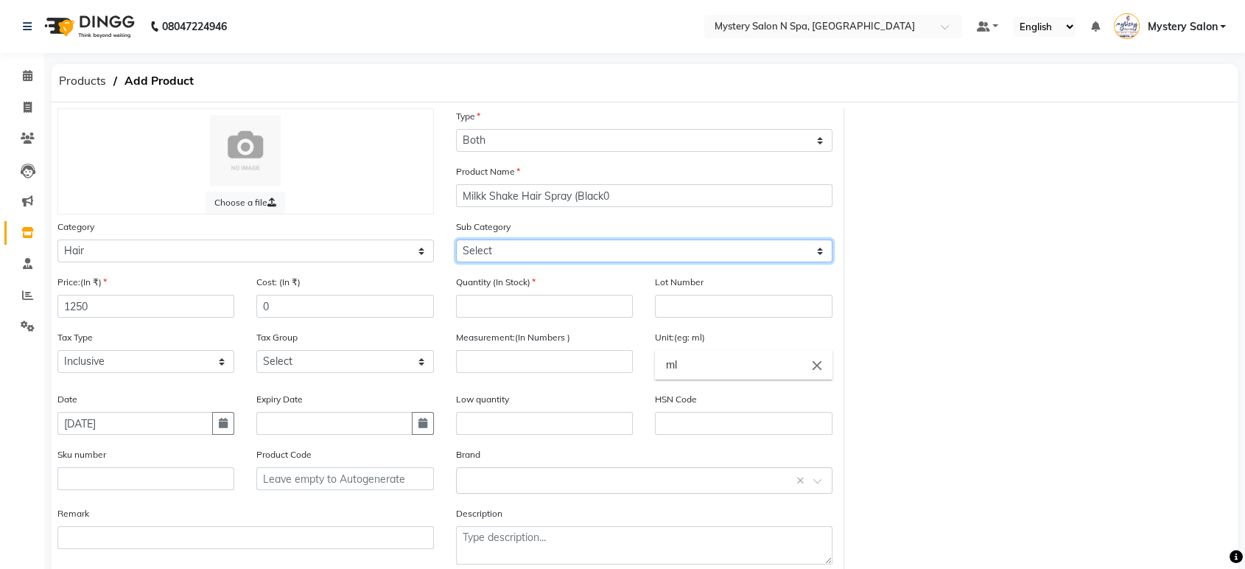
click at [501, 256] on select "Select Shampoo Conditioner Cream Mask Oil Serum Color Appliances Treatment Styl…" at bounding box center [644, 250] width 376 height 23
select select "1112"
click at [456, 239] on select "Select Shampoo Conditioner Cream Mask Oil Serum Color Appliances Treatment Styl…" at bounding box center [644, 250] width 376 height 23
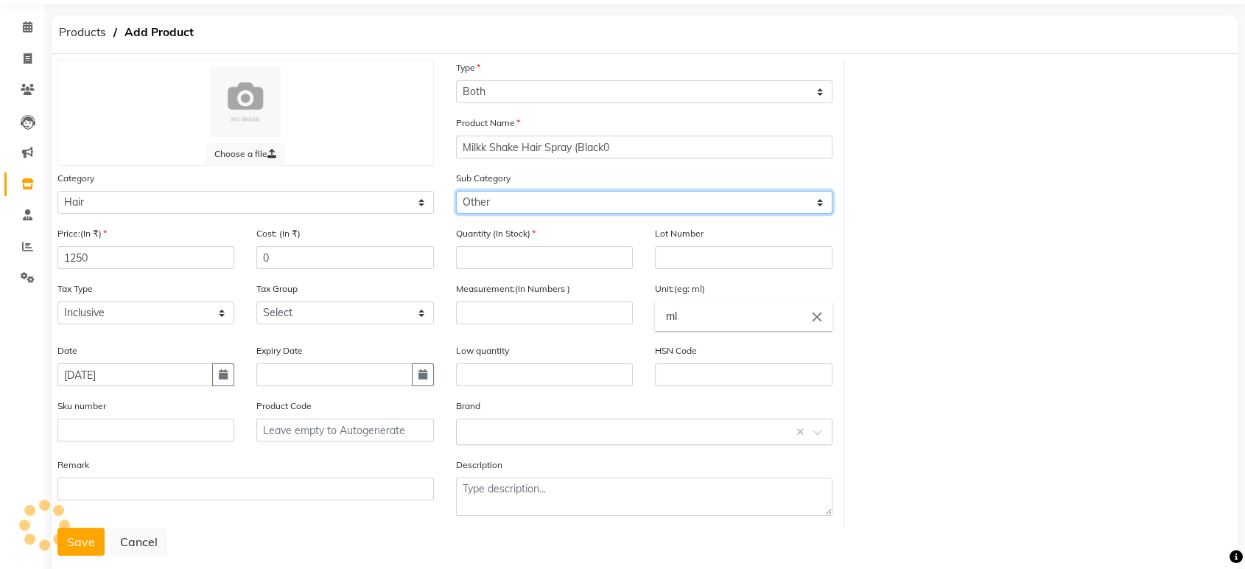
scroll to position [76, 0]
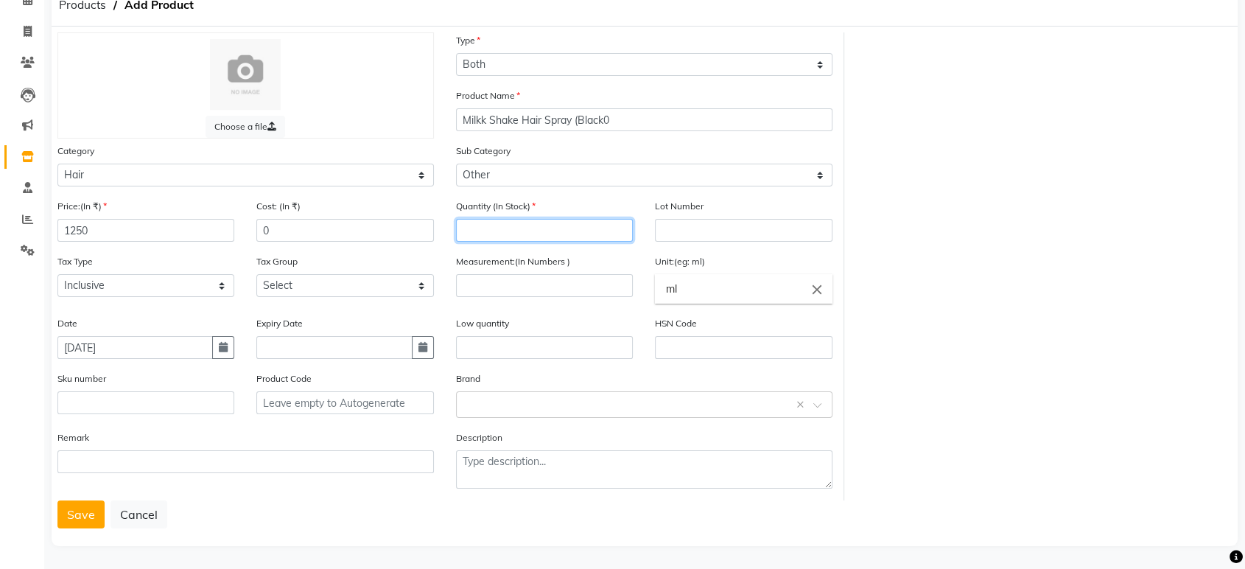
click at [512, 228] on input "number" at bounding box center [544, 230] width 177 height 23
type input "1"
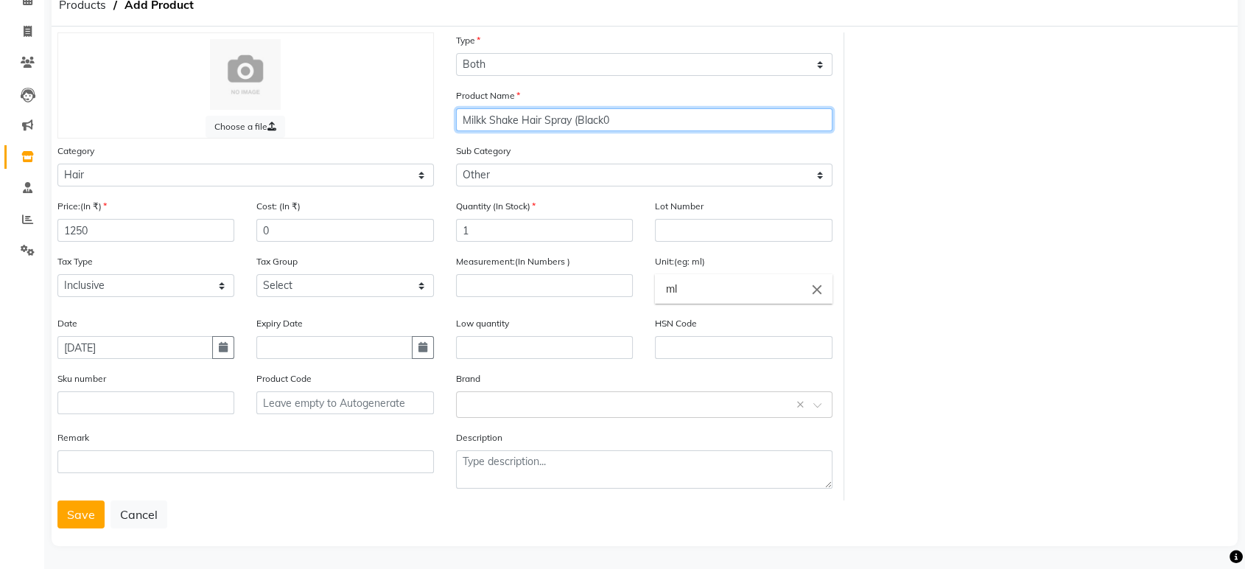
click at [632, 116] on input "Milkk Shake Hair Spray (Black0" at bounding box center [644, 119] width 376 height 23
type input "Milkk Shake Hair Spray (Black)"
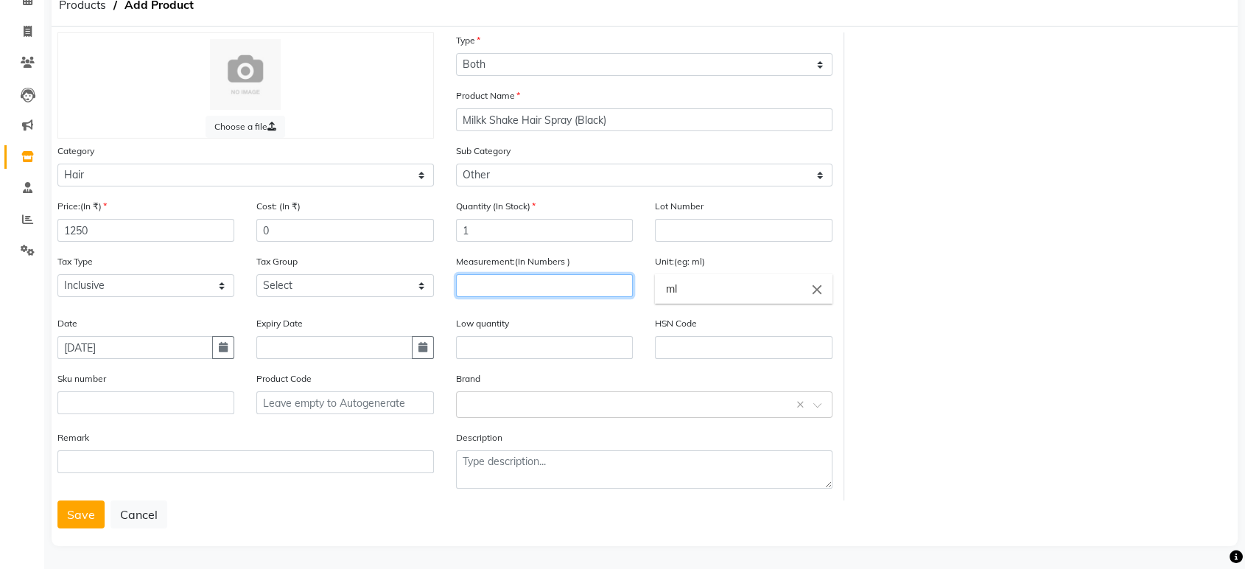
click at [496, 282] on input "number" at bounding box center [544, 285] width 177 height 23
type input "75"
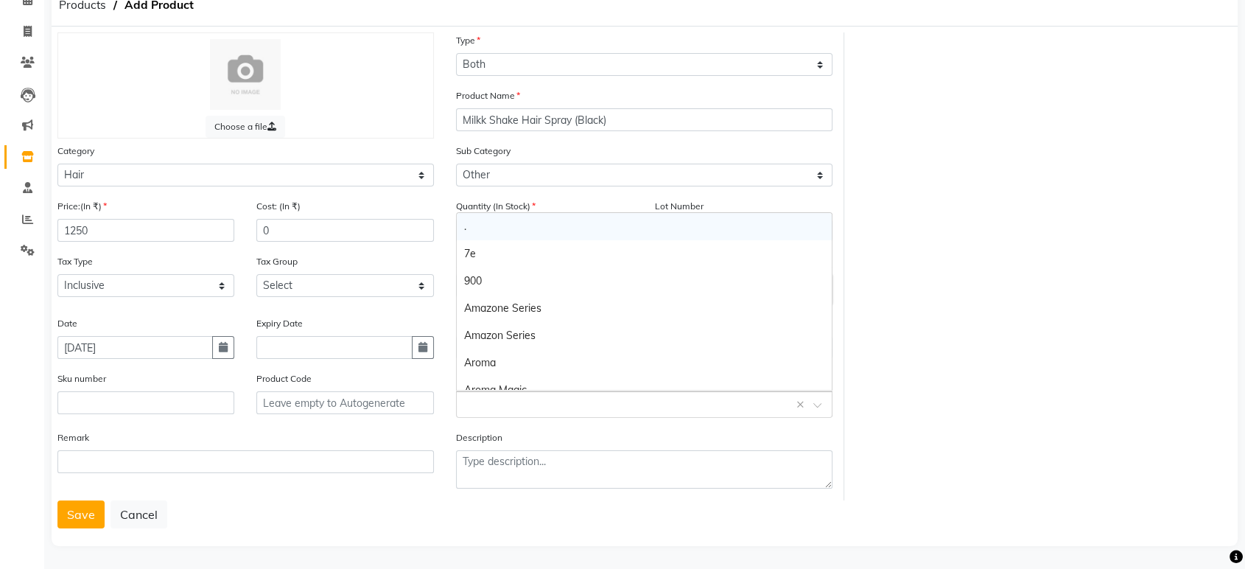
click at [538, 398] on input "text" at bounding box center [629, 403] width 331 height 15
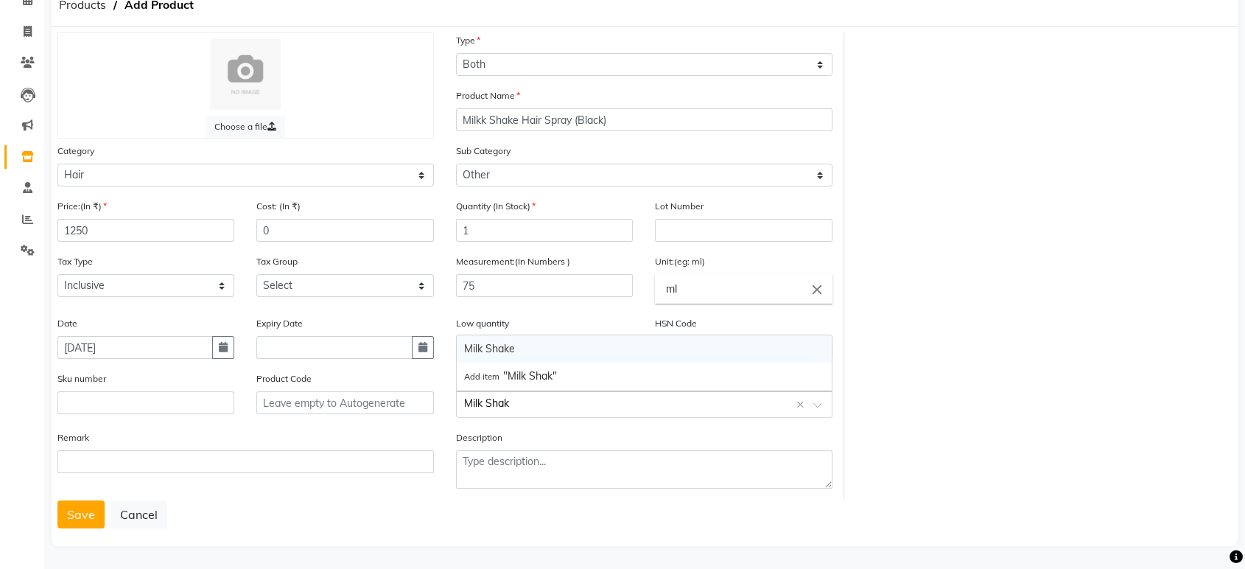
type input "Milk Shake"
click at [536, 376] on div "Milk Shake" at bounding box center [644, 375] width 375 height 27
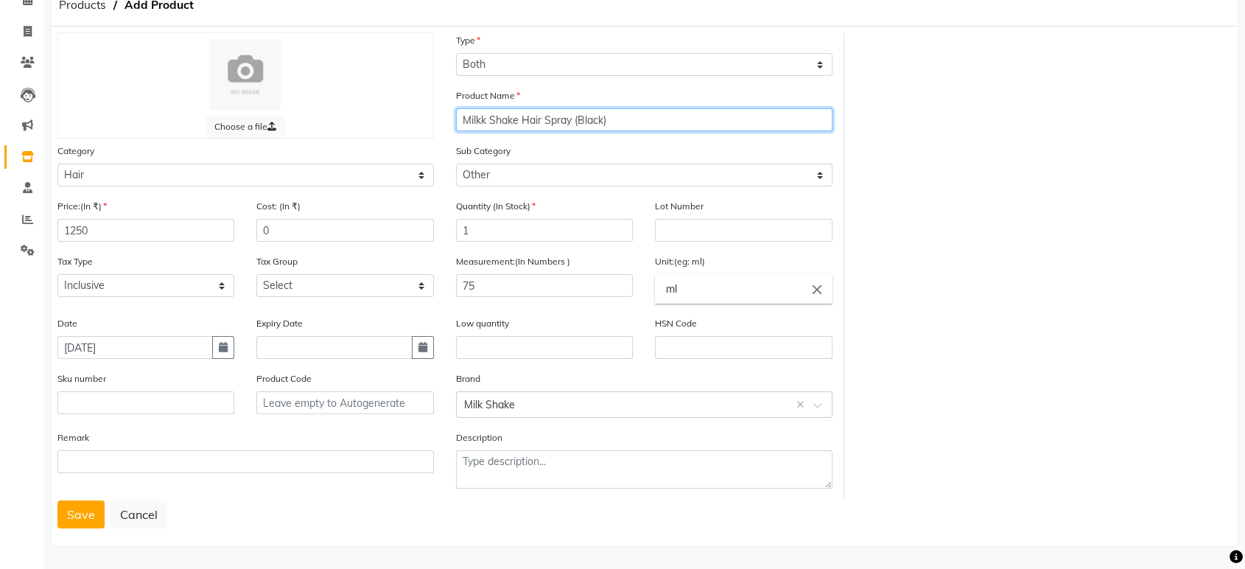
click at [488, 121] on input "Milkk Shake Hair Spray (Black)" at bounding box center [644, 119] width 376 height 23
type input "Milk Shake Hair Spray (Black)"
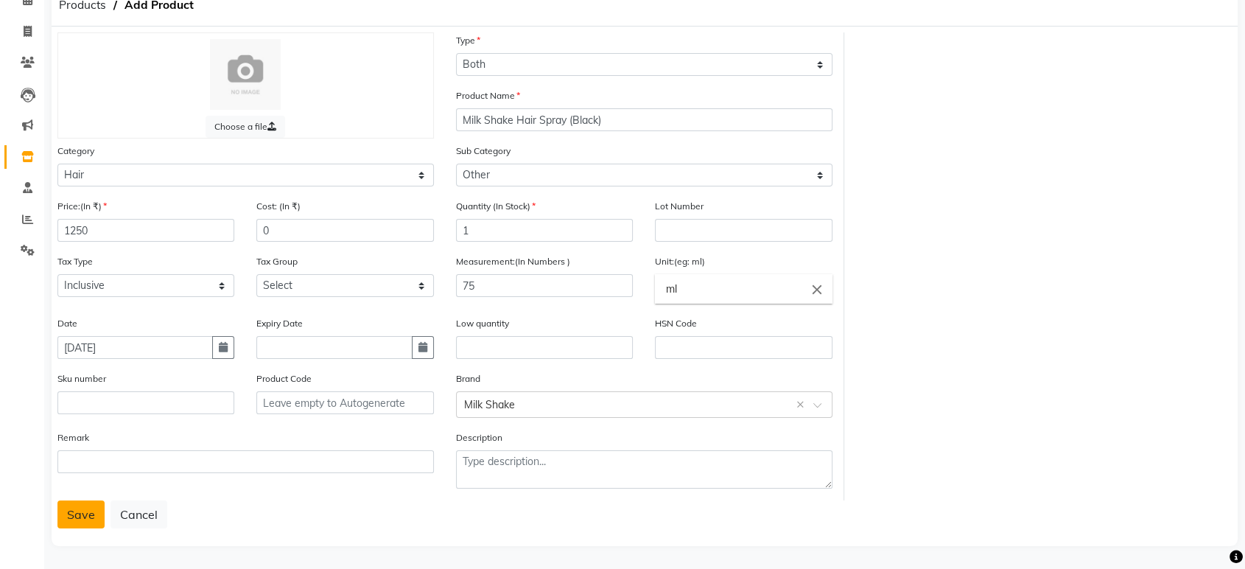
click at [78, 511] on button "Save" at bounding box center [80, 514] width 47 height 28
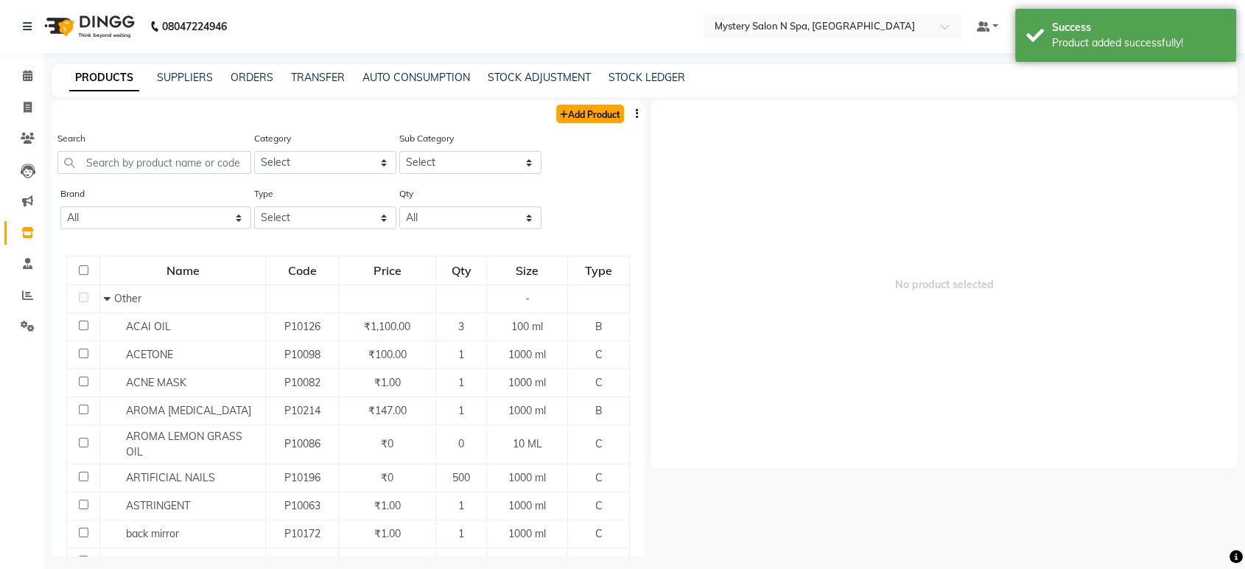
click at [576, 115] on link "Add Product" at bounding box center [590, 114] width 68 height 18
select select "true"
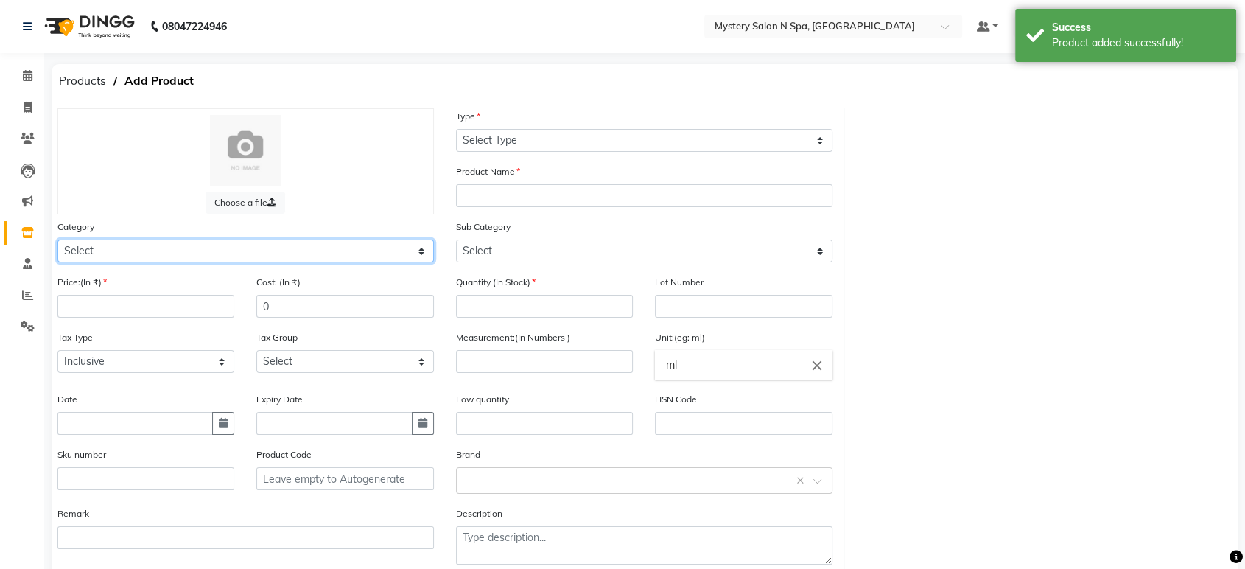
click at [180, 252] on select "Select Hair Skin Makeup Personal Care Appliances Beard Waxing Disposable Thread…" at bounding box center [245, 250] width 376 height 23
select select "1100"
click at [57, 239] on select "Select Hair Skin Makeup Personal Care Appliances Beard Waxing Disposable Thread…" at bounding box center [245, 250] width 376 height 23
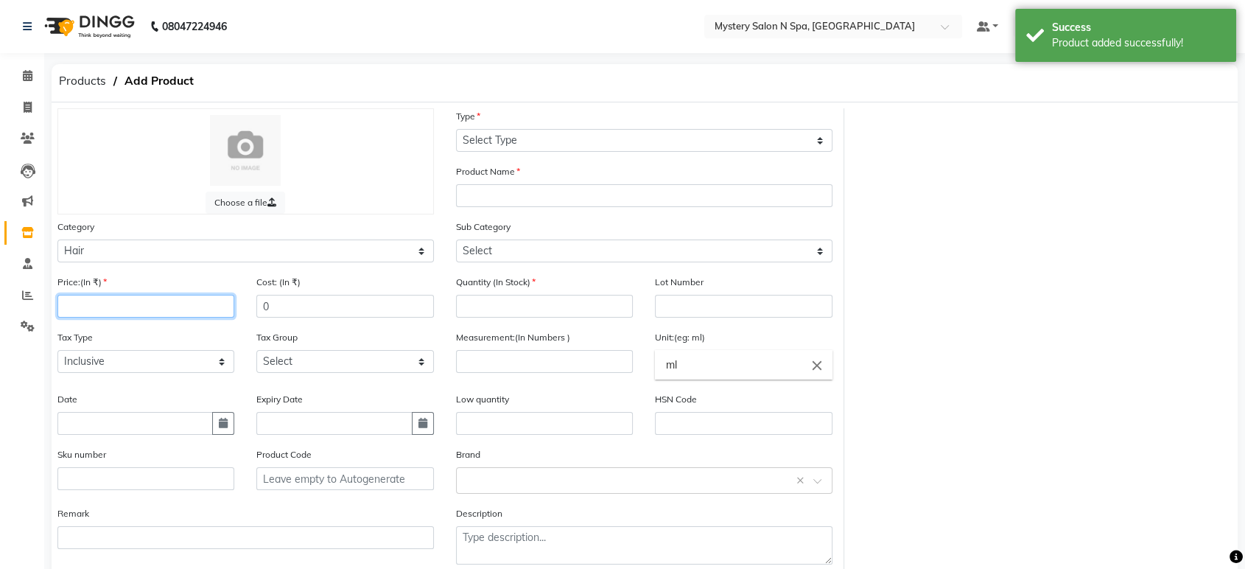
click at [158, 310] on input "number" at bounding box center [145, 306] width 177 height 23
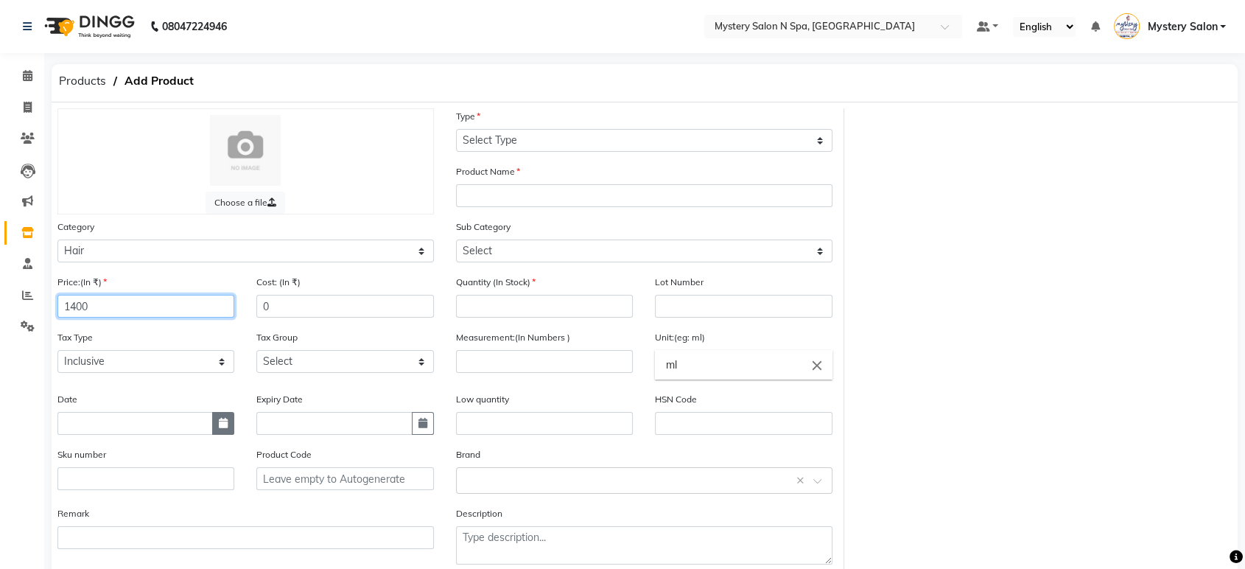
type input "1400"
click at [231, 422] on button "button" at bounding box center [223, 423] width 22 height 23
select select "9"
select select "2025"
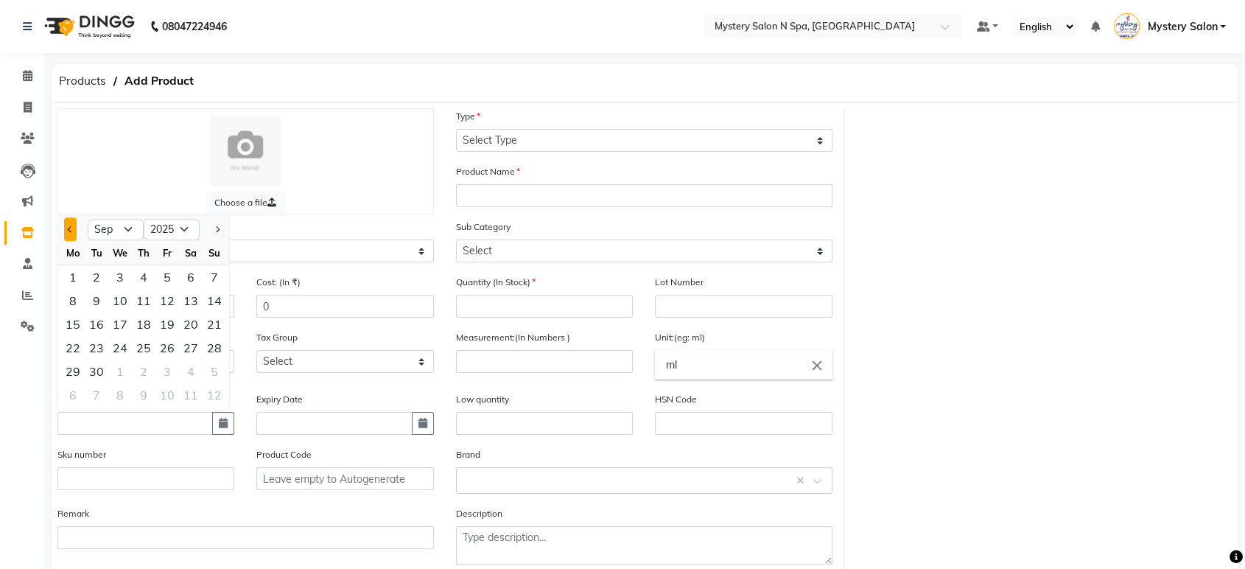
click at [71, 227] on span "Previous month" at bounding box center [71, 229] width 6 height 6
select select "8"
click at [173, 367] on div "29" at bounding box center [167, 371] width 24 height 24
type input "29-08-2025"
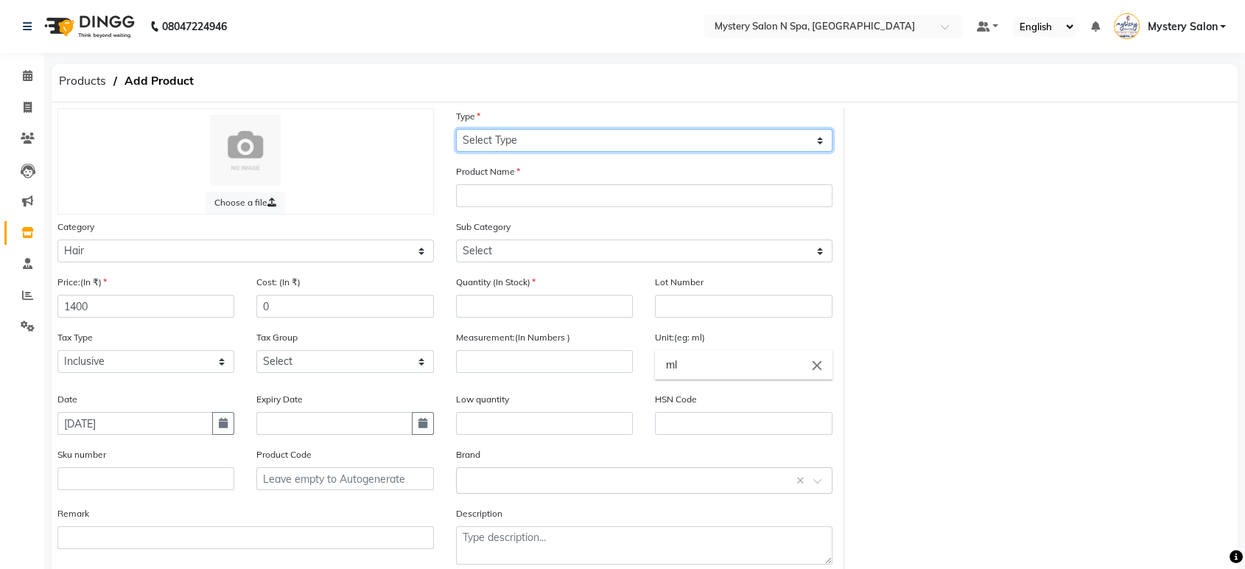
click at [521, 144] on select "Select Type Both Retail Consumable" at bounding box center [644, 140] width 376 height 23
select select "B"
click at [456, 129] on select "Select Type Both Retail Consumable" at bounding box center [644, 140] width 376 height 23
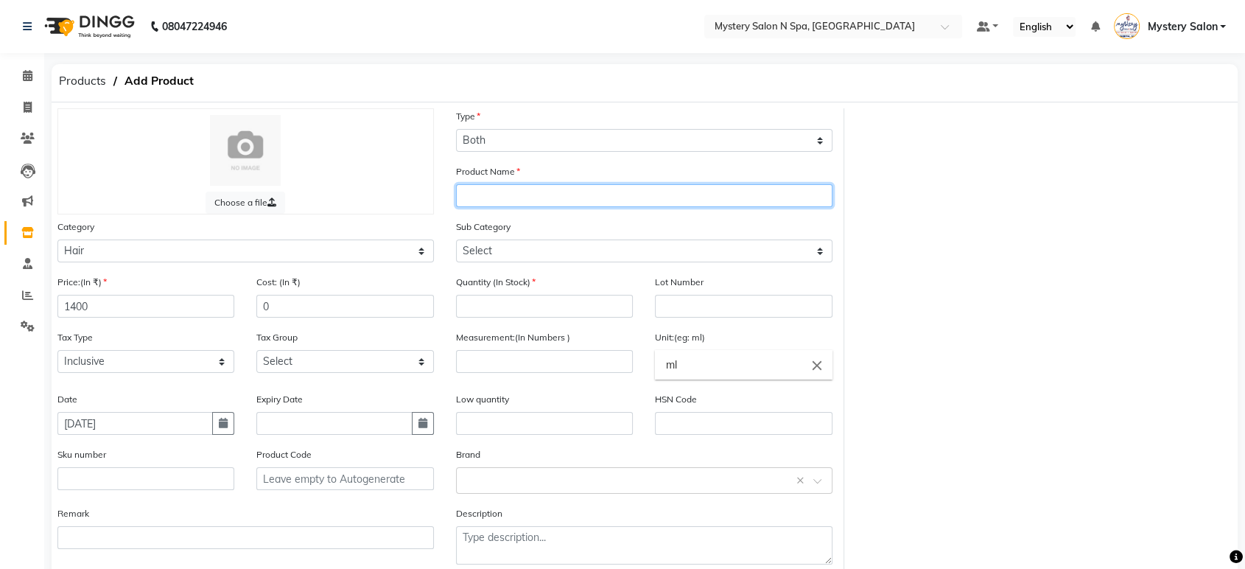
click at [501, 198] on input "text" at bounding box center [644, 195] width 376 height 23
type input "Milk Shake Hair Spray (Dark Brown)"
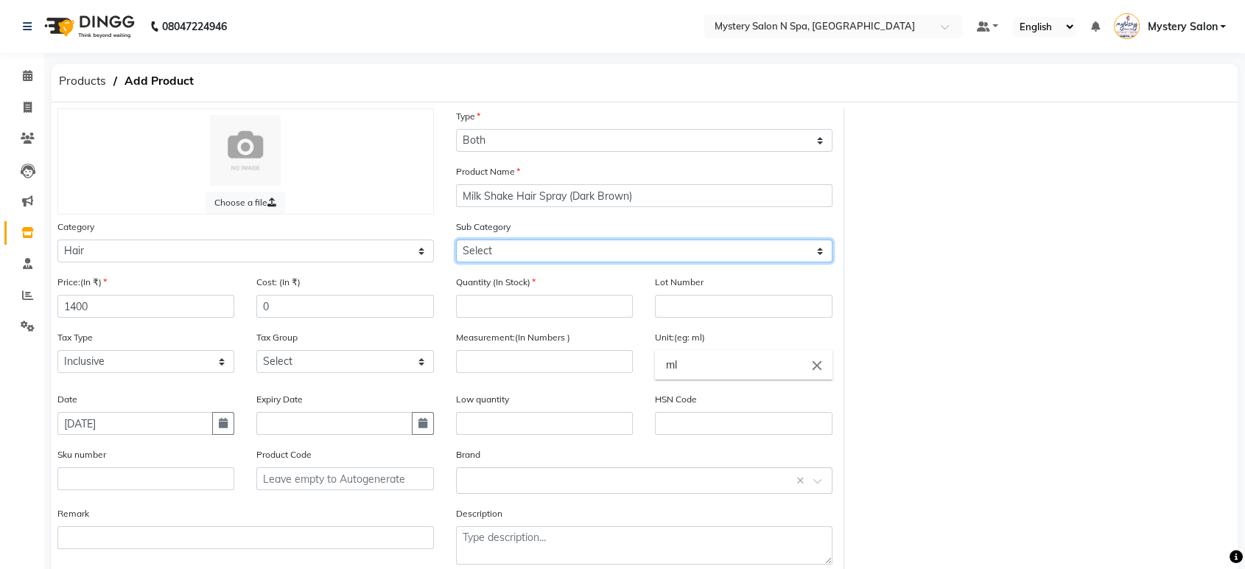
click at [491, 241] on select "Select Shampoo Conditioner Cream Mask Oil Serum Color Appliances Treatment Styl…" at bounding box center [644, 250] width 376 height 23
select select "1112"
click at [456, 239] on select "Select Shampoo Conditioner Cream Mask Oil Serum Color Appliances Treatment Styl…" at bounding box center [644, 250] width 376 height 23
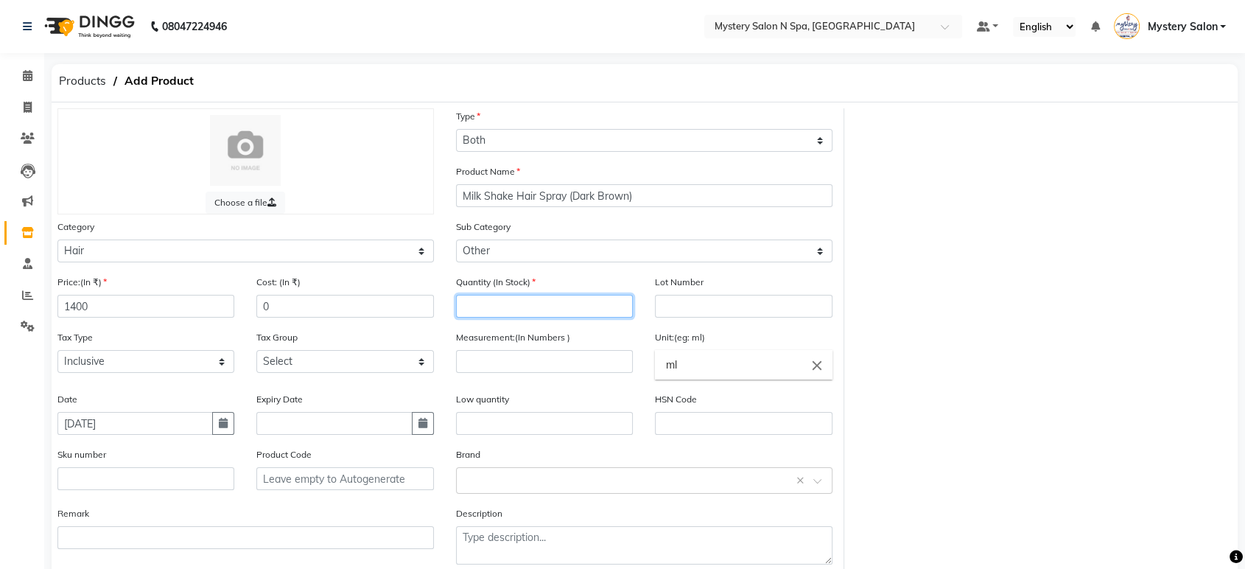
click at [510, 307] on input "number" at bounding box center [544, 306] width 177 height 23
type input "1"
click at [513, 355] on input "number" at bounding box center [544, 361] width 177 height 23
type input "75"
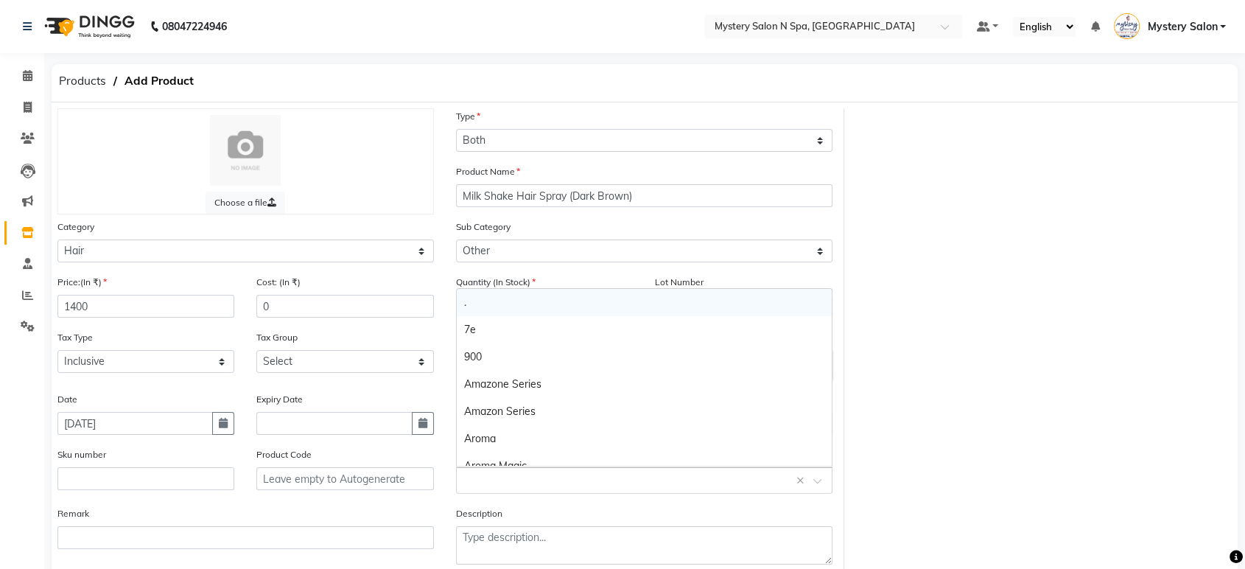
click at [522, 488] on div "Select brand or add custom brand ×" at bounding box center [644, 480] width 376 height 27
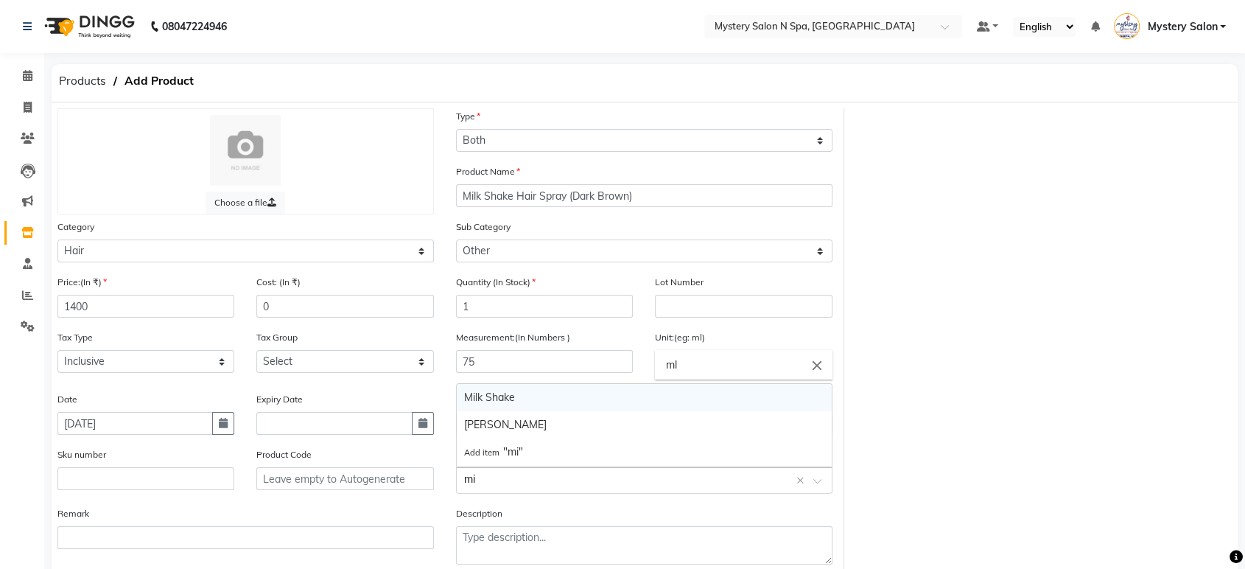
type input "mil"
click at [525, 426] on div "Milk Shake" at bounding box center [644, 424] width 375 height 27
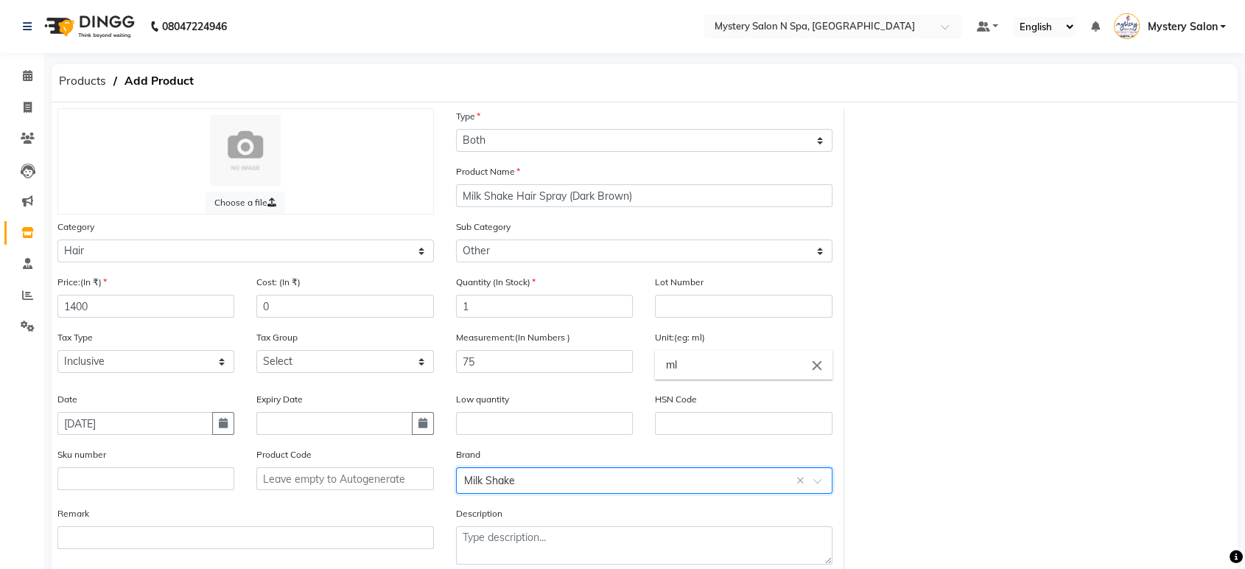
scroll to position [76, 0]
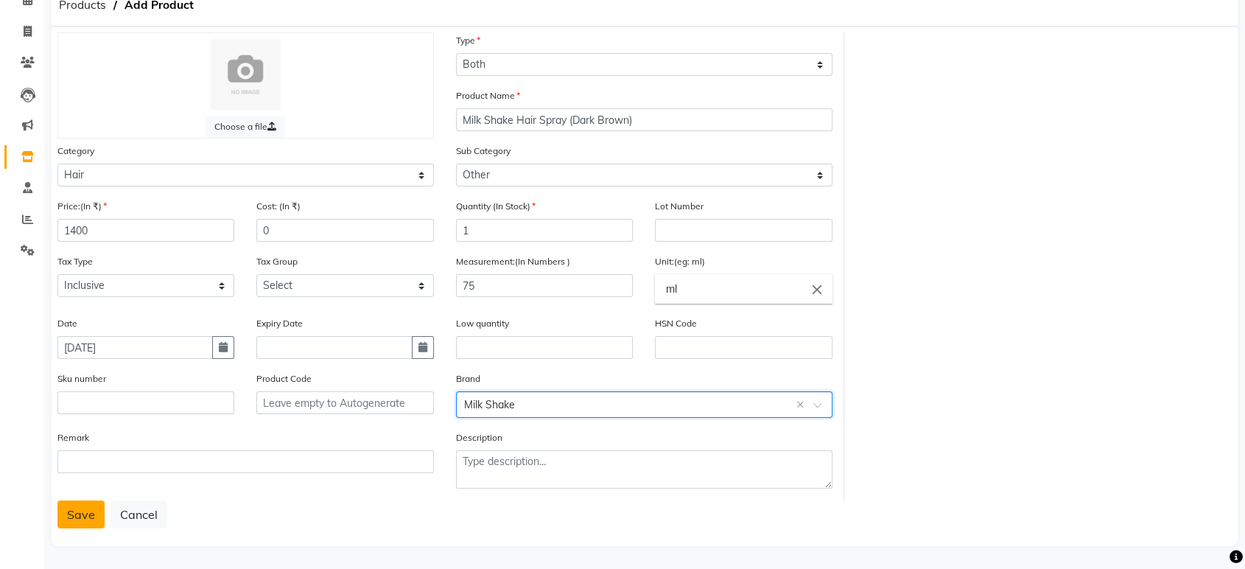
click at [89, 516] on button "Save" at bounding box center [80, 514] width 47 height 28
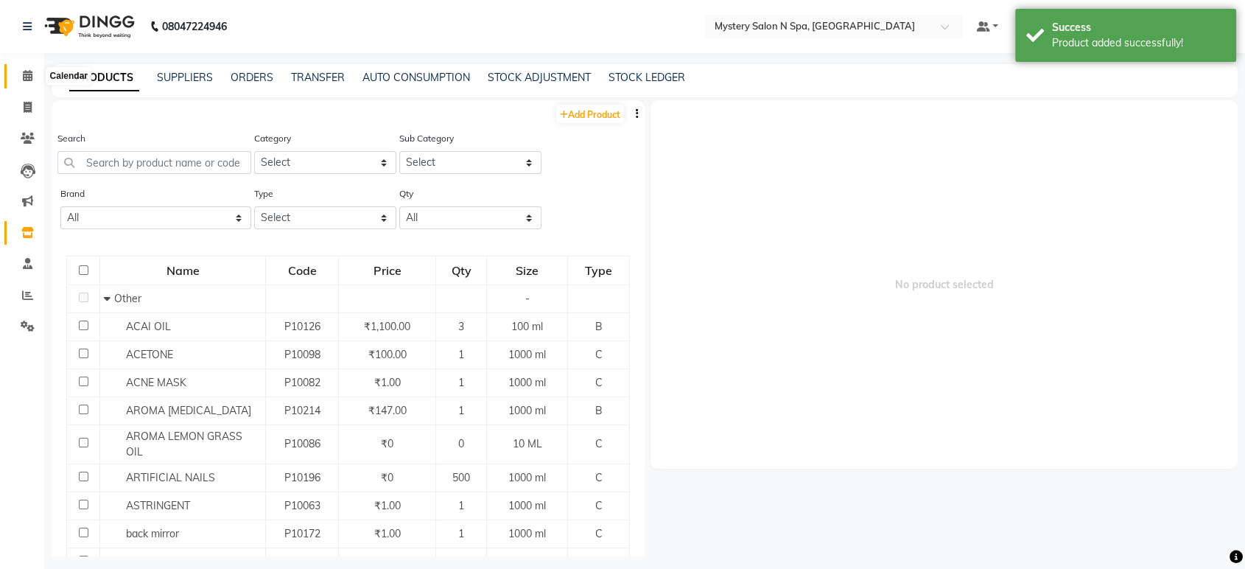
click at [23, 77] on icon at bounding box center [28, 75] width 10 height 11
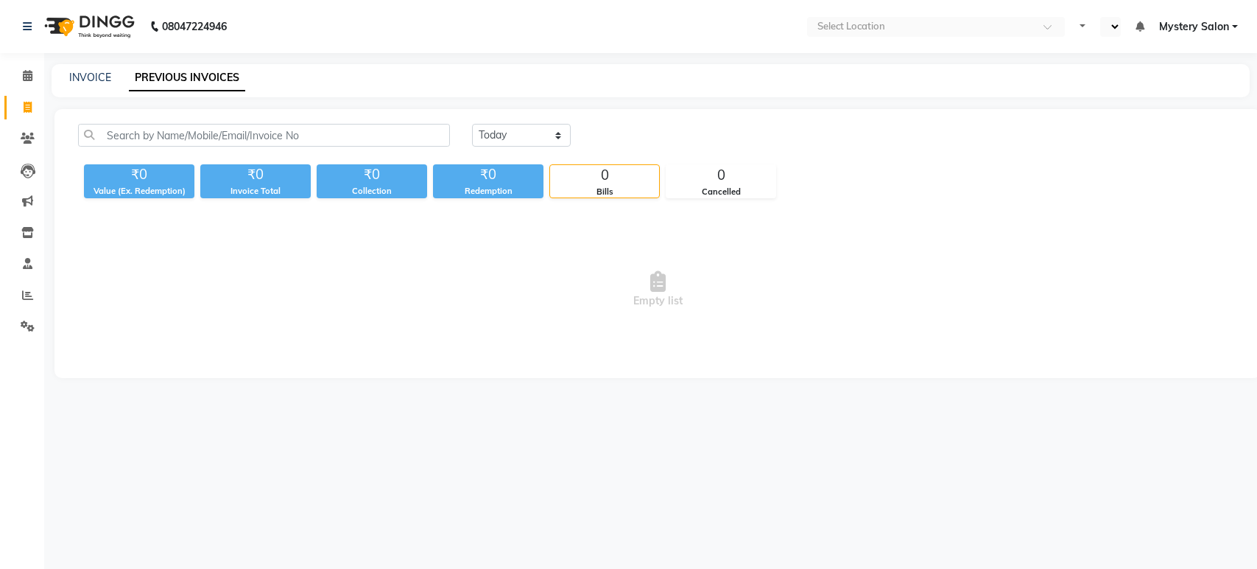
select select "en"
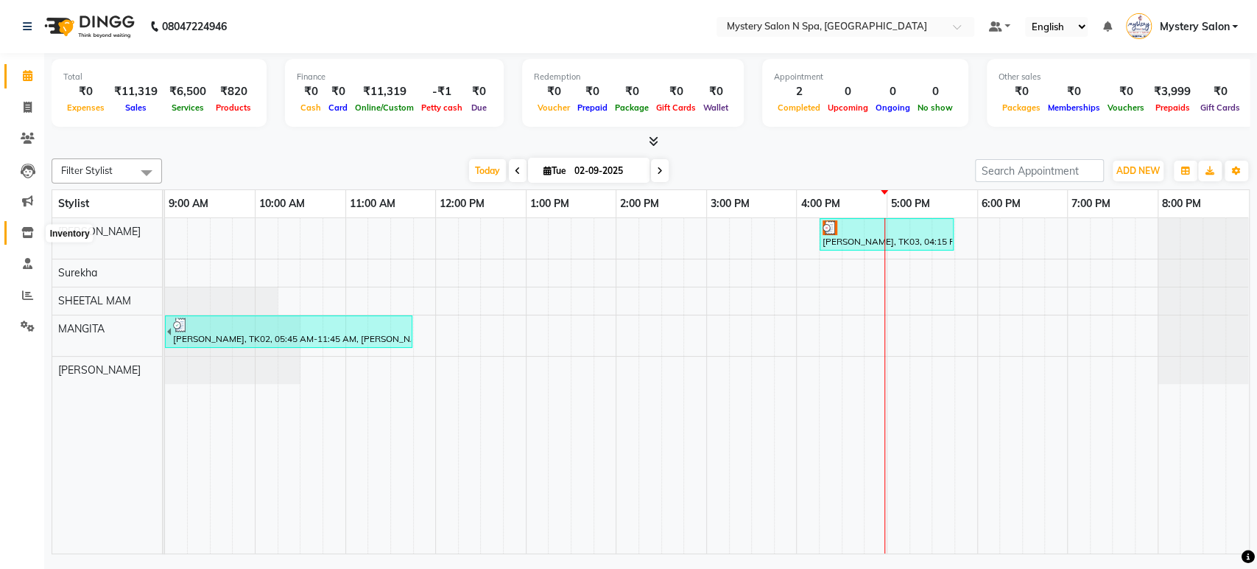
click at [29, 228] on icon at bounding box center [27, 232] width 13 height 11
select select
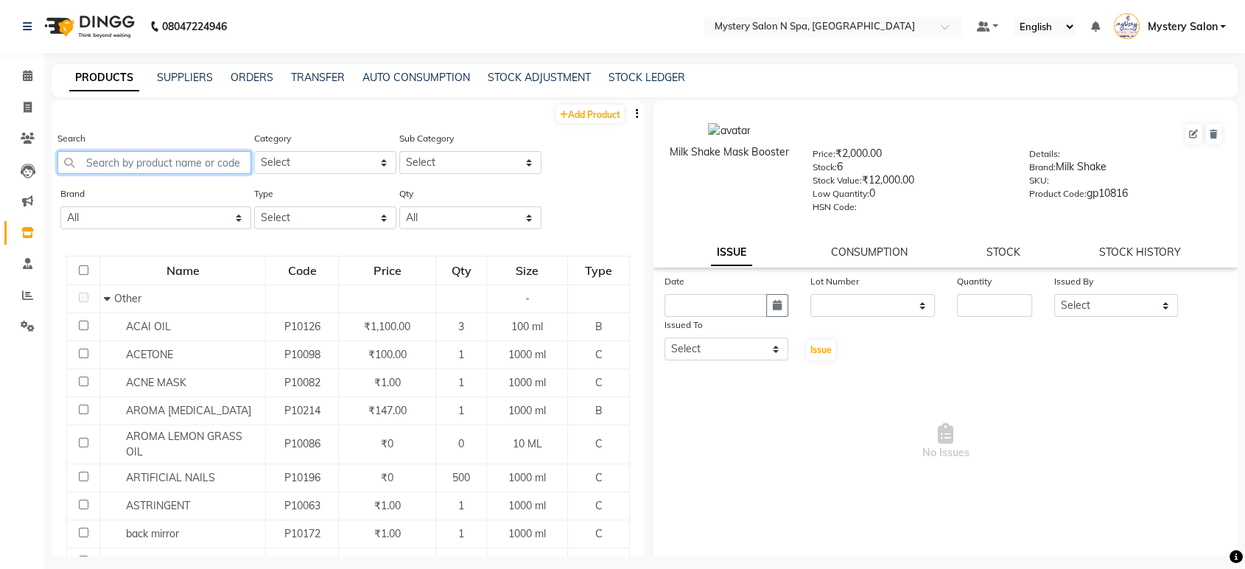
click at [111, 159] on input "text" at bounding box center [154, 162] width 194 height 23
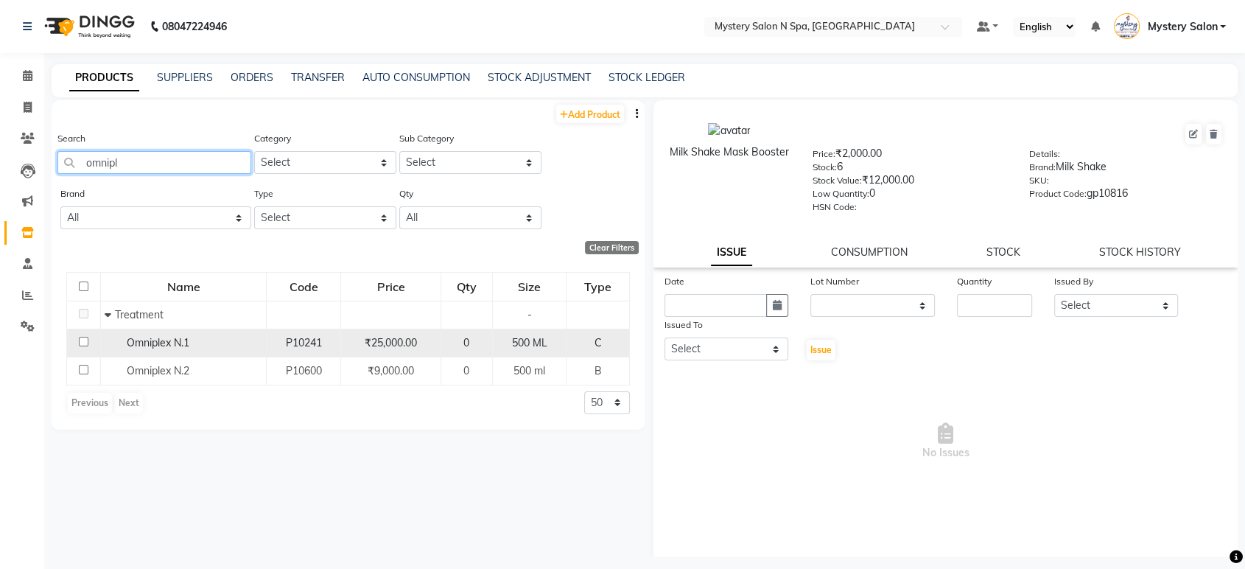
type input "omnipl"
click at [87, 342] on input "checkbox" at bounding box center [84, 342] width 10 height 10
checkbox input "true"
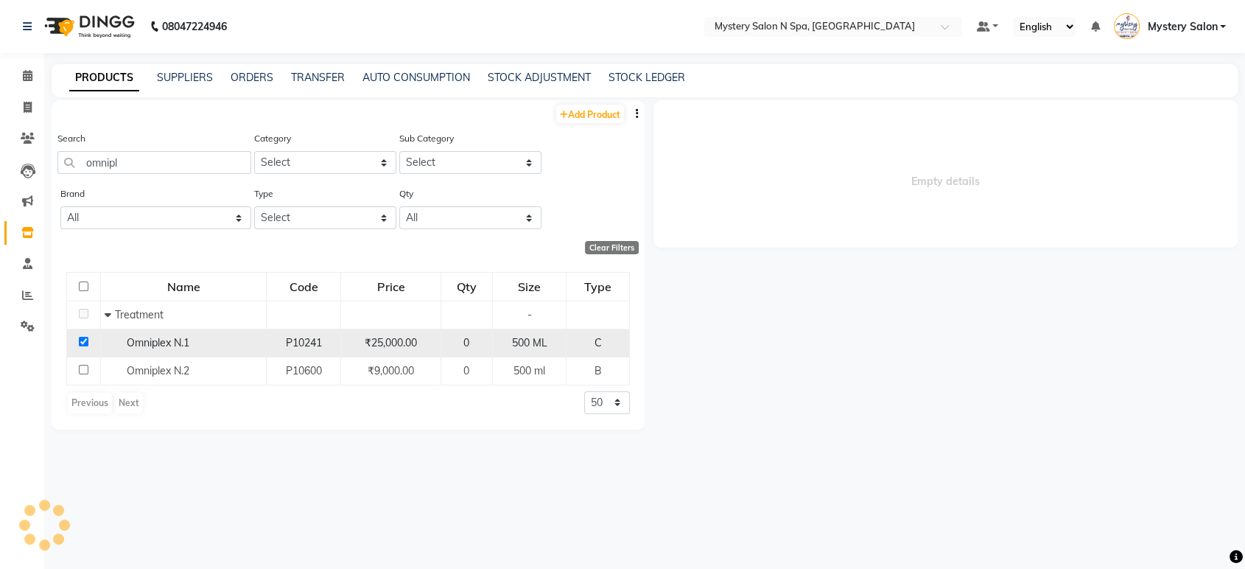
select select
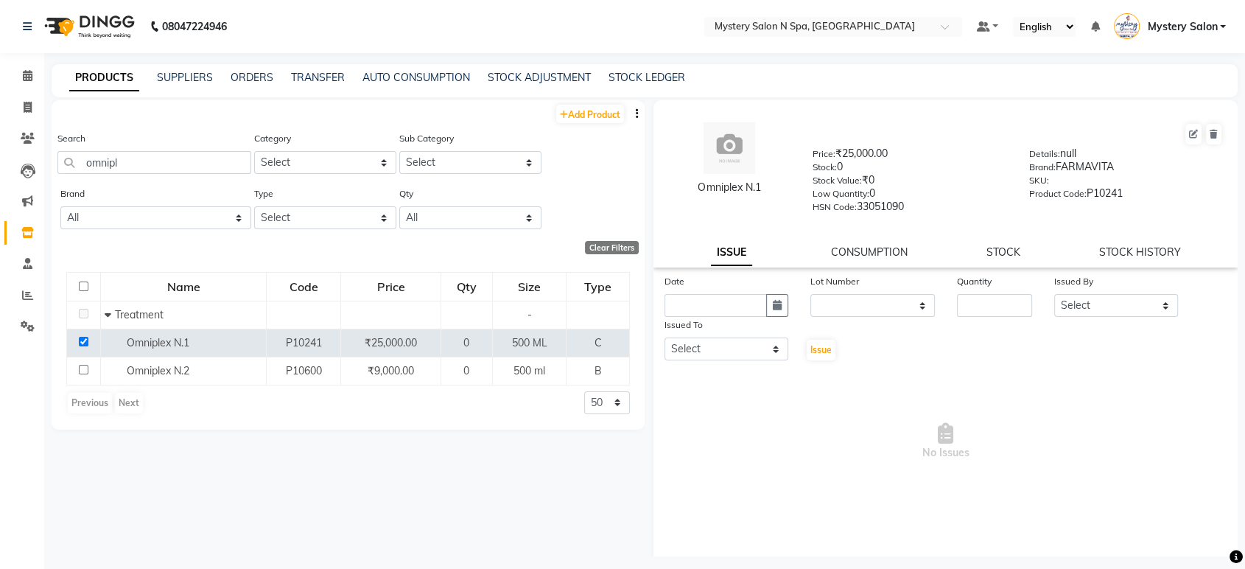
click at [1109, 259] on div "Omniplex N.1 Price: ₹25,000.00 Stock: 0 Stock Value: ₹0 Low Quantity: 0 HSN Cod…" at bounding box center [945, 183] width 584 height 167
click at [1110, 247] on link "STOCK HISTORY" at bounding box center [1140, 251] width 82 height 13
select select "all"
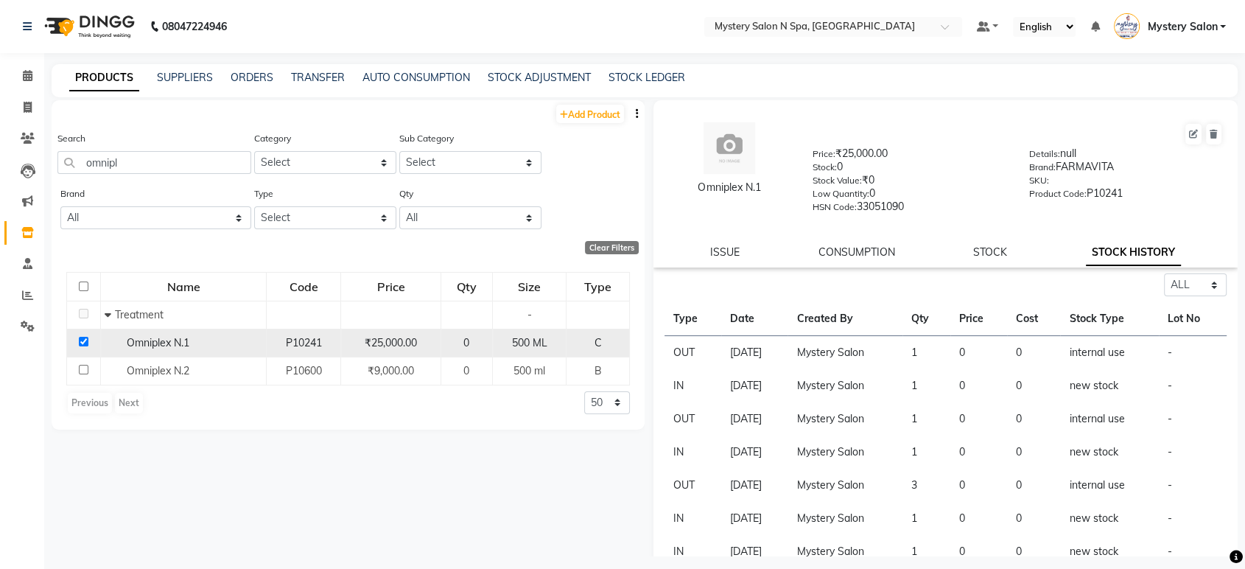
click at [82, 340] on input "checkbox" at bounding box center [84, 342] width 10 height 10
checkbox input "false"
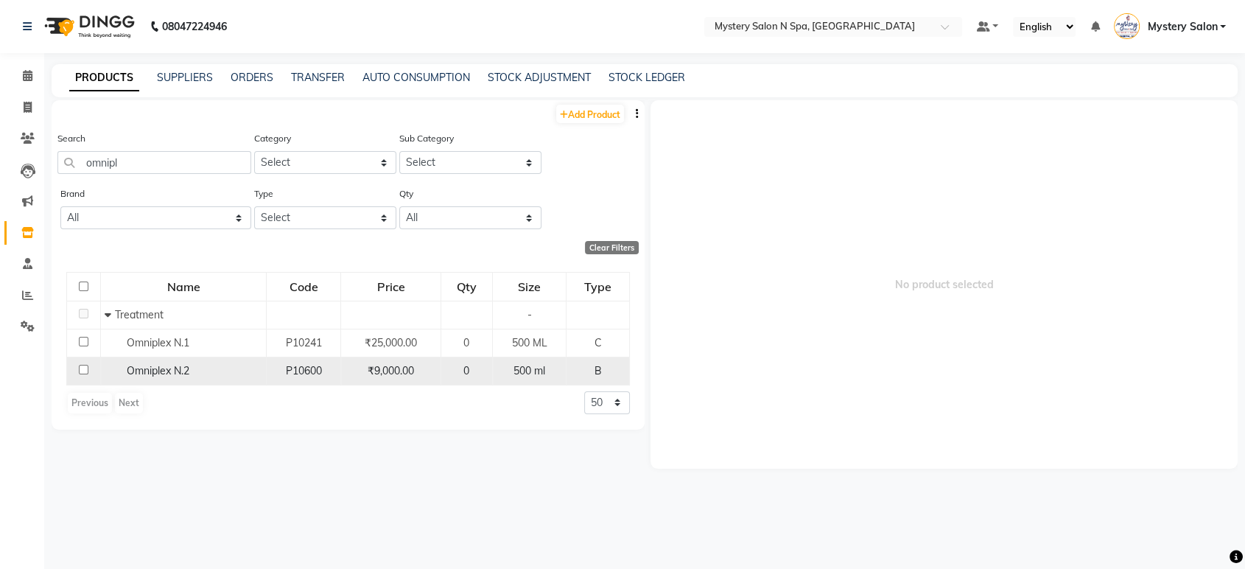
click at [80, 369] on input "checkbox" at bounding box center [84, 370] width 10 height 10
checkbox input "true"
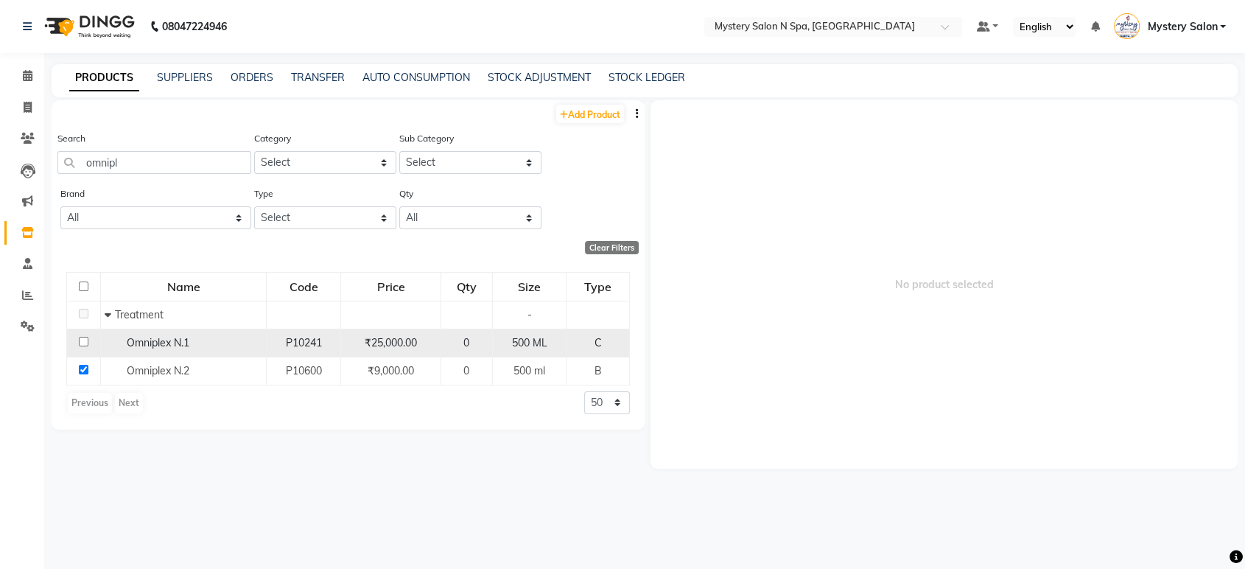
select select
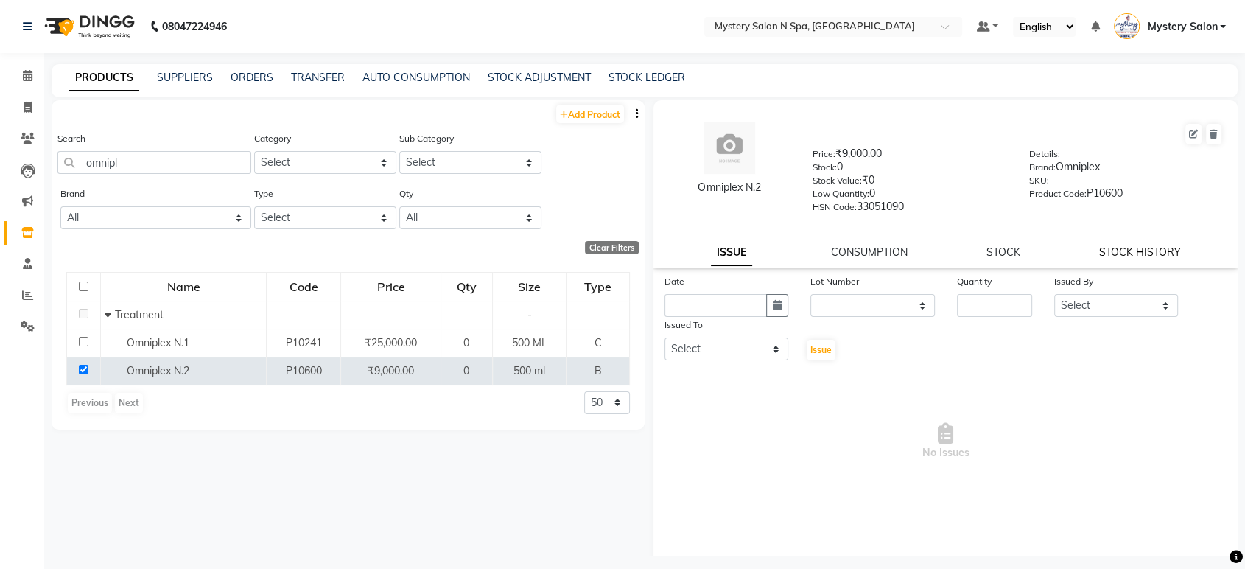
click at [1110, 253] on link "STOCK HISTORY" at bounding box center [1140, 251] width 82 height 13
select select "all"
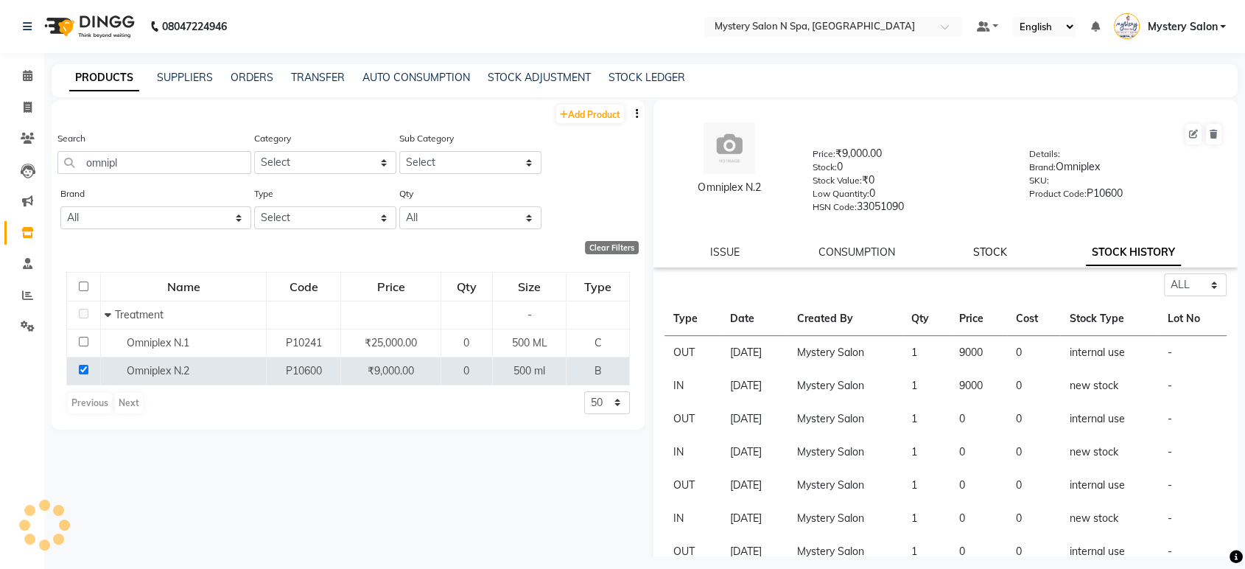
click at [990, 249] on link "STOCK" at bounding box center [990, 251] width 34 height 13
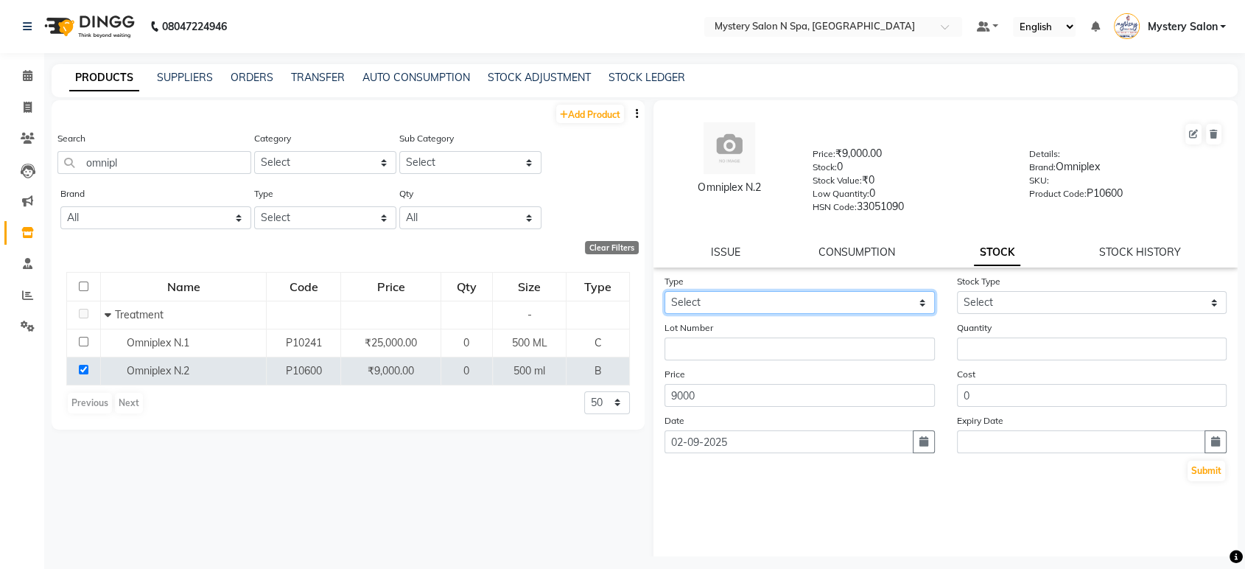
click at [836, 308] on select "Select In Out" at bounding box center [799, 302] width 270 height 23
select select "in"
click at [664, 291] on select "Select In Out" at bounding box center [799, 302] width 270 height 23
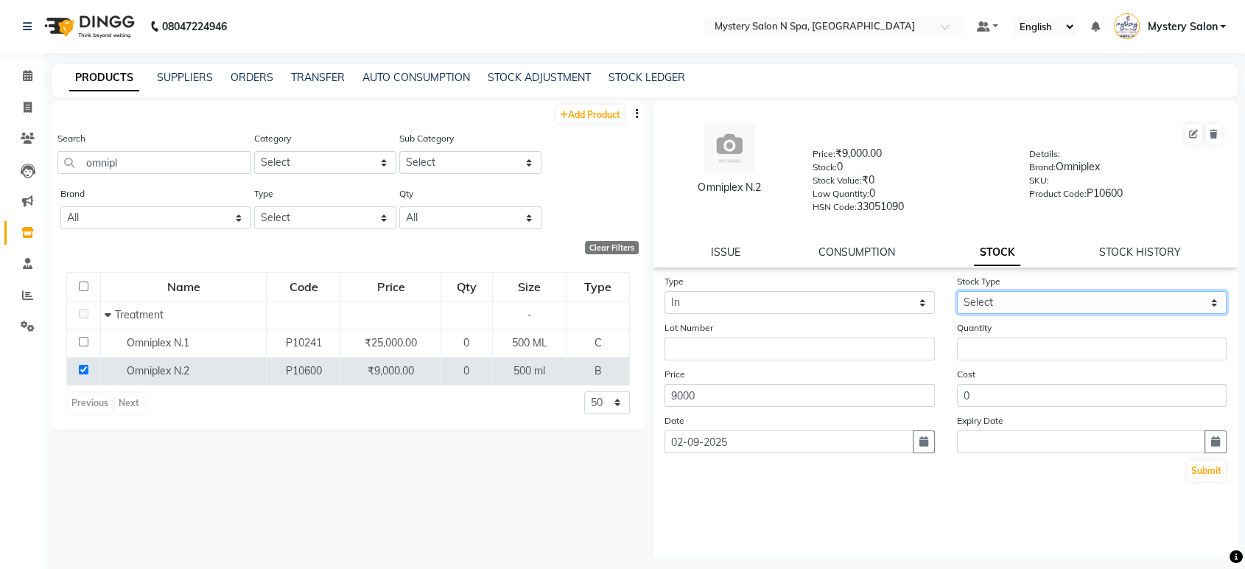
click at [1019, 295] on select "Select New Stock Adjustment Return Other" at bounding box center [1092, 302] width 270 height 23
select select "new stock"
click at [957, 291] on select "Select New Stock Adjustment Return Other" at bounding box center [1092, 302] width 270 height 23
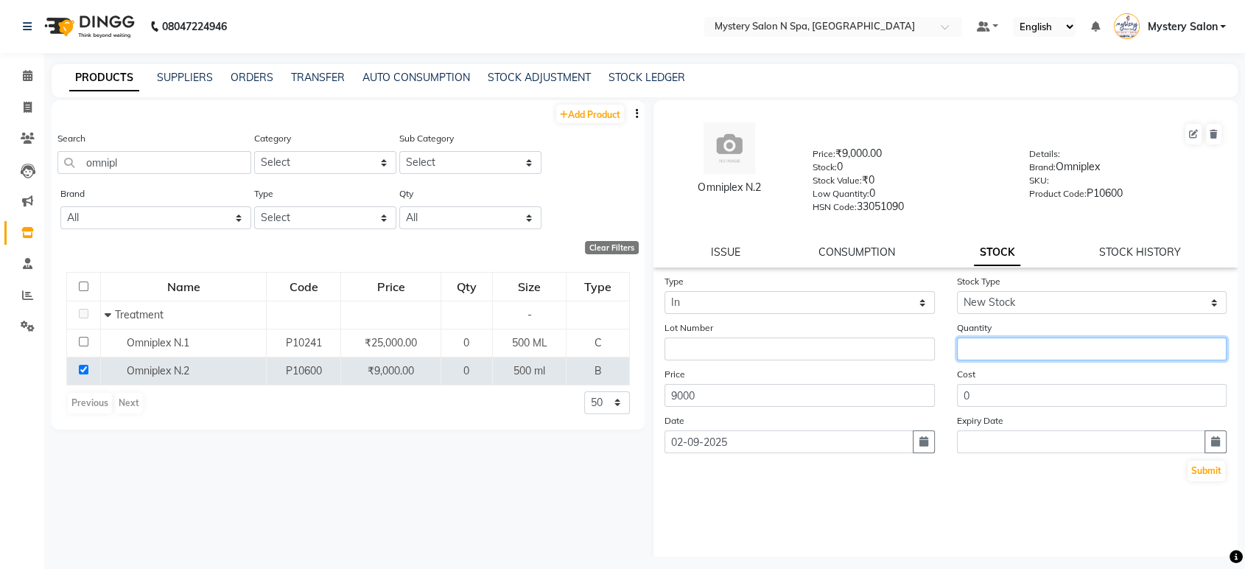
click at [1018, 349] on input "number" at bounding box center [1092, 348] width 270 height 23
type input "1"
click at [1187, 467] on button "Submit" at bounding box center [1206, 470] width 38 height 21
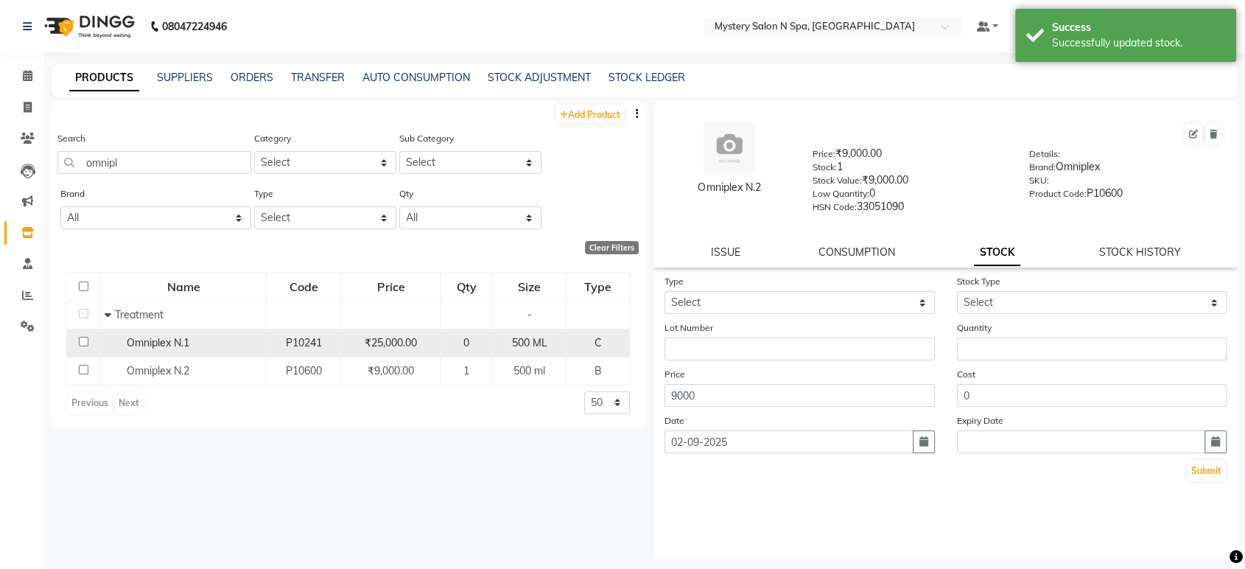
click at [82, 337] on input "checkbox" at bounding box center [84, 342] width 10 height 10
checkbox input "true"
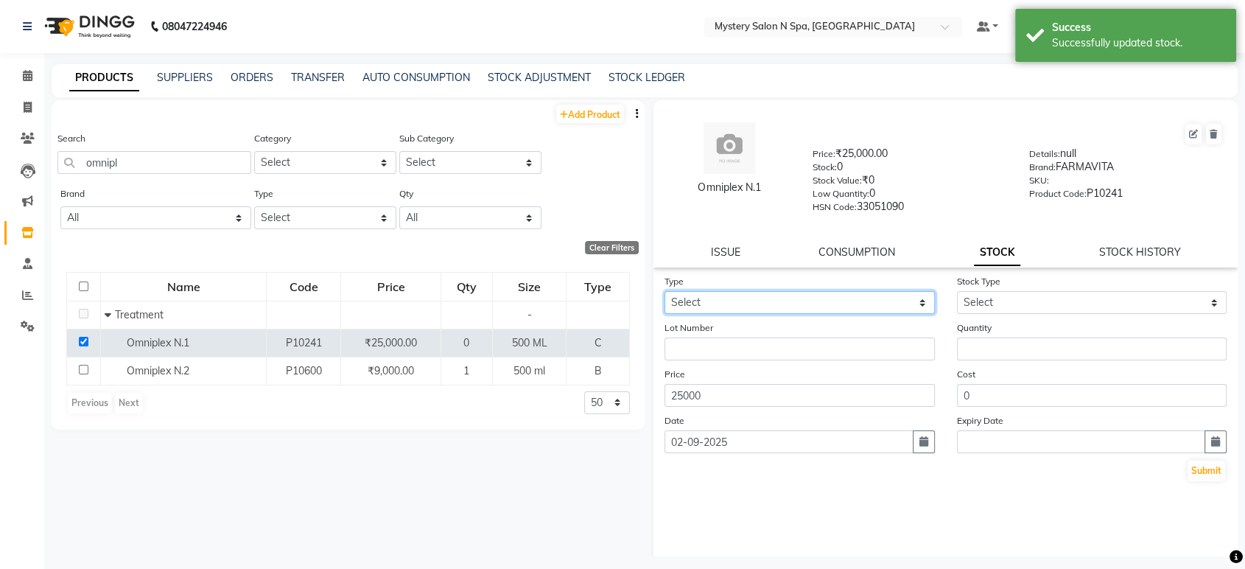
click at [711, 291] on select "Select In Out" at bounding box center [799, 302] width 270 height 23
select select "in"
click at [664, 291] on select "Select In Out" at bounding box center [799, 302] width 270 height 23
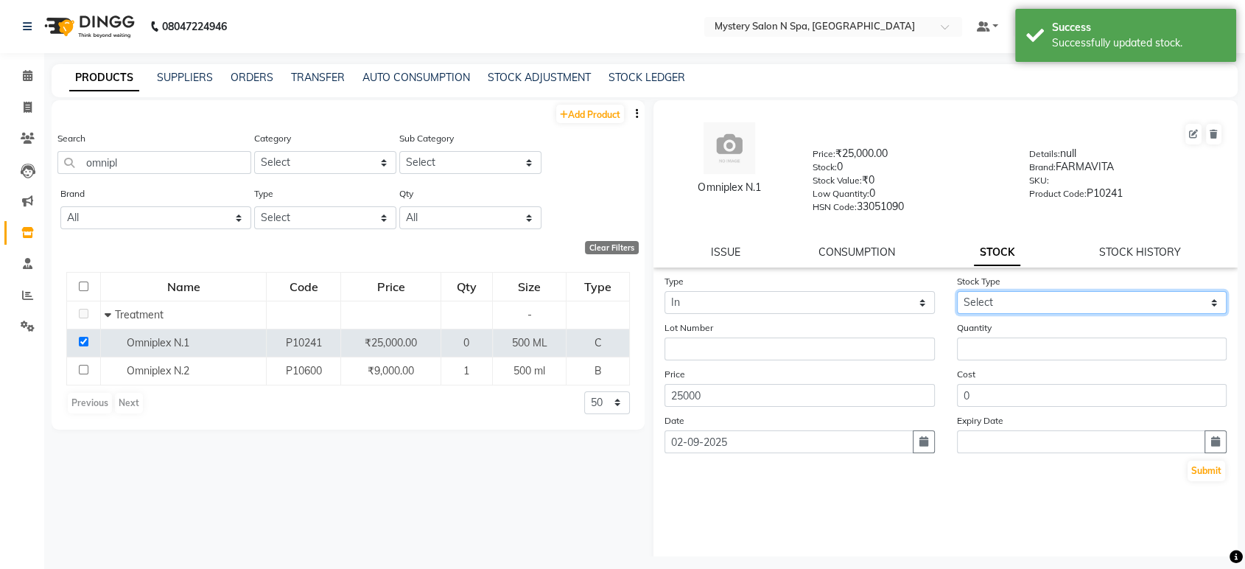
click at [957, 299] on select "Select New Stock Adjustment Return Other" at bounding box center [1092, 302] width 270 height 23
select select "new stock"
click at [957, 291] on select "Select New Stock Adjustment Return Other" at bounding box center [1092, 302] width 270 height 23
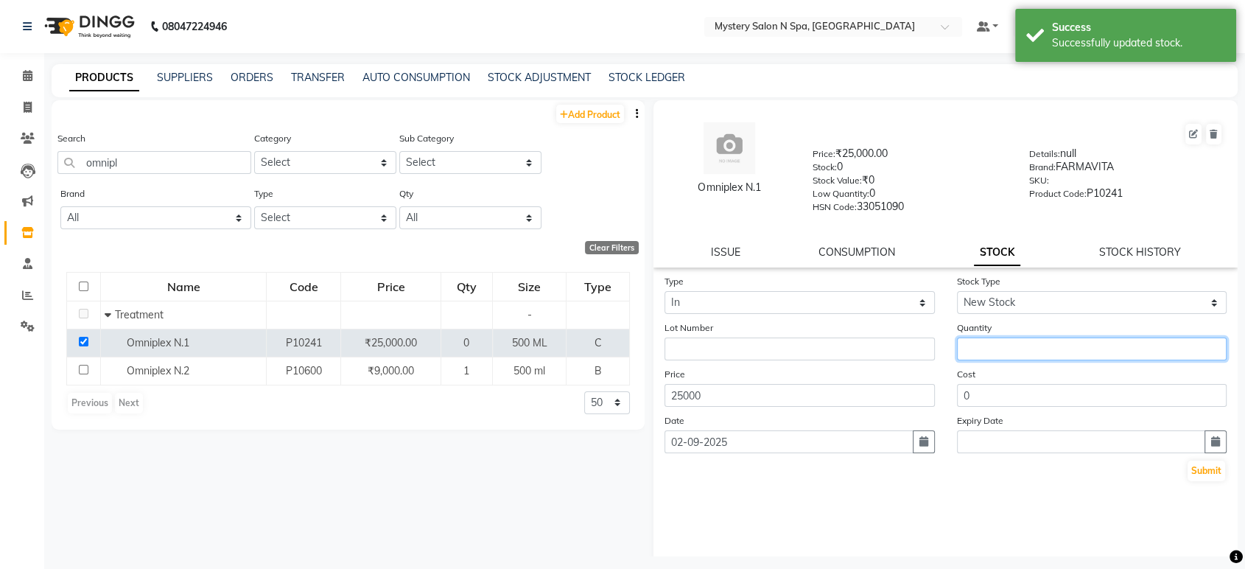
click at [970, 345] on input "number" at bounding box center [1092, 348] width 270 height 23
type input "1"
click at [1187, 471] on button "Submit" at bounding box center [1206, 470] width 38 height 21
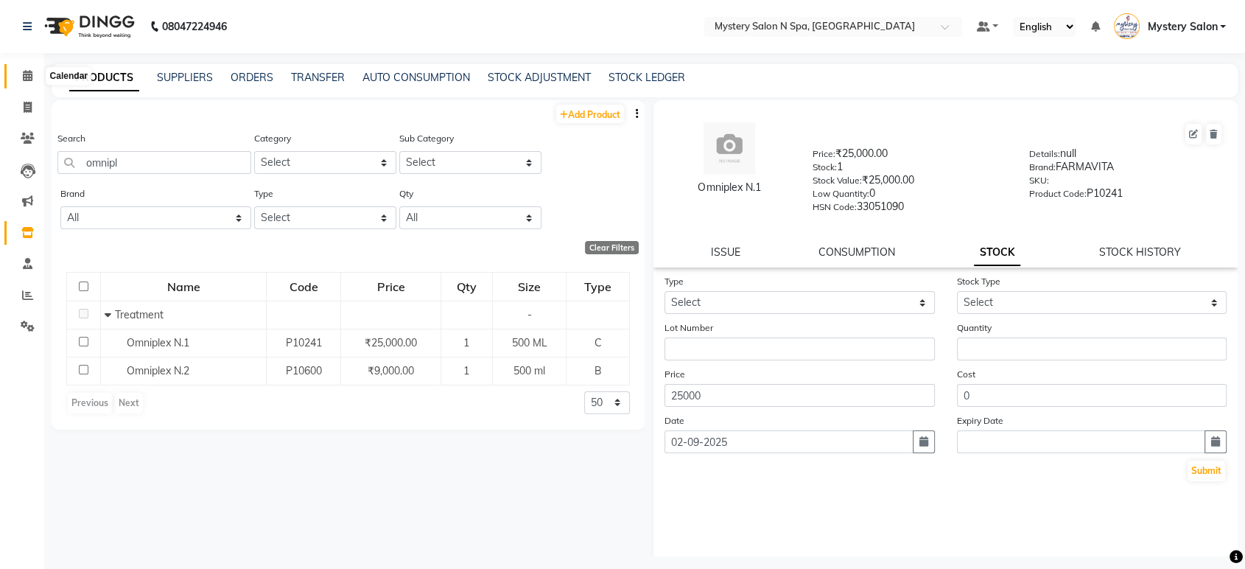
click at [24, 77] on icon at bounding box center [28, 75] width 10 height 11
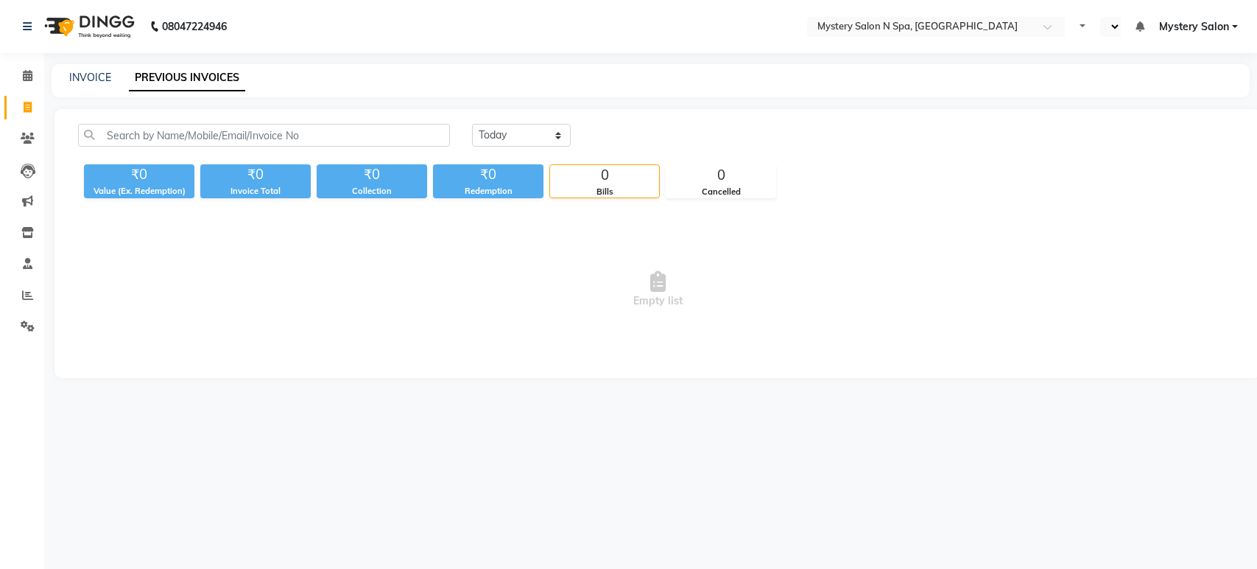
select select "en"
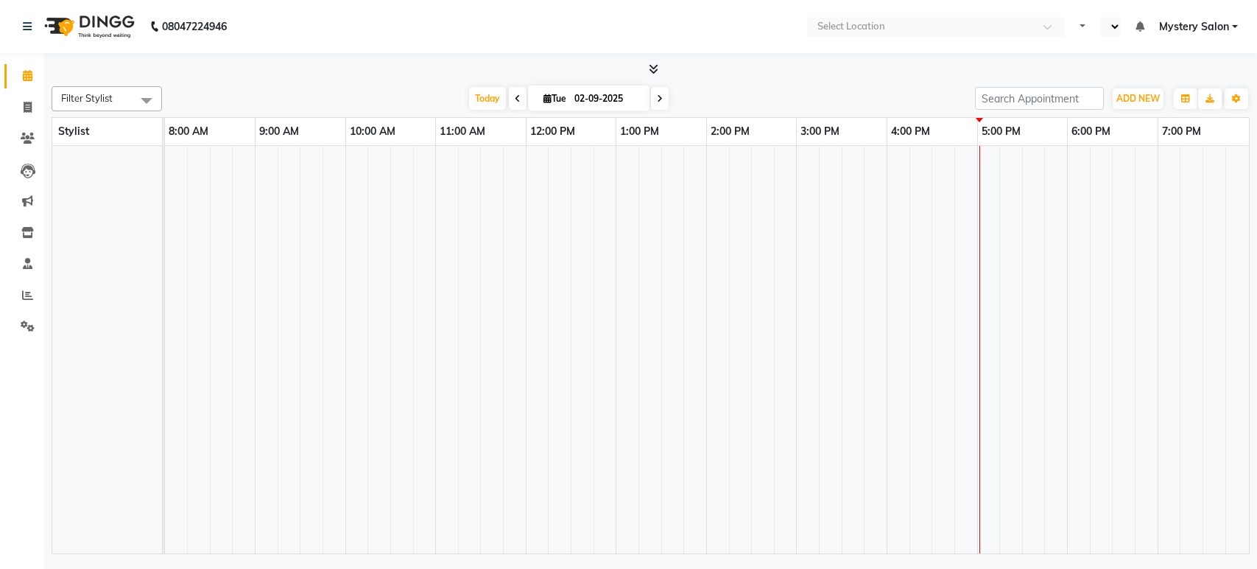
select select "en"
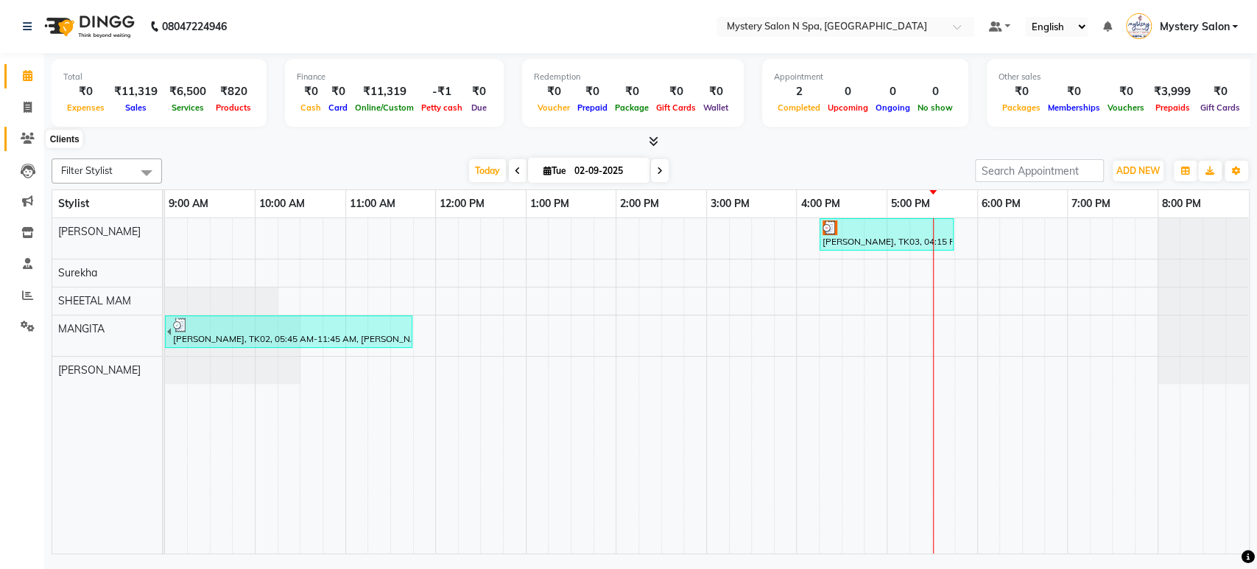
click at [29, 140] on icon at bounding box center [28, 138] width 14 height 11
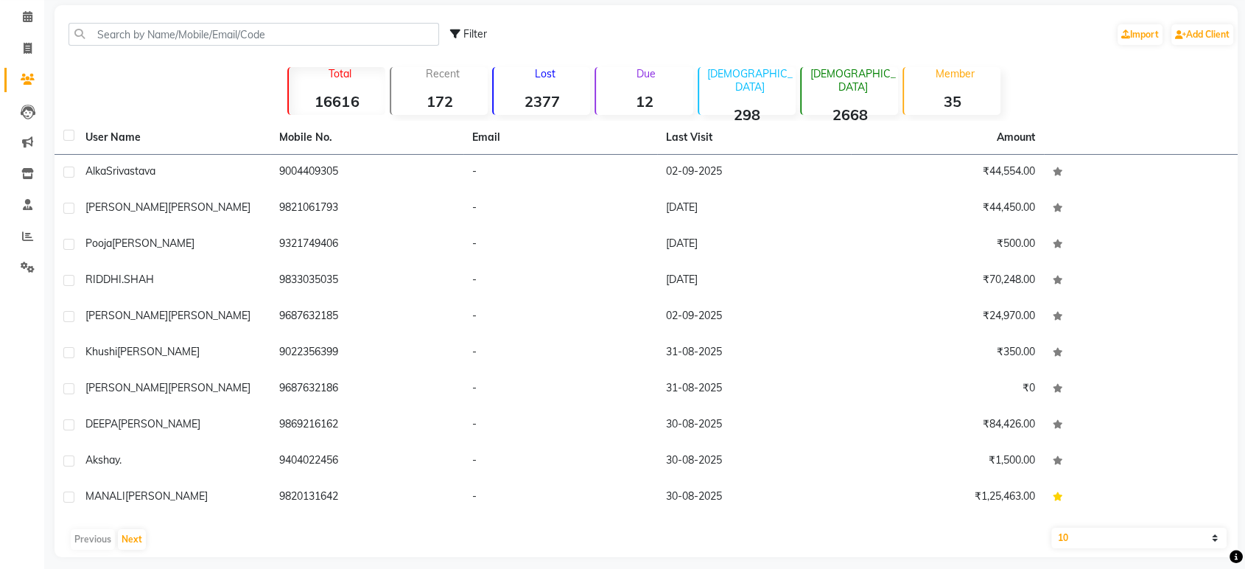
scroll to position [69, 0]
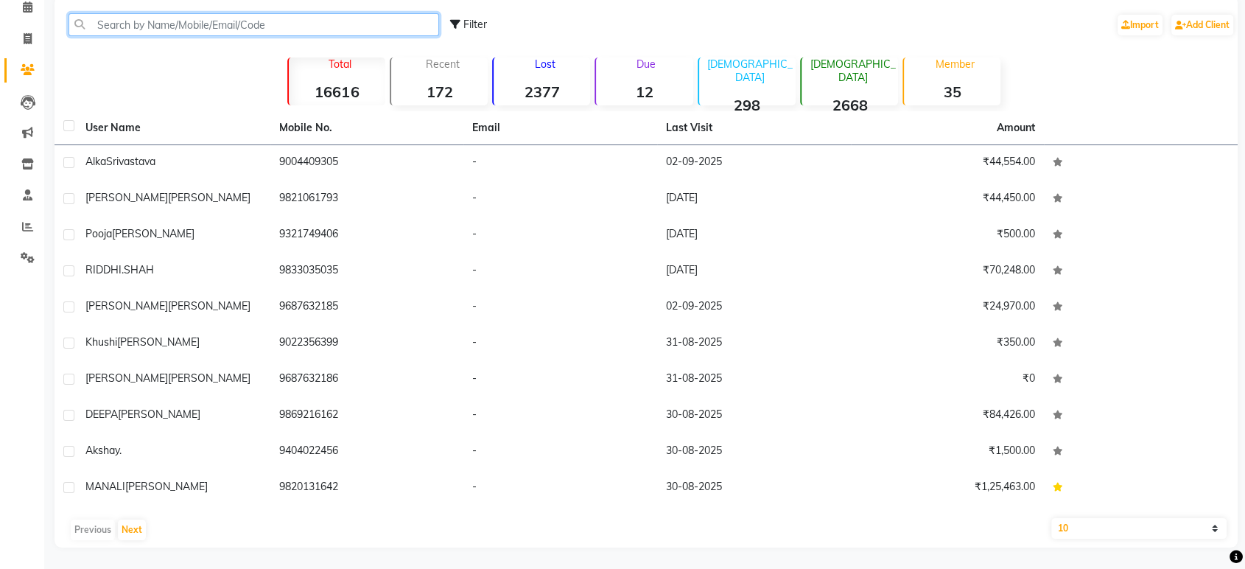
click at [183, 16] on input "text" at bounding box center [254, 24] width 371 height 23
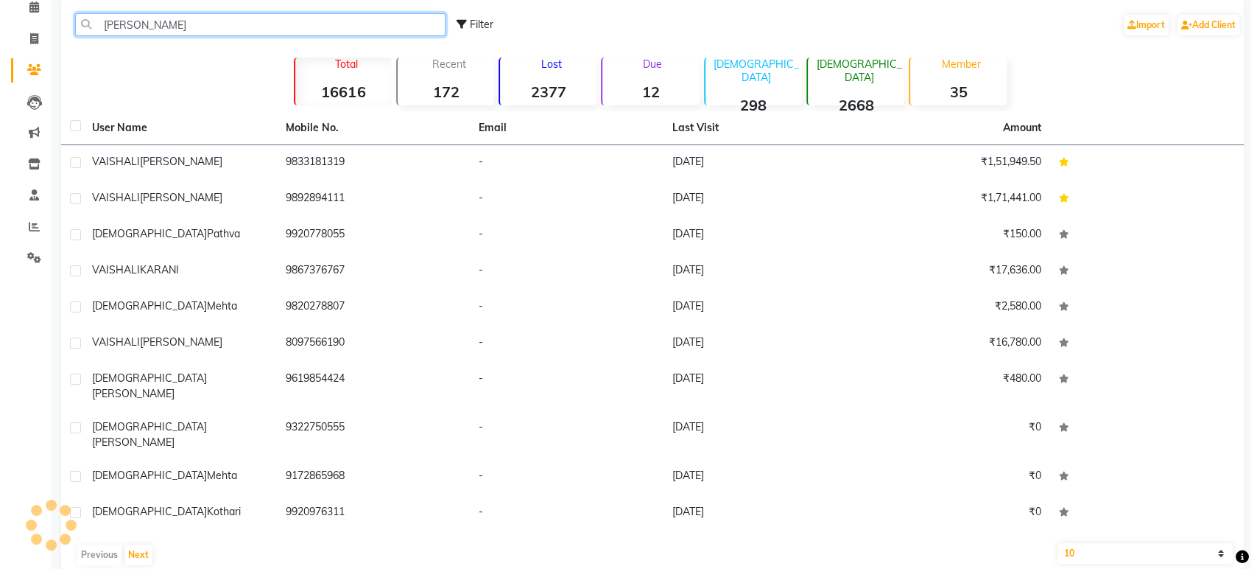
scroll to position [0, 0]
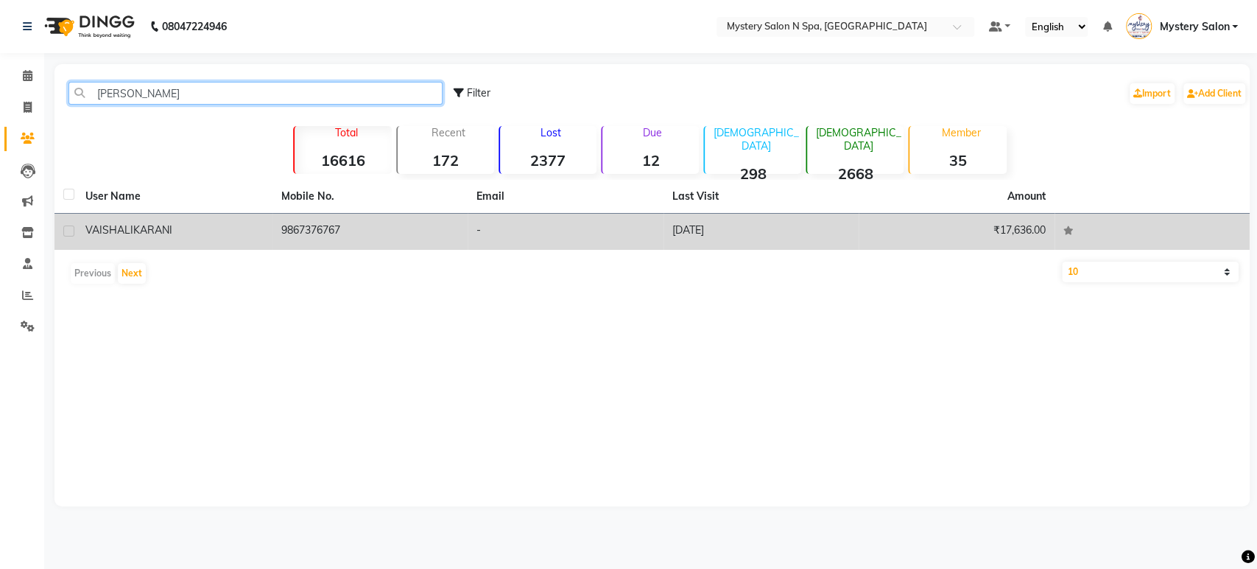
type input "[PERSON_NAME]"
click at [269, 222] on td "[PERSON_NAME]" at bounding box center [175, 232] width 196 height 36
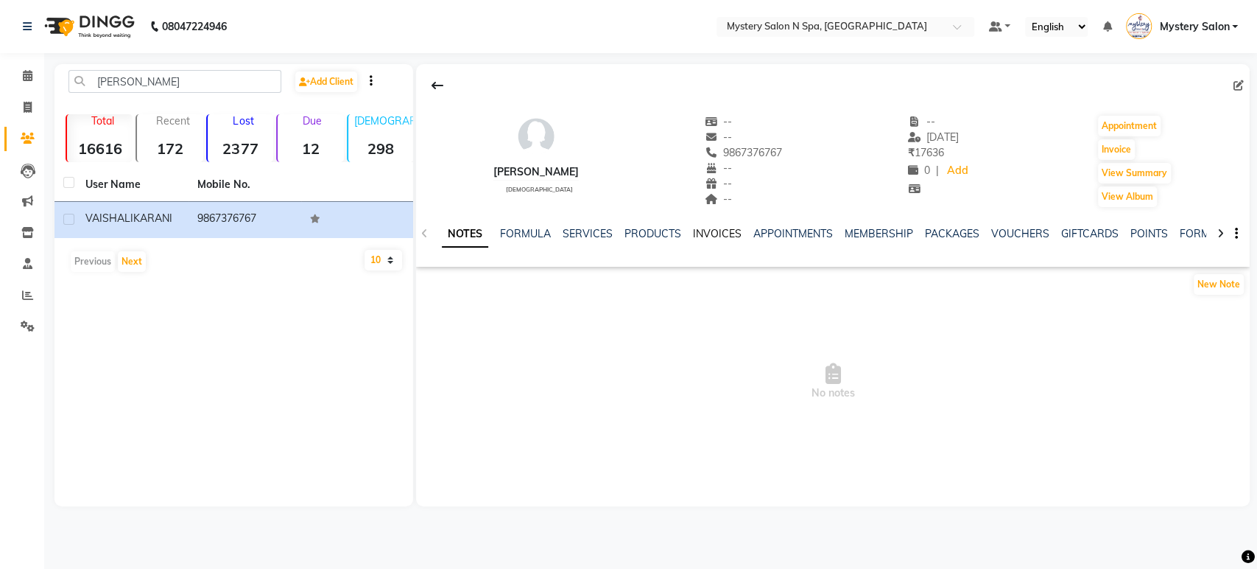
click at [699, 228] on link "INVOICES" at bounding box center [717, 233] width 49 height 13
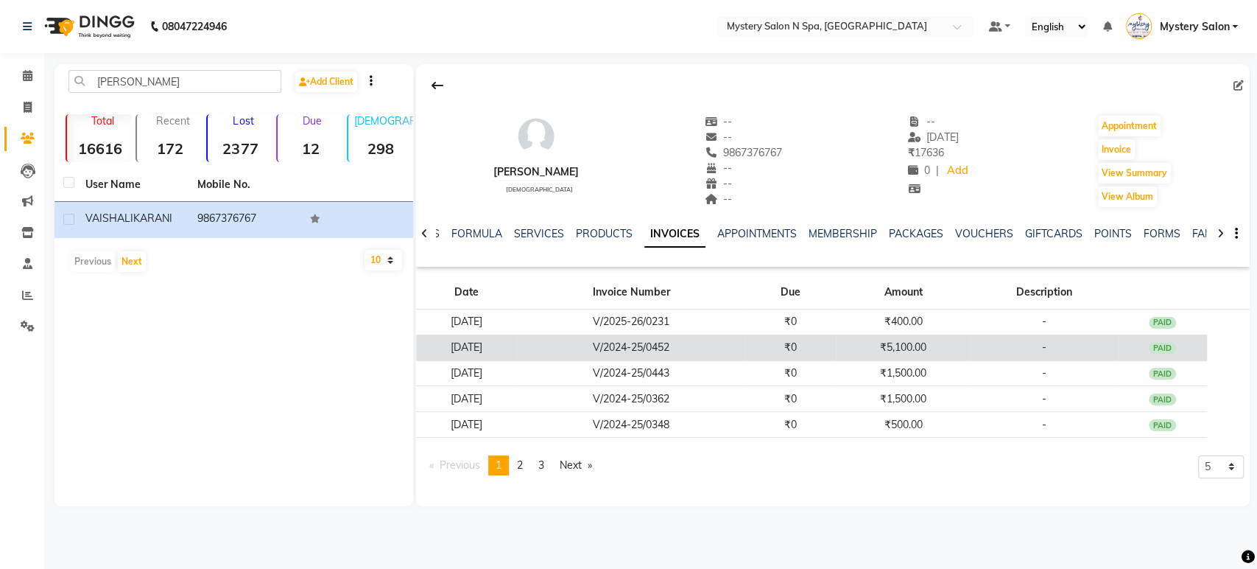
click at [600, 346] on td "V/2024-25/0452" at bounding box center [631, 347] width 228 height 26
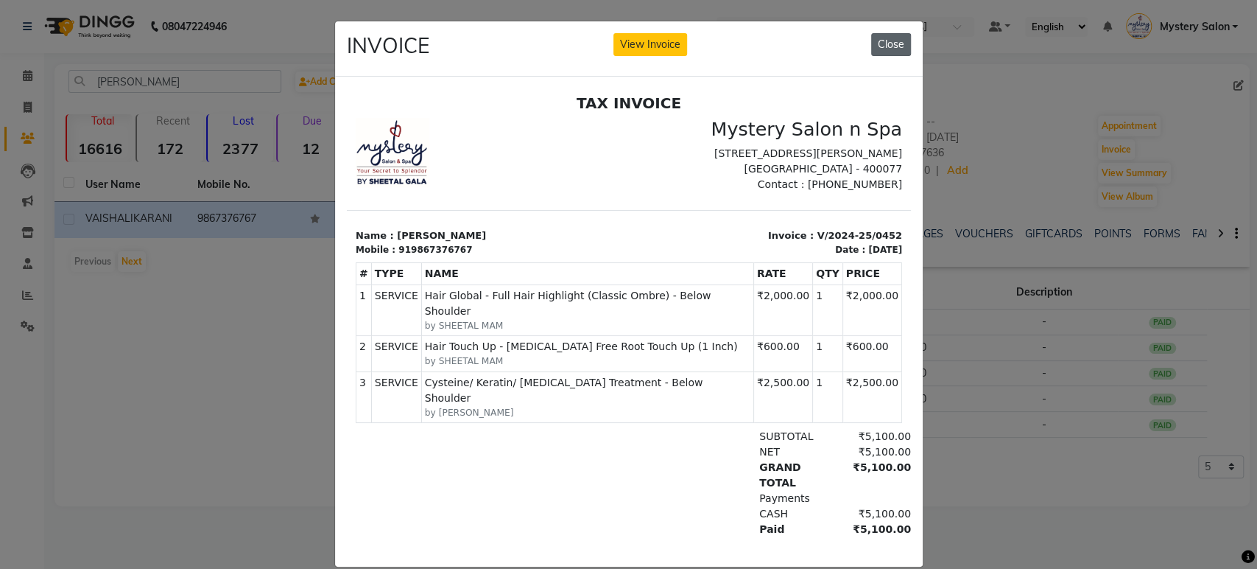
click at [887, 46] on button "Close" at bounding box center [891, 44] width 40 height 23
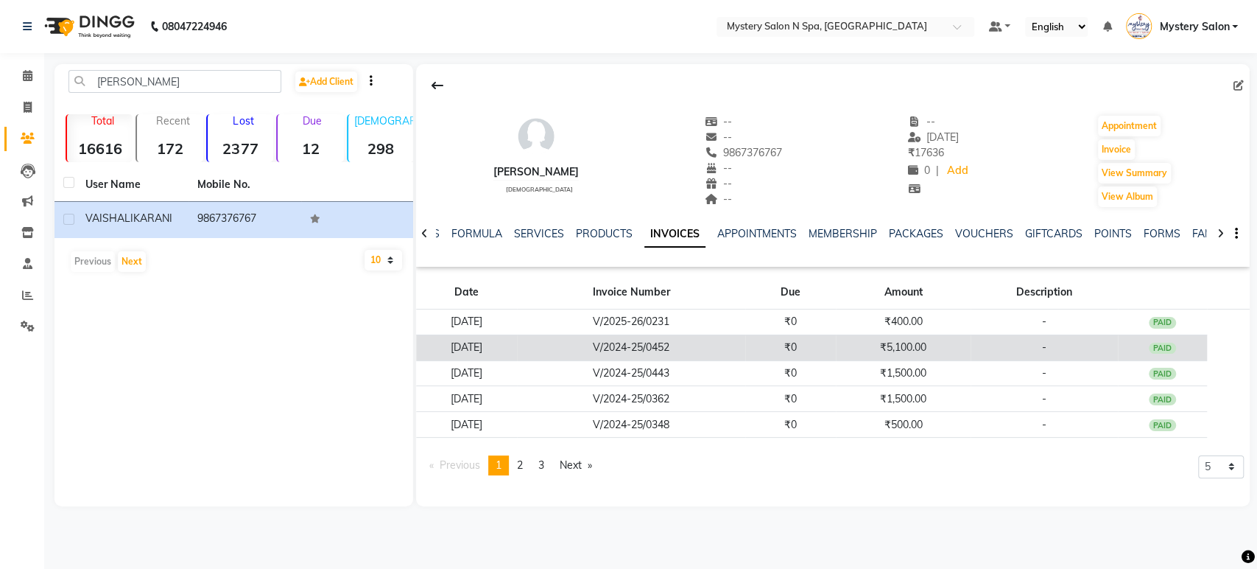
click at [517, 357] on td "[DATE]" at bounding box center [466, 347] width 101 height 26
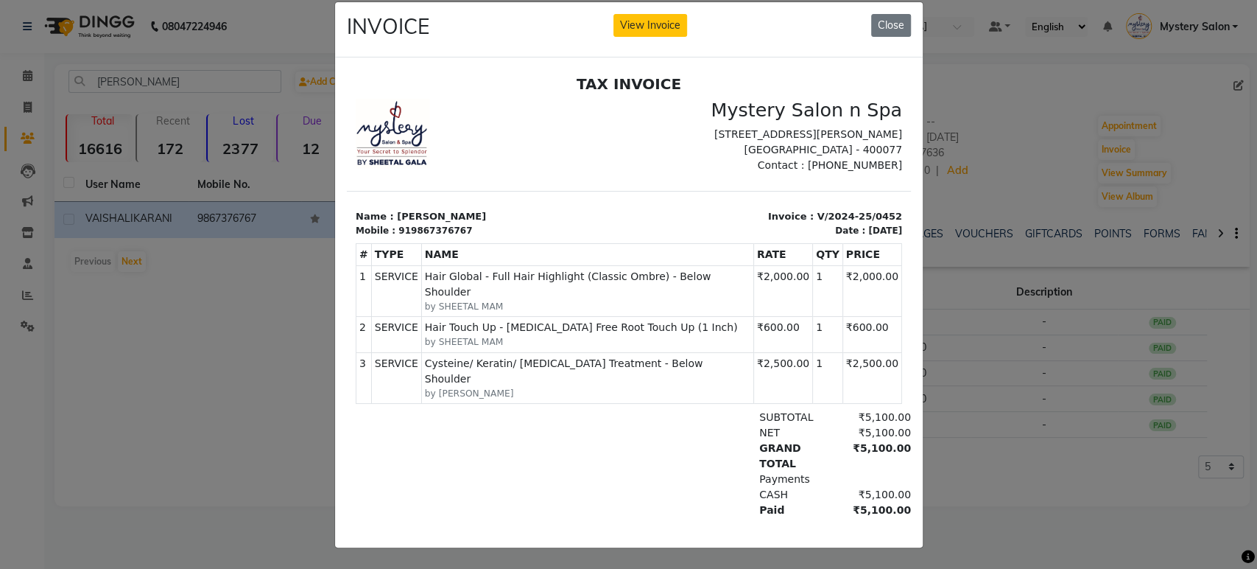
scroll to position [12, 0]
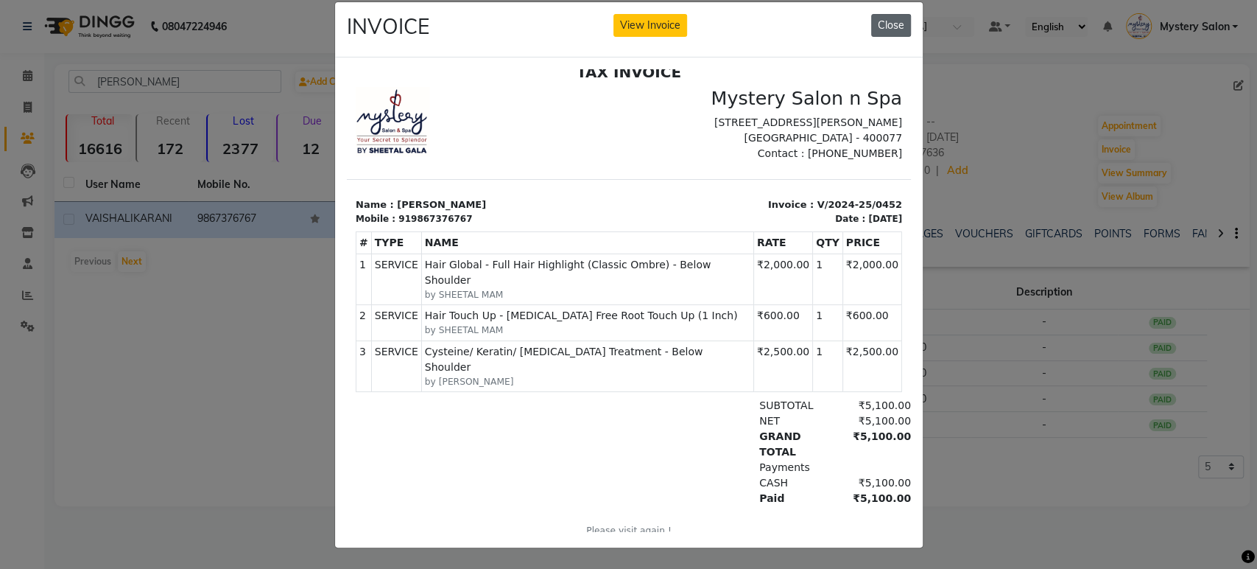
click at [871, 14] on button "Close" at bounding box center [891, 25] width 40 height 23
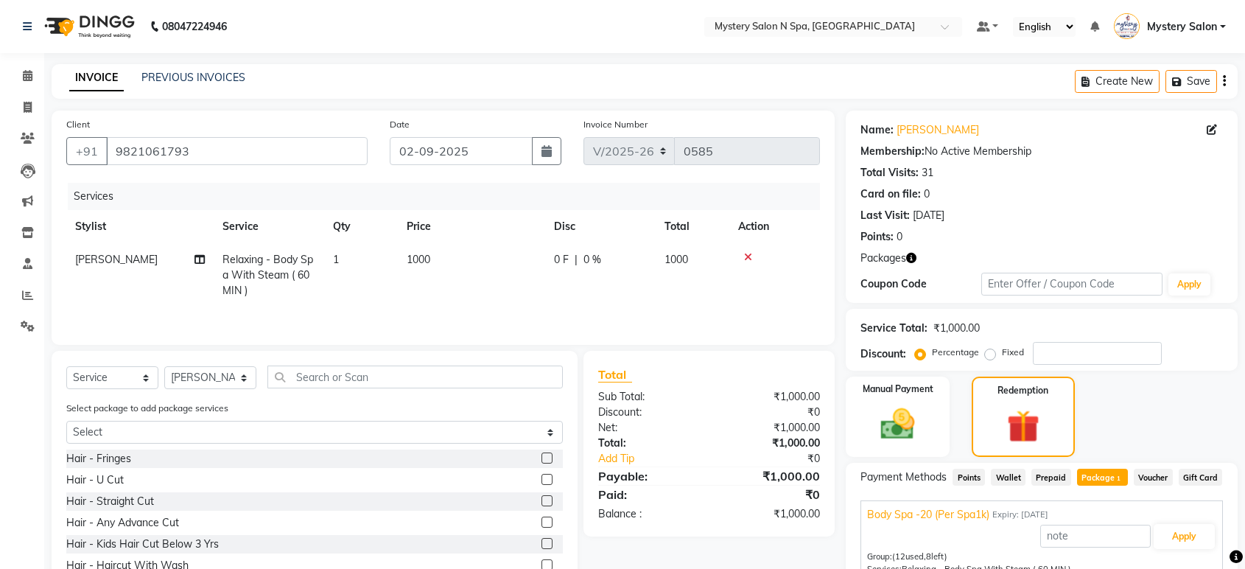
select select "142"
select select "service"
select select "4167"
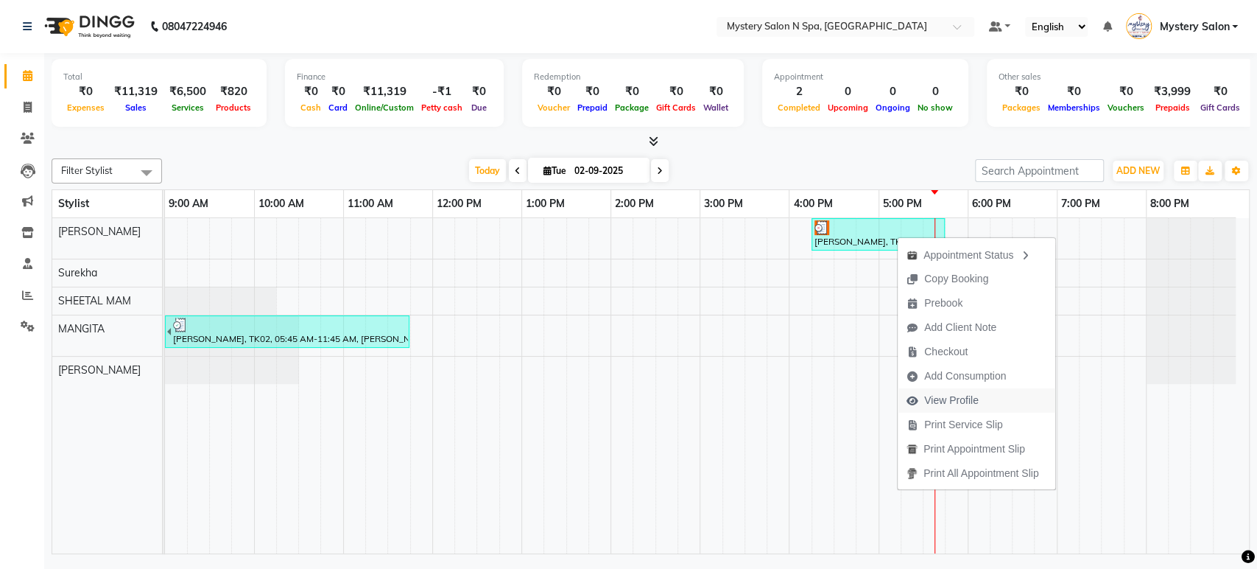
click at [949, 393] on span "View Profile" at bounding box center [951, 400] width 55 height 15
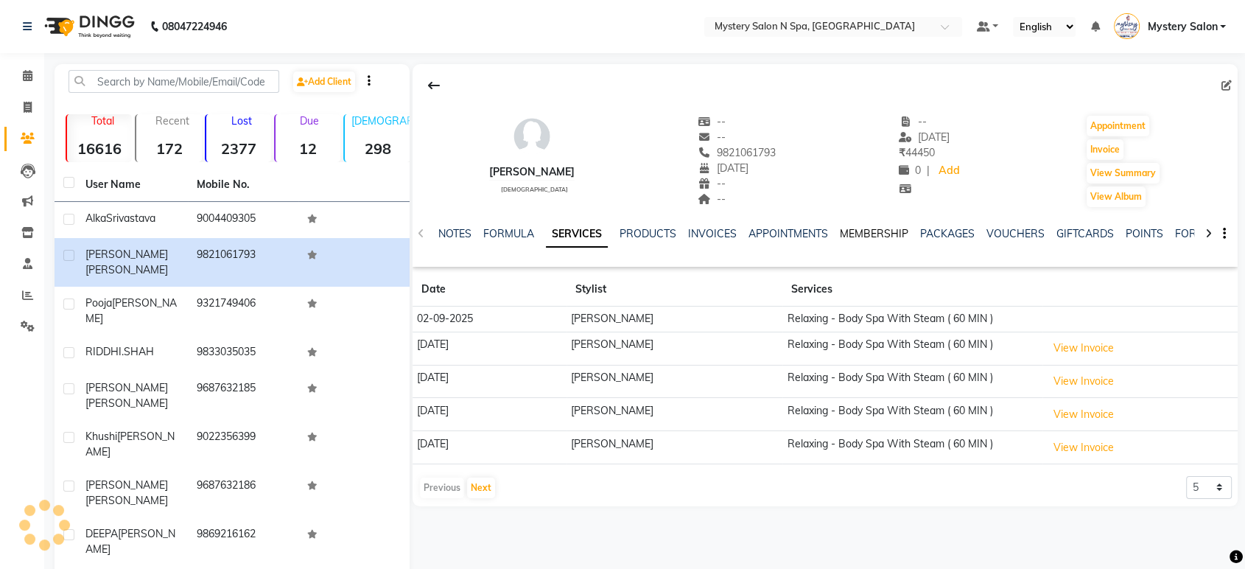
click at [882, 234] on link "MEMBERSHIP" at bounding box center [874, 233] width 69 height 13
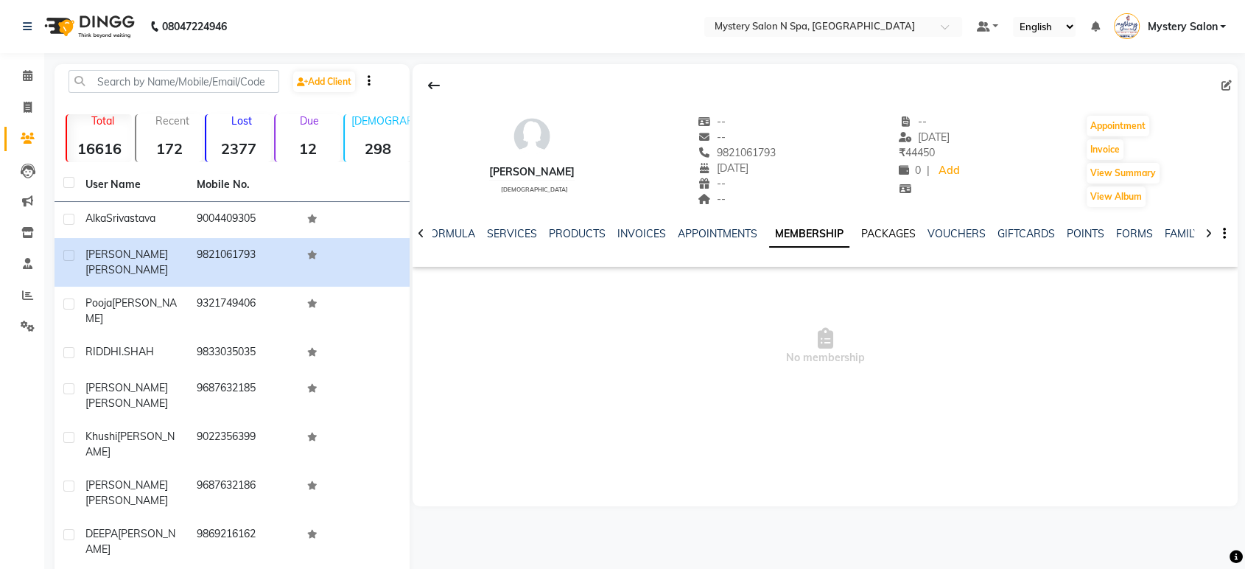
click at [899, 233] on link "PACKAGES" at bounding box center [888, 233] width 55 height 13
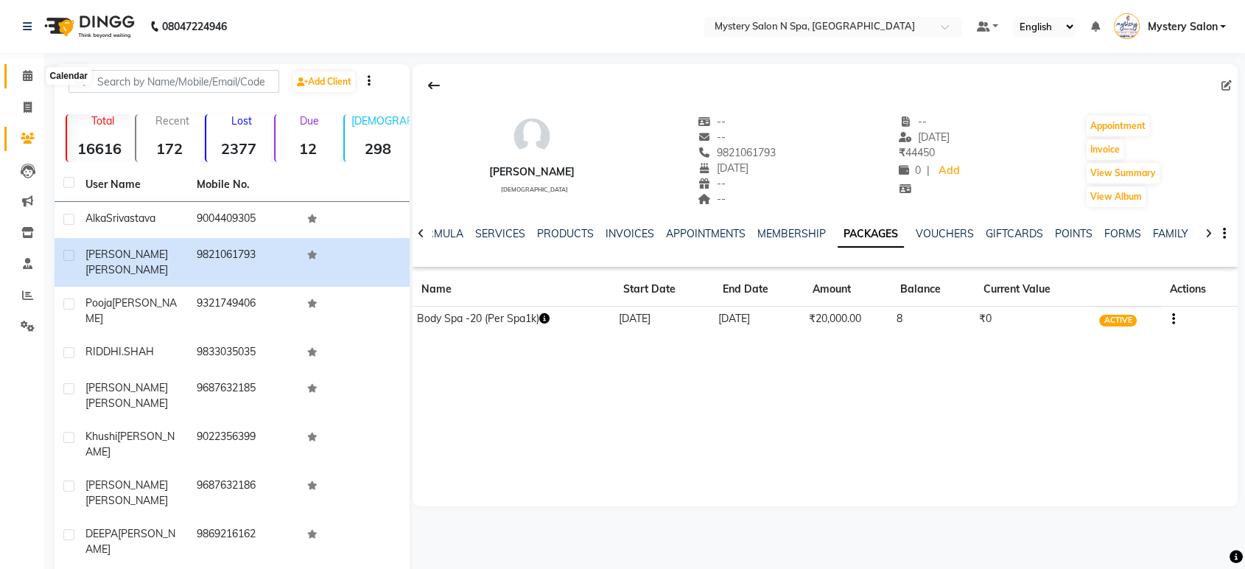
click at [24, 77] on icon at bounding box center [28, 75] width 10 height 11
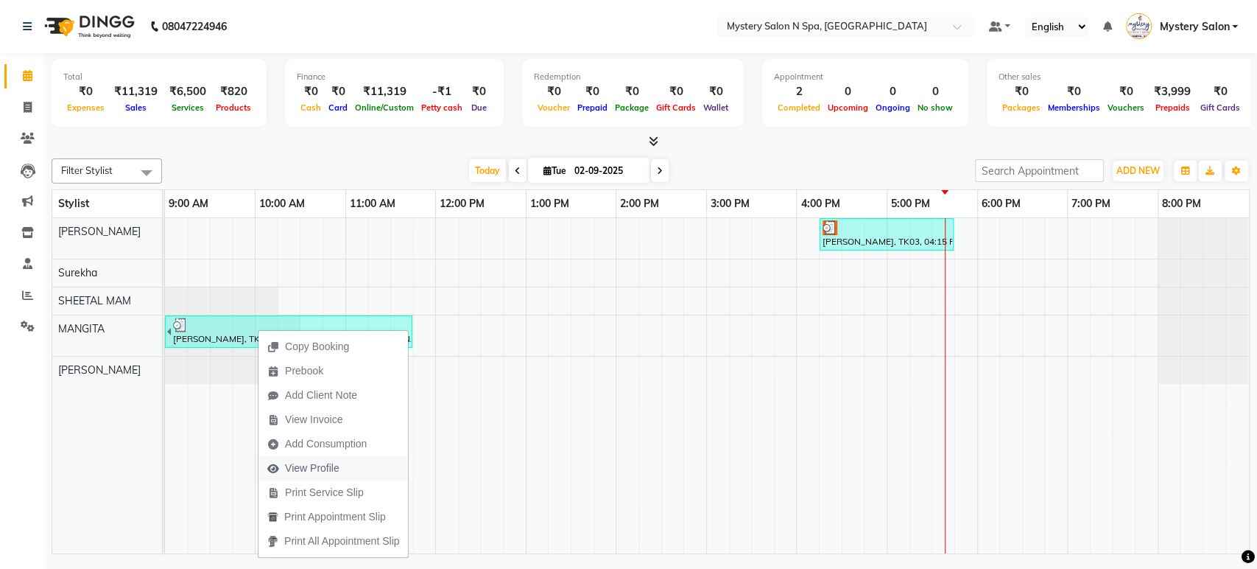
click at [298, 468] on span "View Profile" at bounding box center [312, 467] width 55 height 15
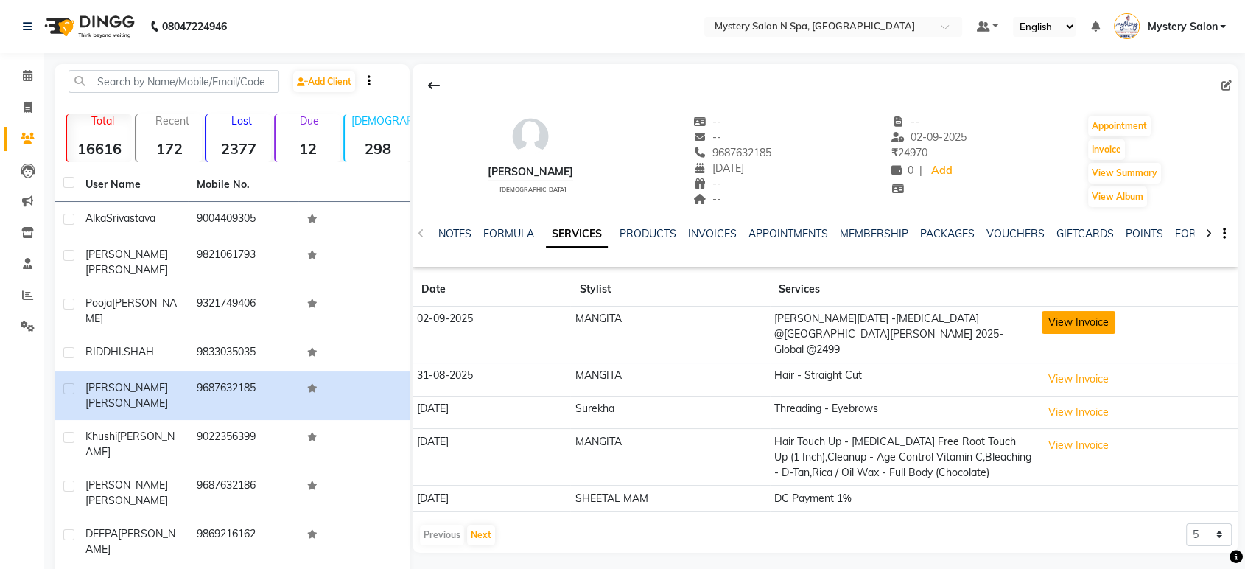
click at [1079, 323] on button "View Invoice" at bounding box center [1079, 322] width 74 height 23
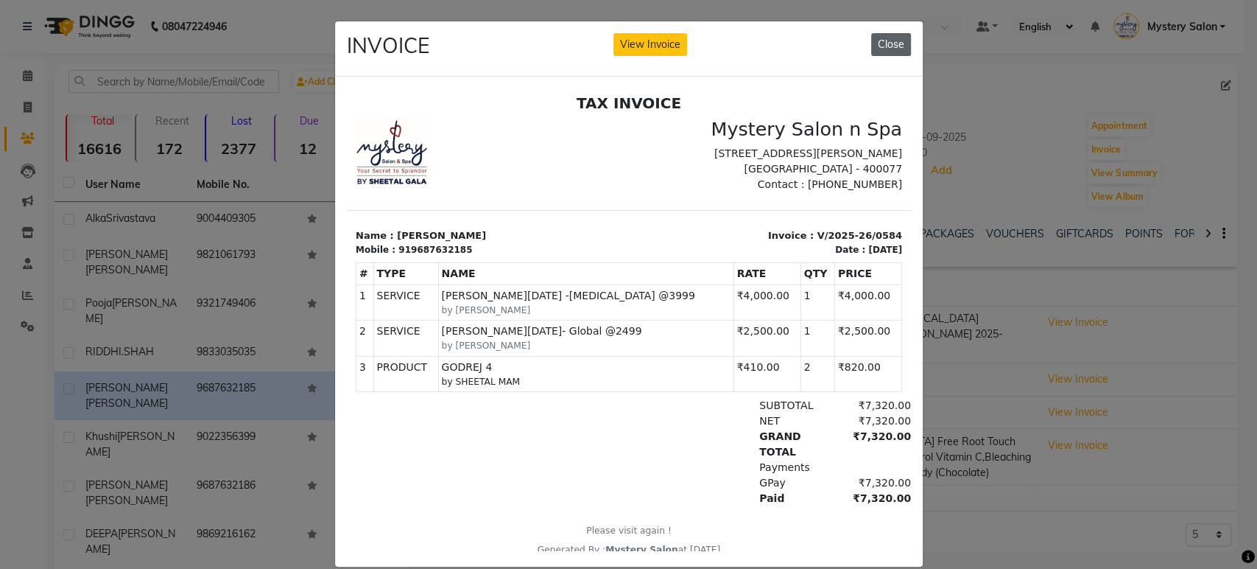
click at [888, 43] on button "Close" at bounding box center [891, 44] width 40 height 23
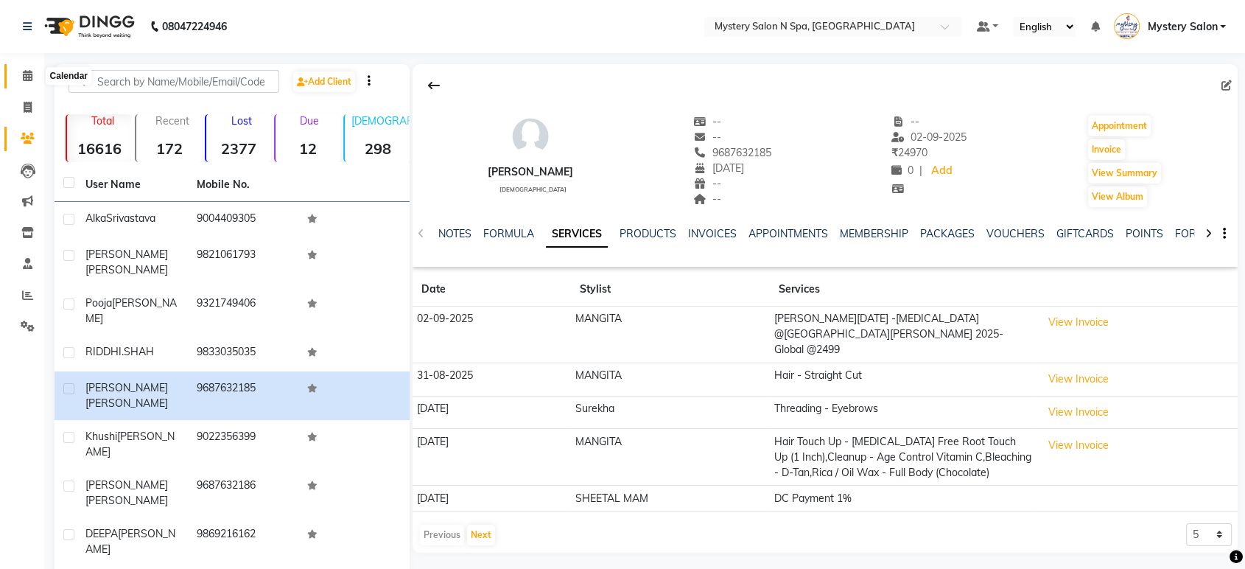
drag, startPoint x: 25, startPoint y: 71, endPoint x: 32, endPoint y: 82, distance: 12.7
click at [27, 71] on icon at bounding box center [28, 75] width 10 height 11
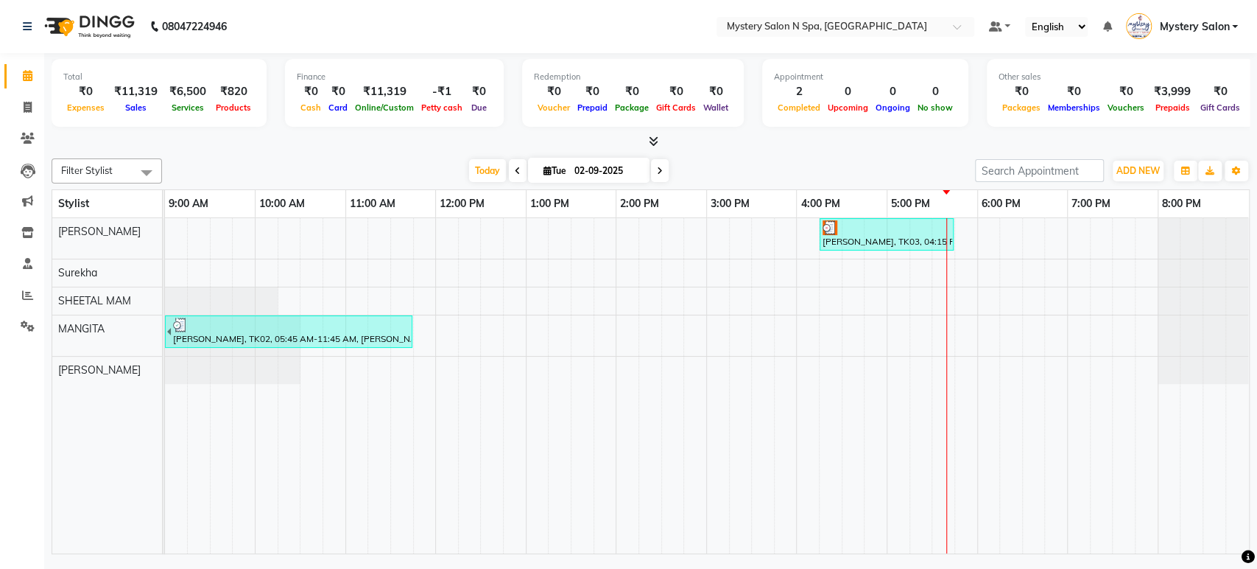
click at [544, 170] on icon at bounding box center [548, 171] width 8 height 10
select select "9"
select select "2025"
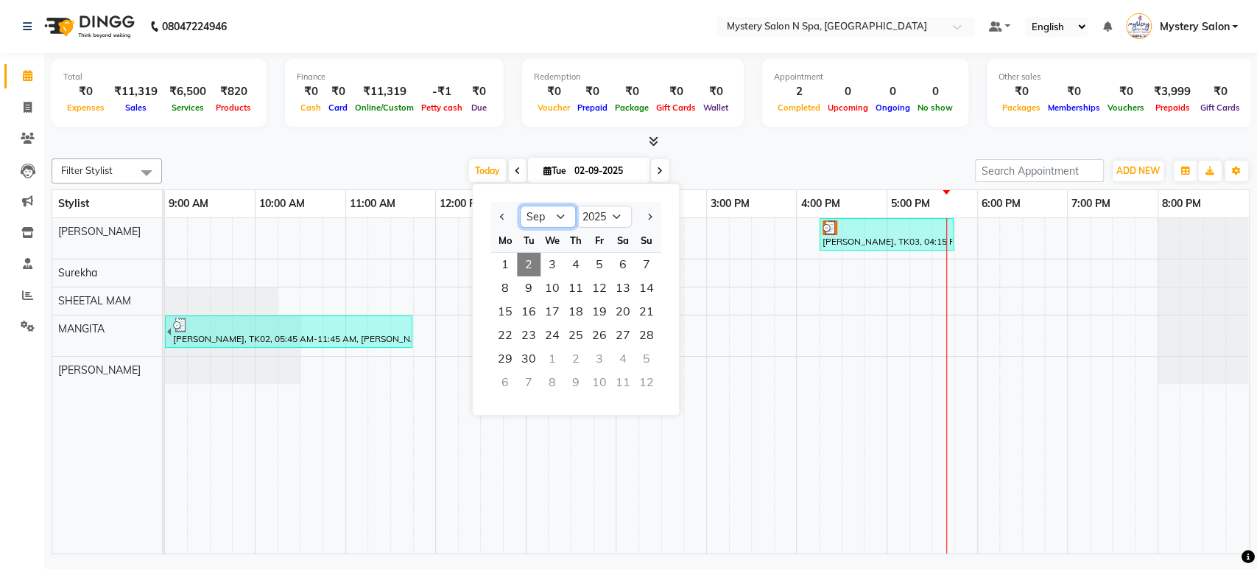
click at [548, 217] on select "Jan Feb Mar Apr May Jun [DATE] Aug Sep Oct Nov Dec" at bounding box center [548, 217] width 56 height 22
click at [686, 242] on div "[PERSON_NAME], TK03, 04:15 PM-05:45 PM, Relaxing - Body Spa With Steam ( 60 MIN…" at bounding box center [707, 385] width 1084 height 335
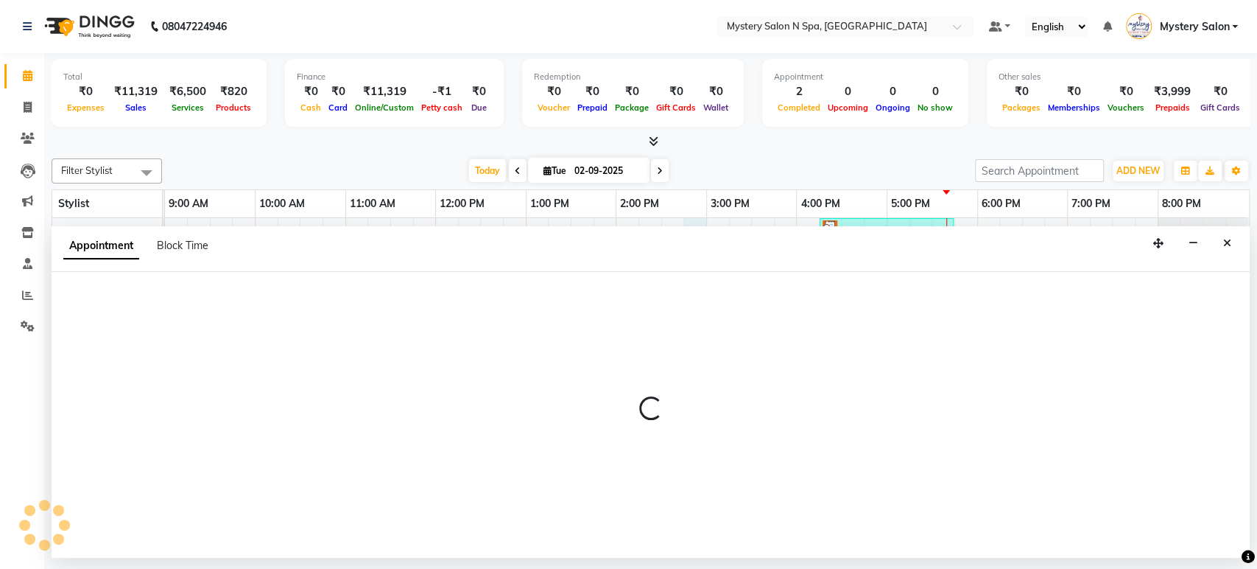
select select "4167"
select select "885"
select select "tentative"
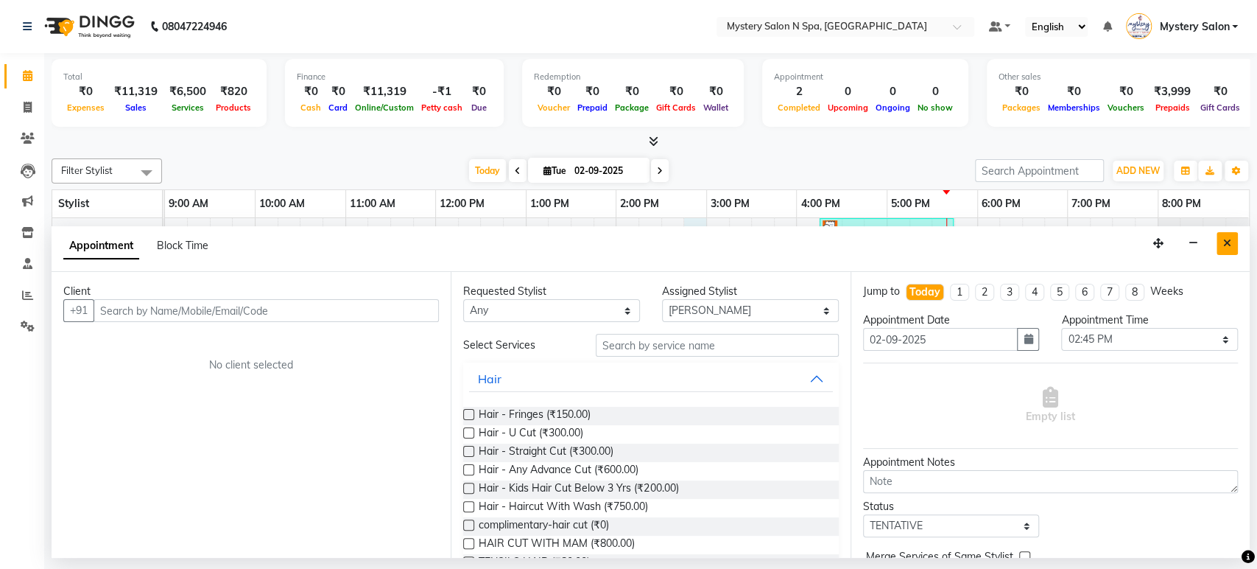
click at [1226, 238] on icon "Close" at bounding box center [1227, 243] width 8 height 10
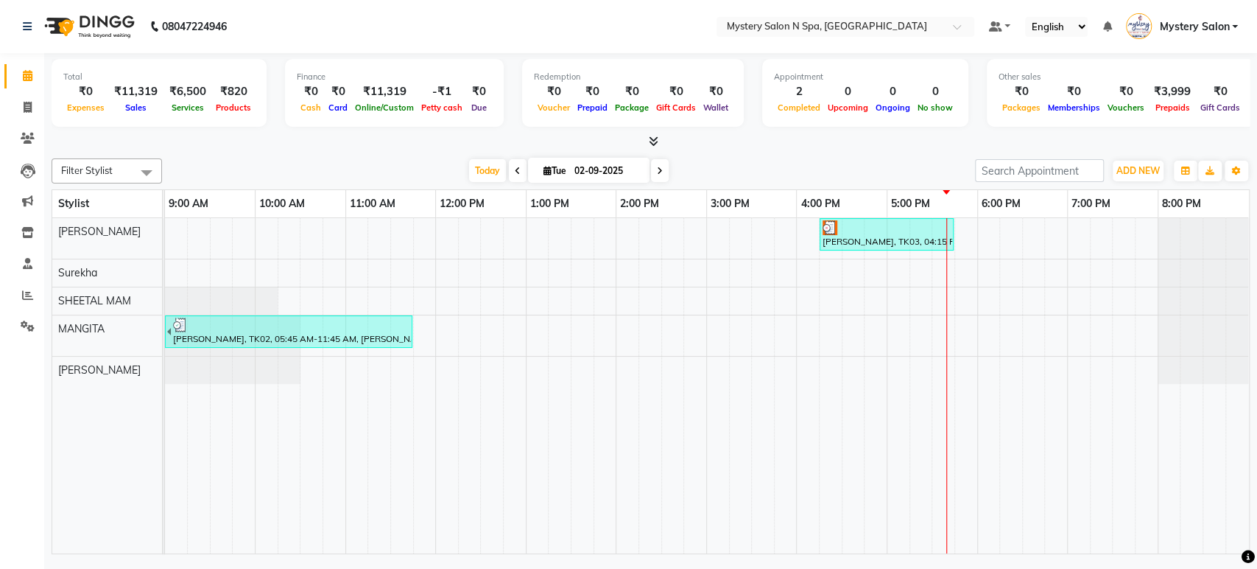
click at [515, 172] on icon at bounding box center [518, 170] width 6 height 9
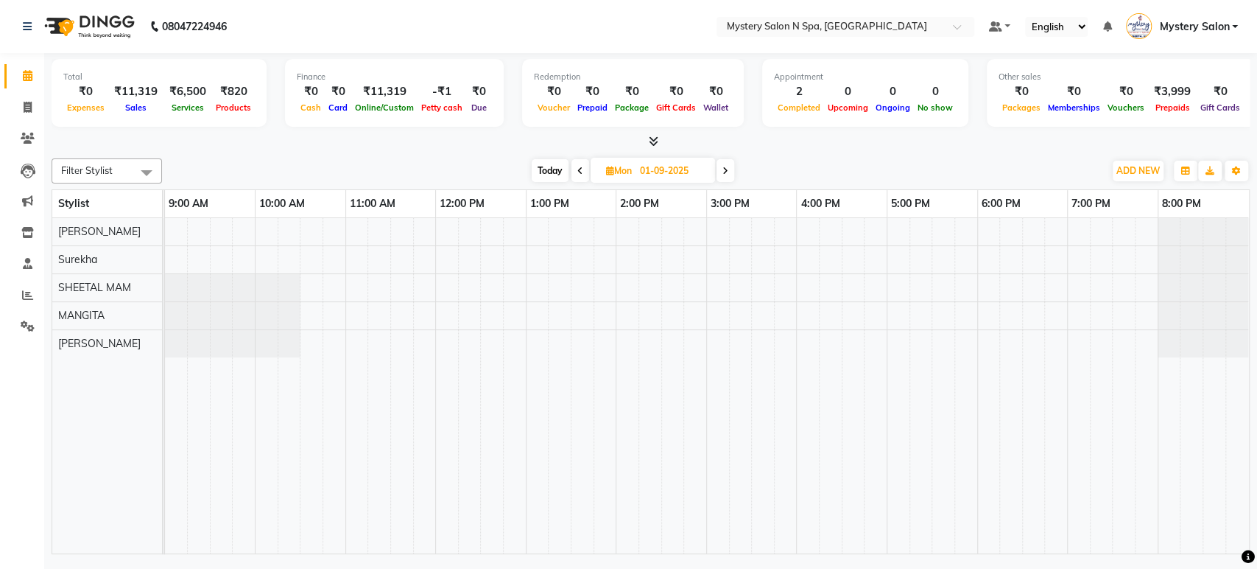
click at [583, 172] on span at bounding box center [581, 170] width 18 height 23
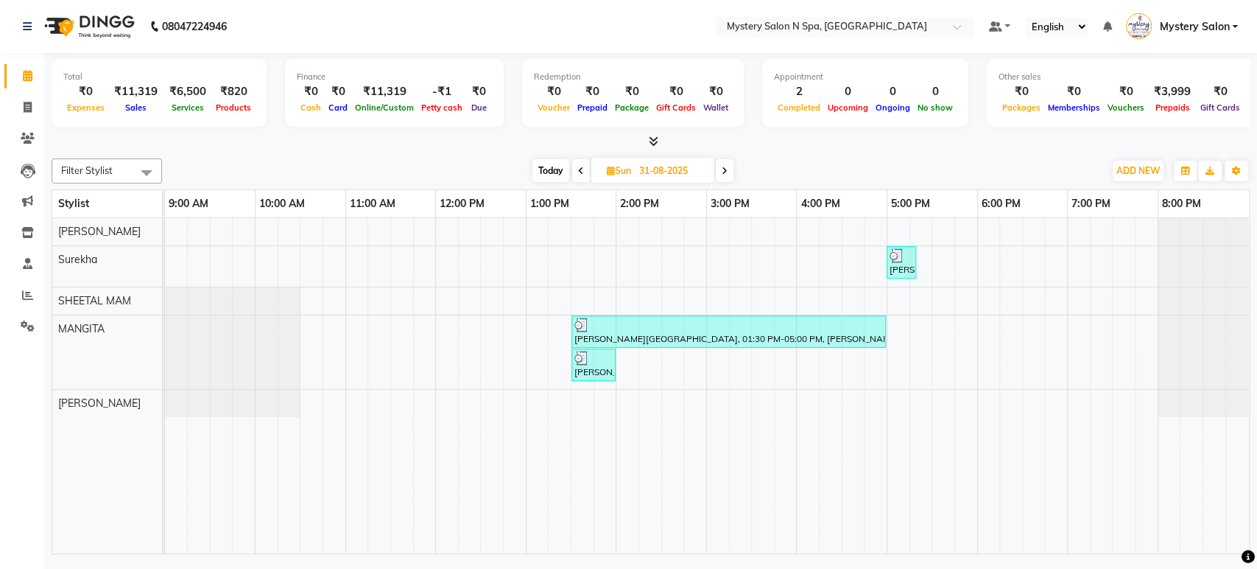
click at [583, 175] on span at bounding box center [581, 170] width 18 height 23
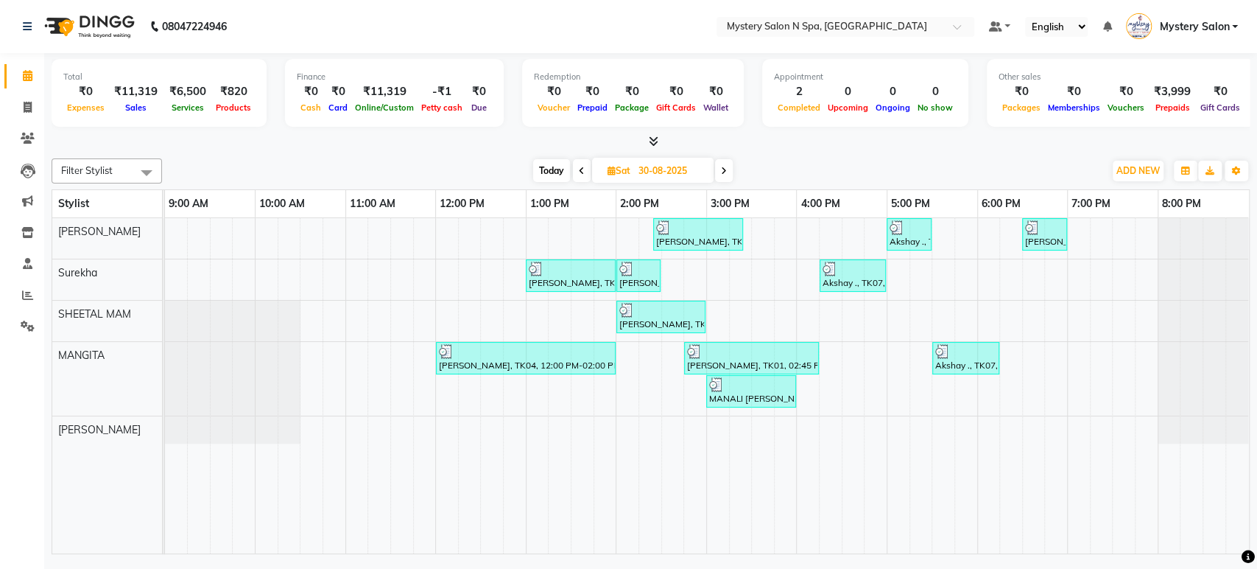
click at [723, 171] on icon at bounding box center [724, 170] width 6 height 9
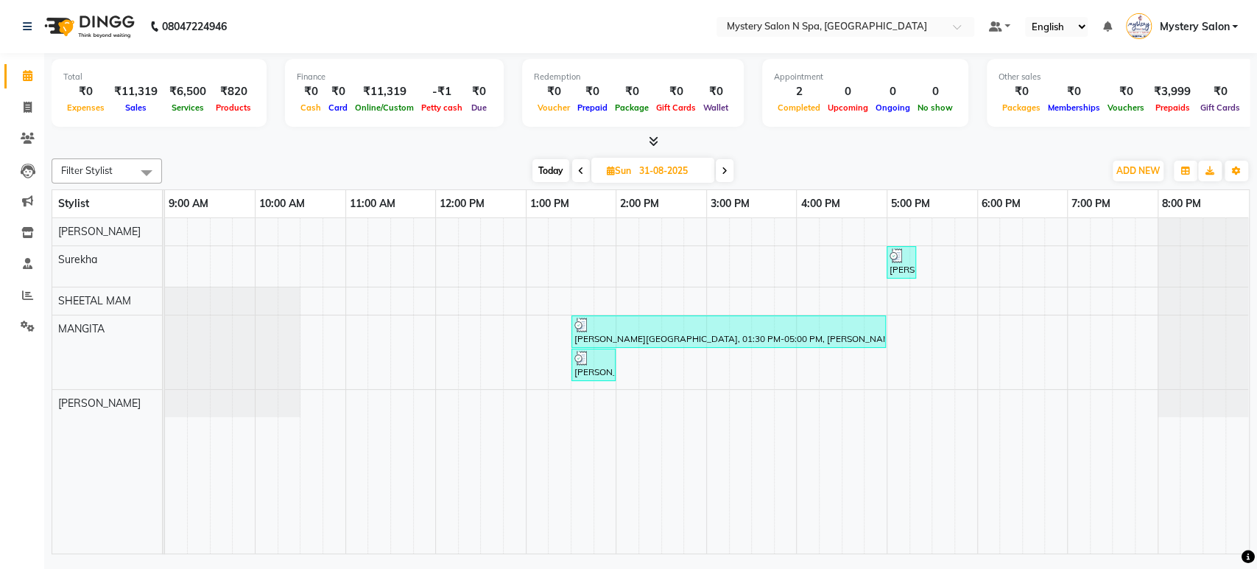
click at [723, 171] on icon at bounding box center [725, 170] width 6 height 9
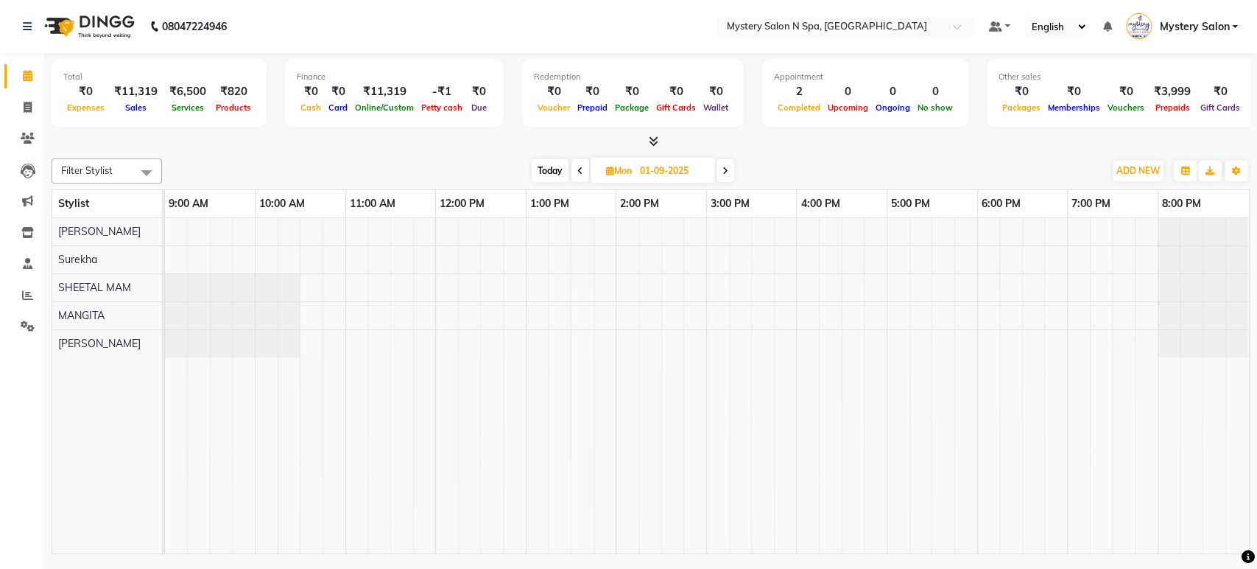
click at [723, 172] on icon at bounding box center [726, 170] width 6 height 9
type input "02-09-2025"
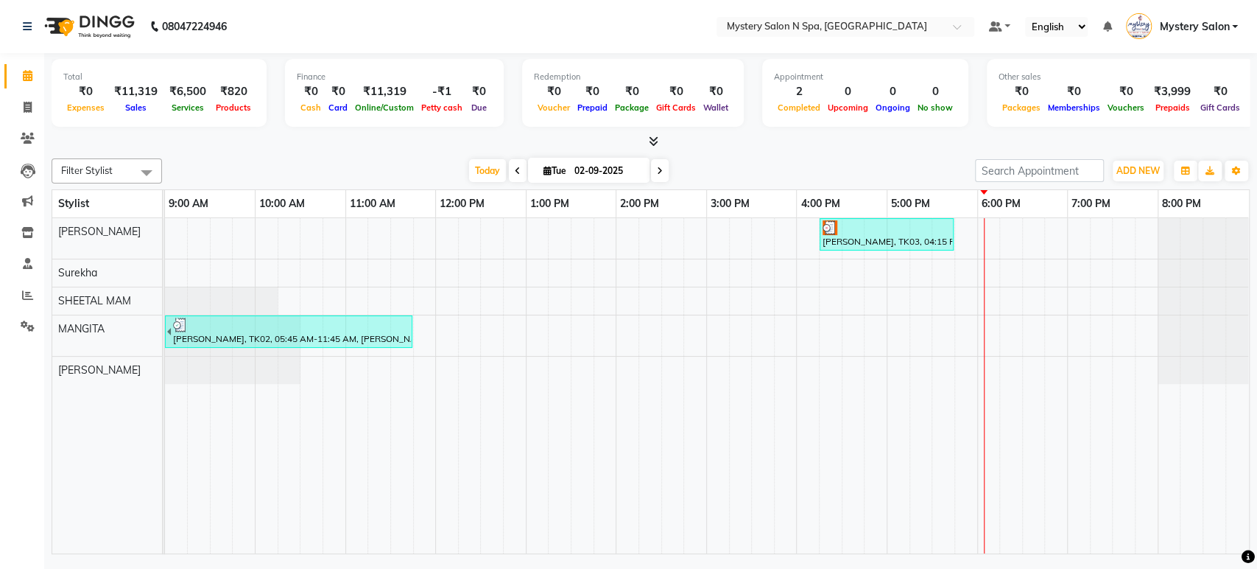
click at [583, 168] on input "02-09-2025" at bounding box center [607, 171] width 74 height 22
select select "9"
select select "2025"
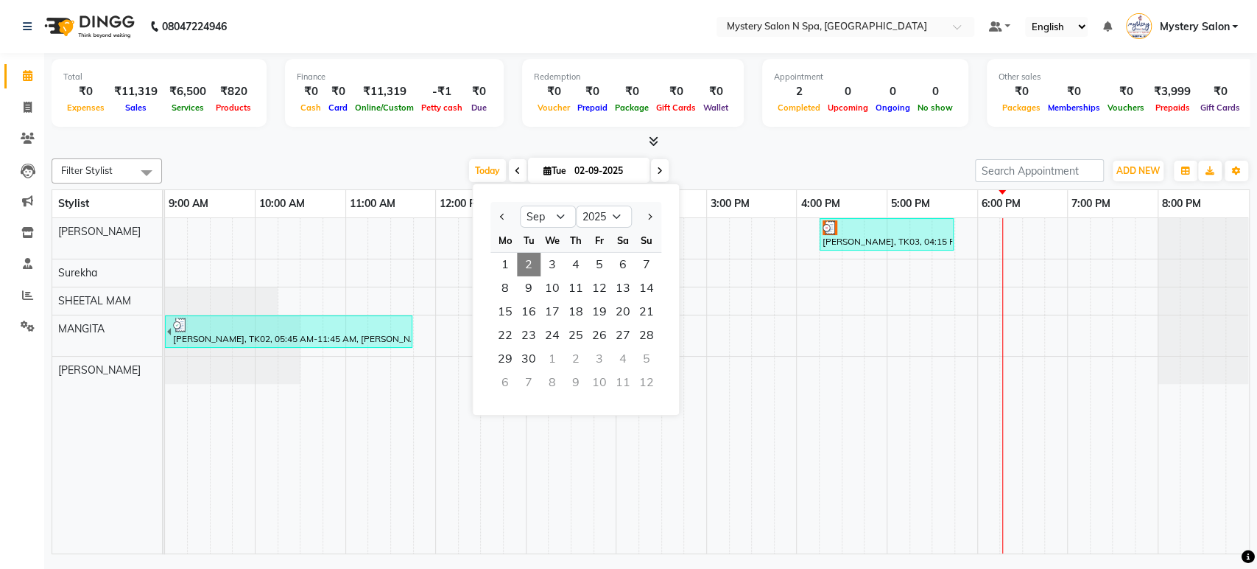
click at [535, 154] on div "Filter Stylist Select All [PERSON_NAME] [PERSON_NAME] SHEETAL MAM [PERSON_NAME]…" at bounding box center [651, 352] width 1198 height 401
